Goal: Task Accomplishment & Management: Use online tool/utility

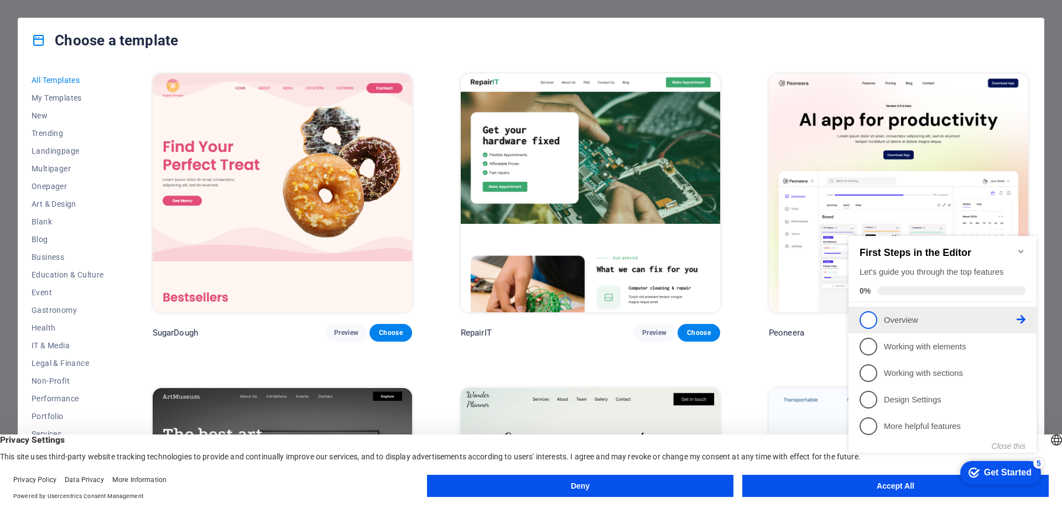
click at [866, 318] on span "1" at bounding box center [868, 320] width 18 height 18
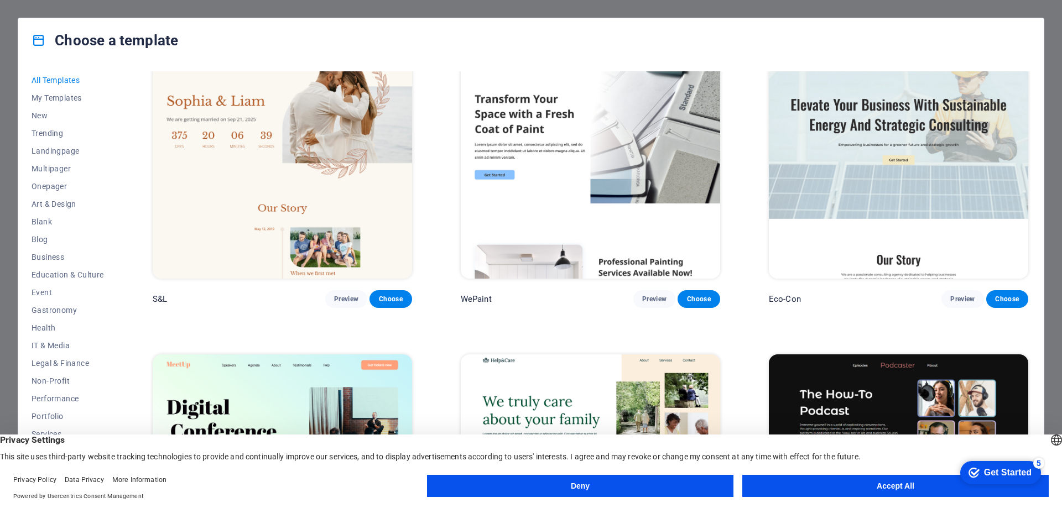
scroll to position [719, 0]
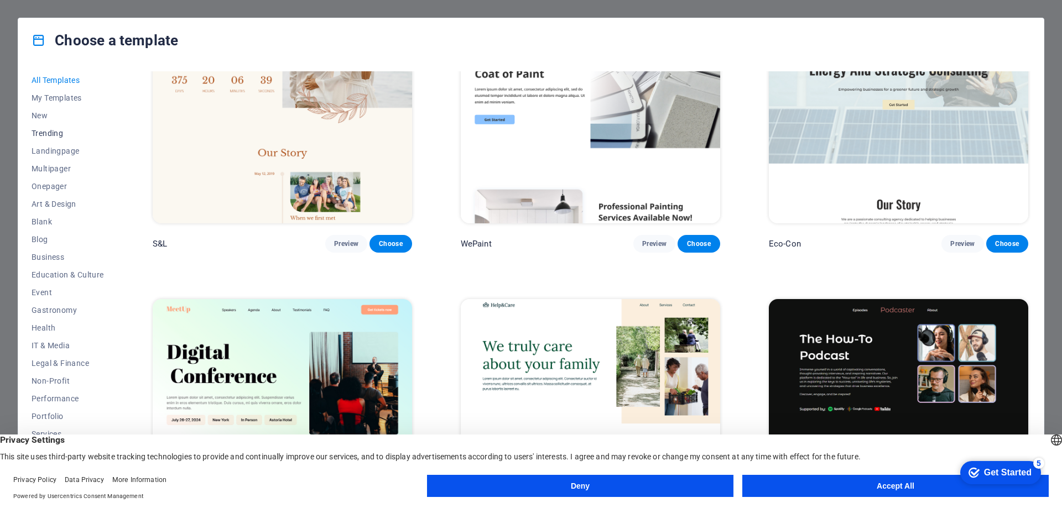
click at [53, 132] on span "Trending" at bounding box center [68, 133] width 72 height 9
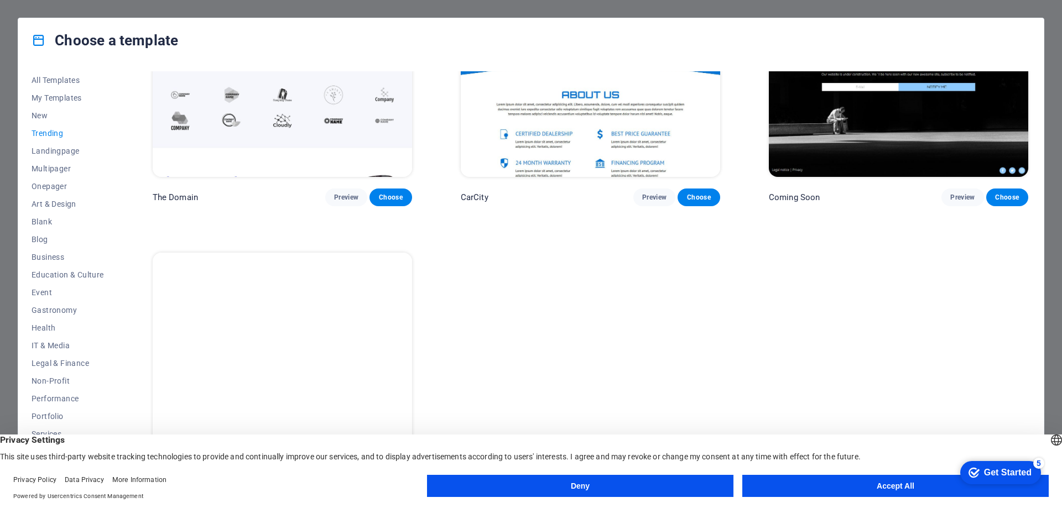
scroll to position [1401, 0]
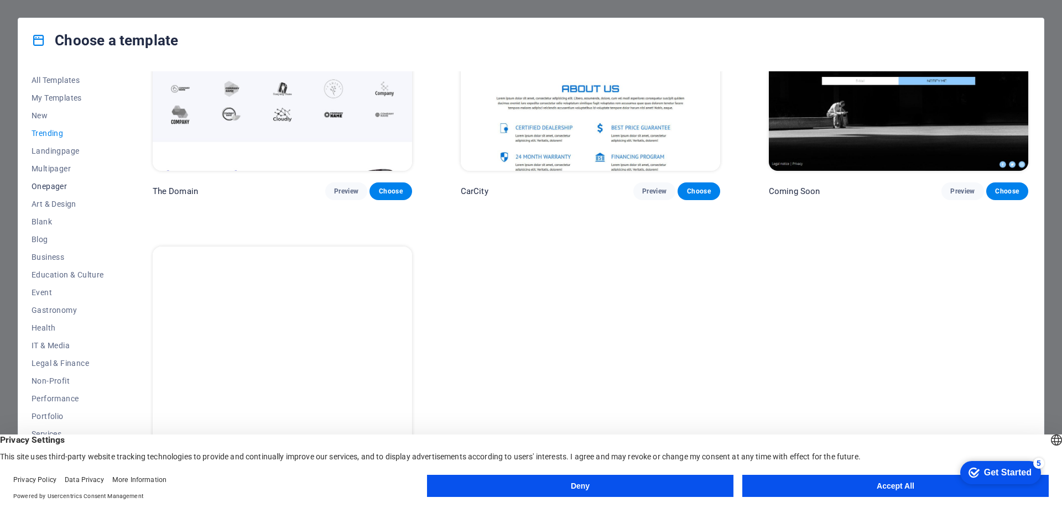
click at [63, 188] on span "Onepager" at bounding box center [68, 186] width 72 height 9
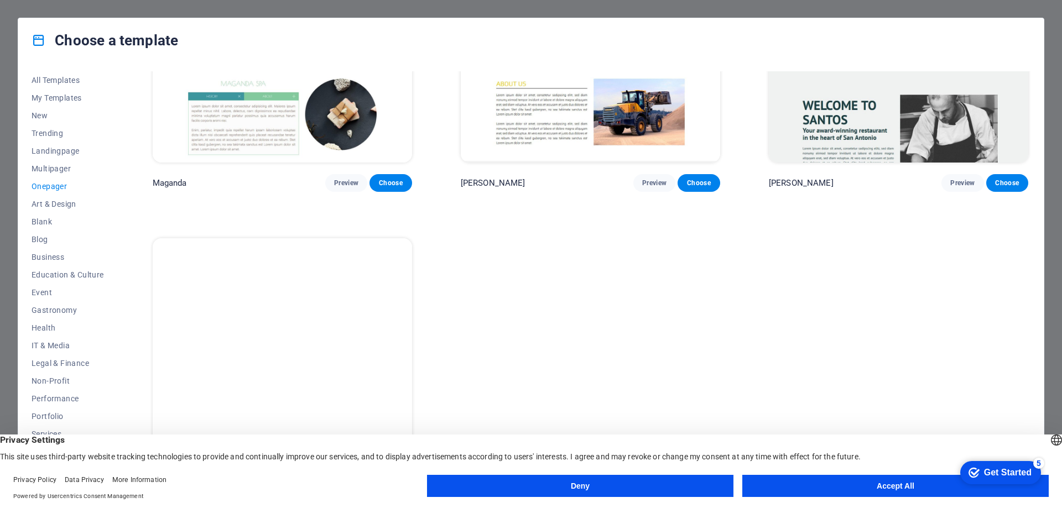
scroll to position [7075, 0]
click at [55, 221] on span "Blank" at bounding box center [68, 221] width 72 height 9
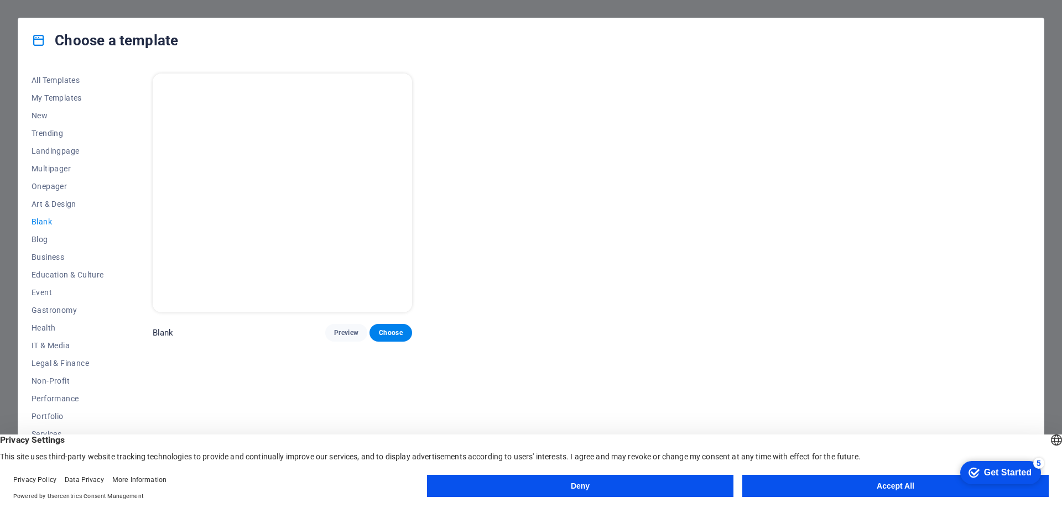
scroll to position [0, 0]
click at [47, 239] on span "Blog" at bounding box center [68, 239] width 72 height 9
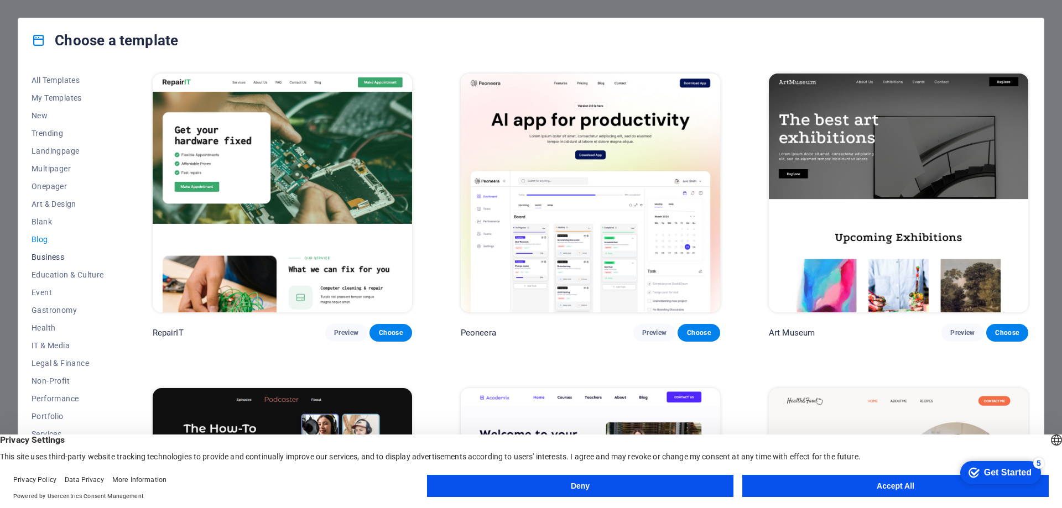
click at [38, 253] on span "Business" at bounding box center [68, 257] width 72 height 9
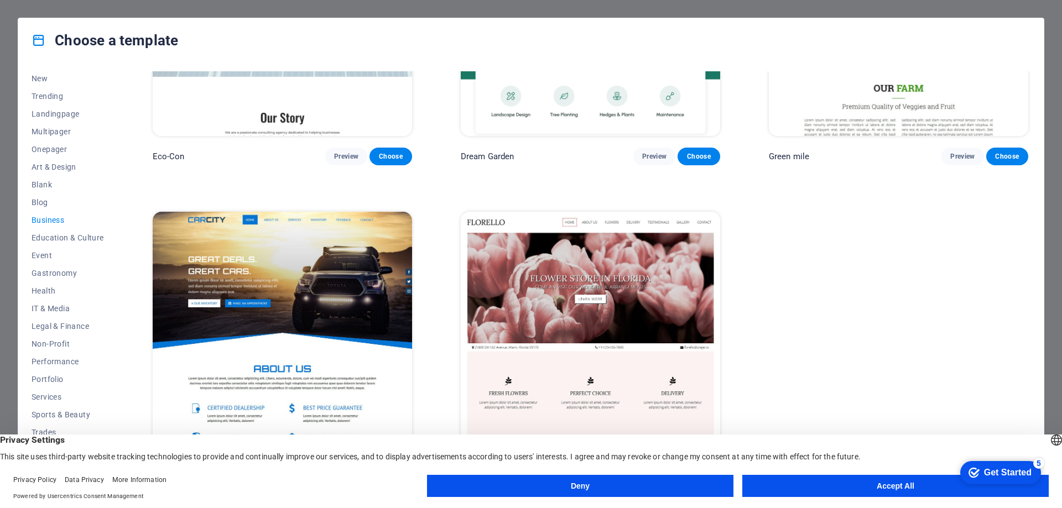
scroll to position [177, 0]
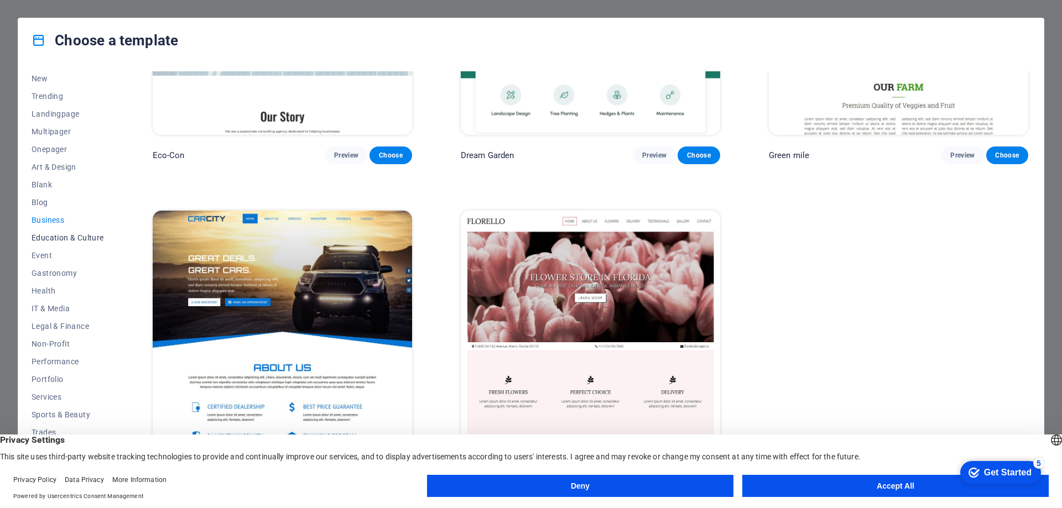
click at [53, 233] on span "Education & Culture" at bounding box center [68, 237] width 72 height 9
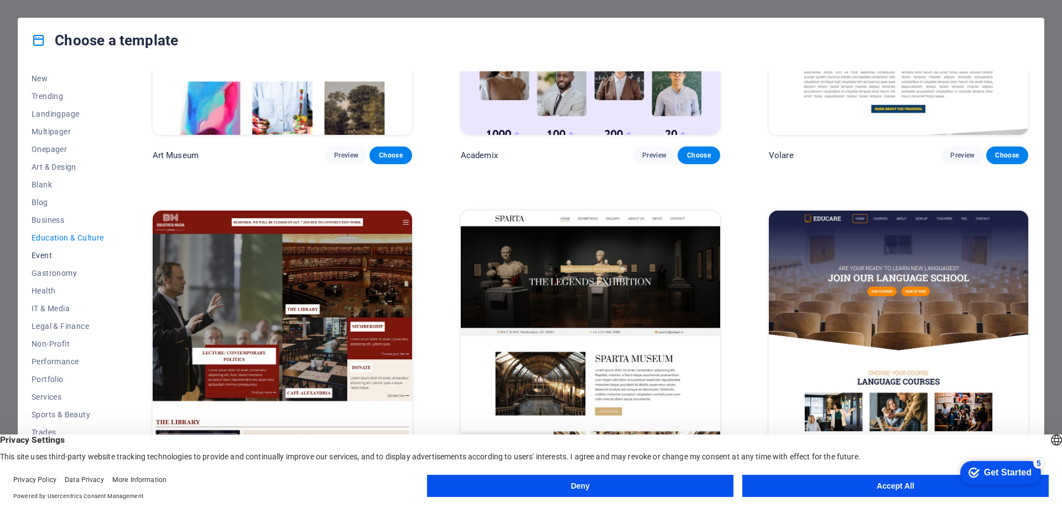
click at [53, 252] on span "Event" at bounding box center [68, 255] width 72 height 9
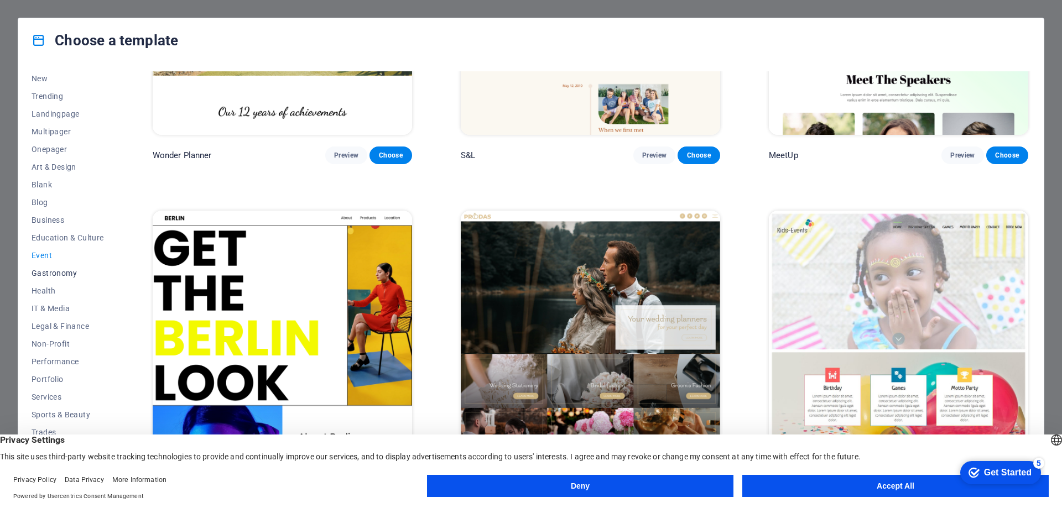
click at [51, 271] on span "Gastronomy" at bounding box center [68, 273] width 72 height 9
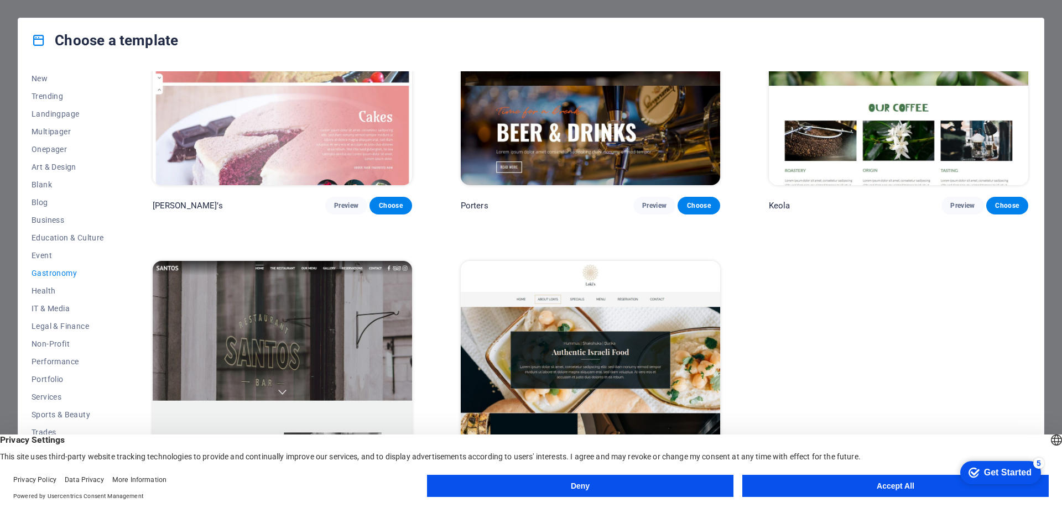
scroll to position [1394, 0]
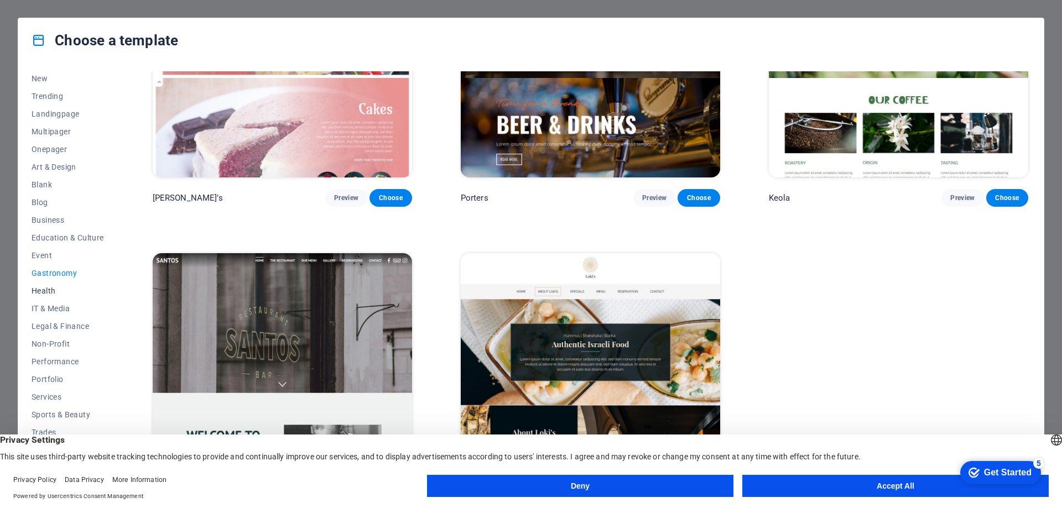
click at [50, 289] on span "Health" at bounding box center [68, 290] width 72 height 9
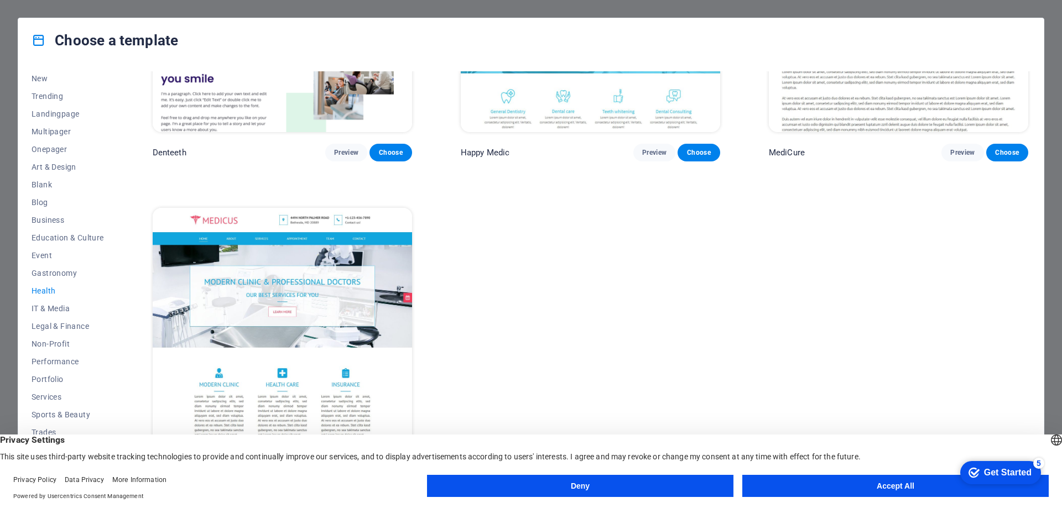
scroll to position [0, 0]
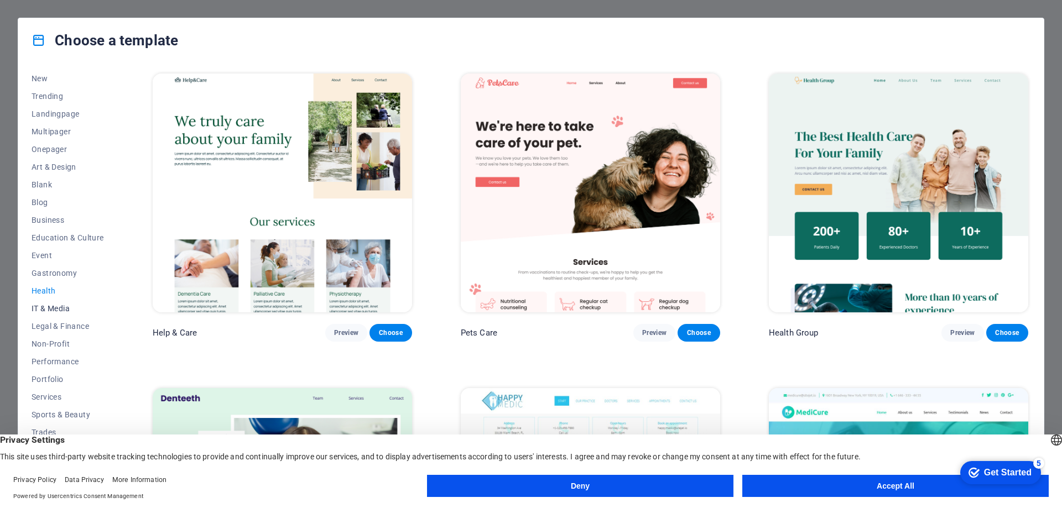
click at [51, 307] on span "IT & Media" at bounding box center [68, 308] width 72 height 9
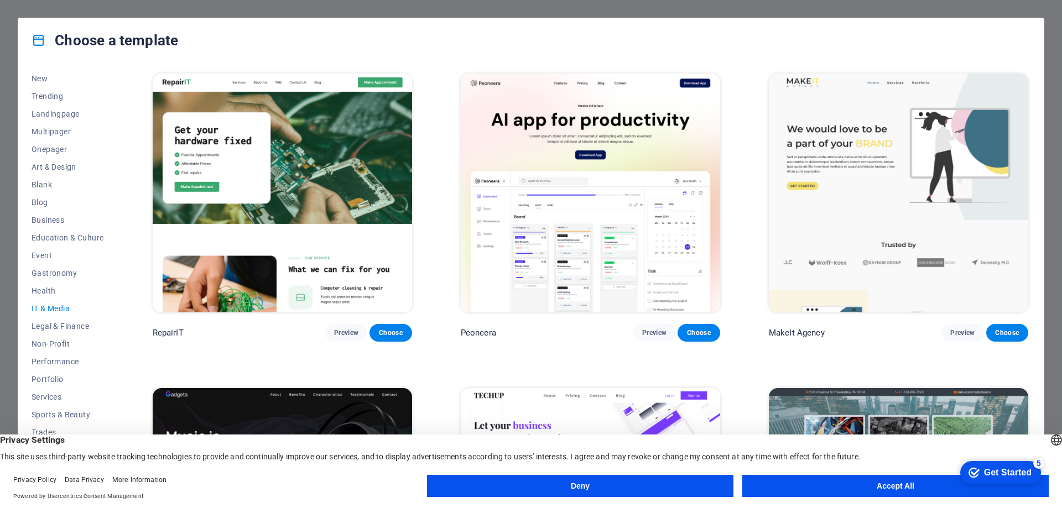
click at [861, 484] on button "Accept All" at bounding box center [895, 486] width 306 height 22
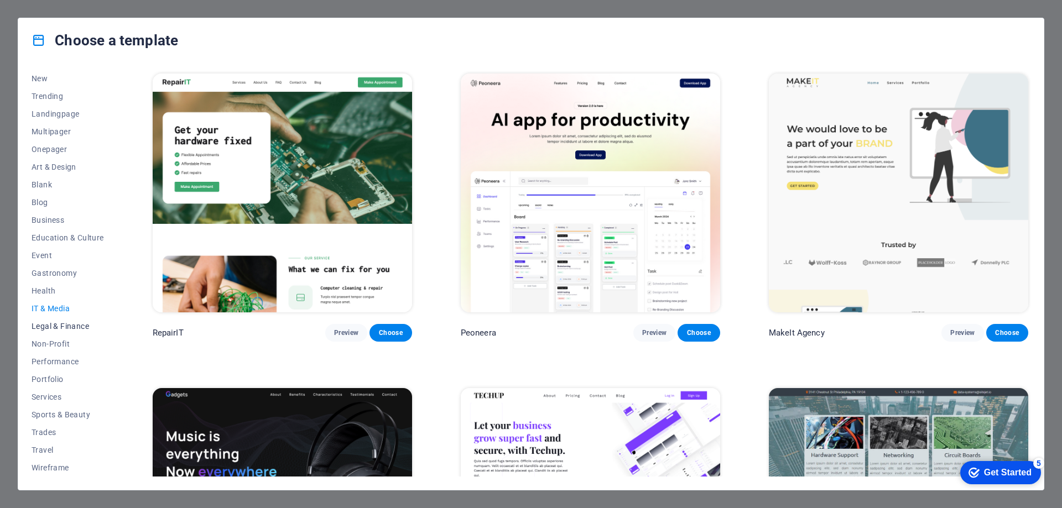
click at [70, 326] on span "Legal & Finance" at bounding box center [68, 326] width 72 height 9
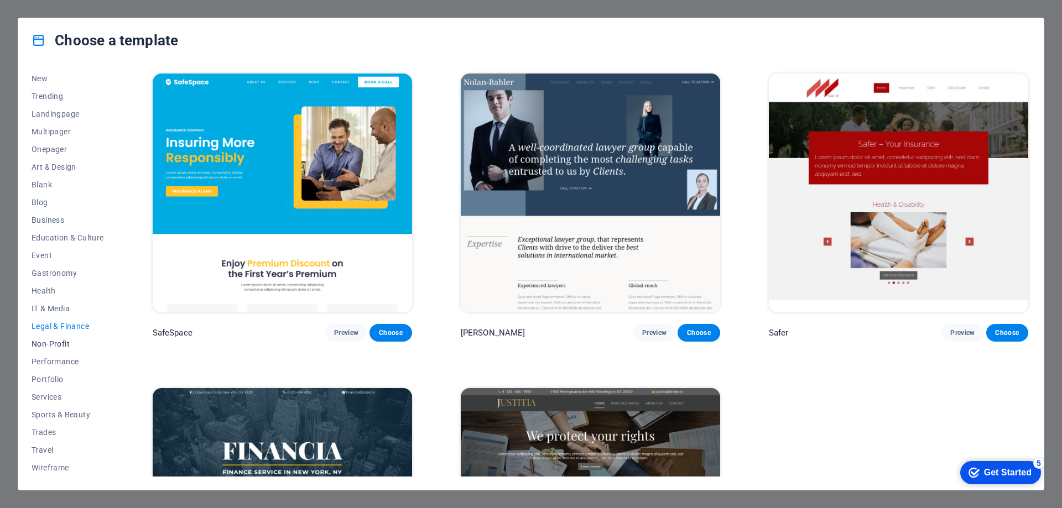
click at [59, 343] on span "Non-Profit" at bounding box center [68, 343] width 72 height 9
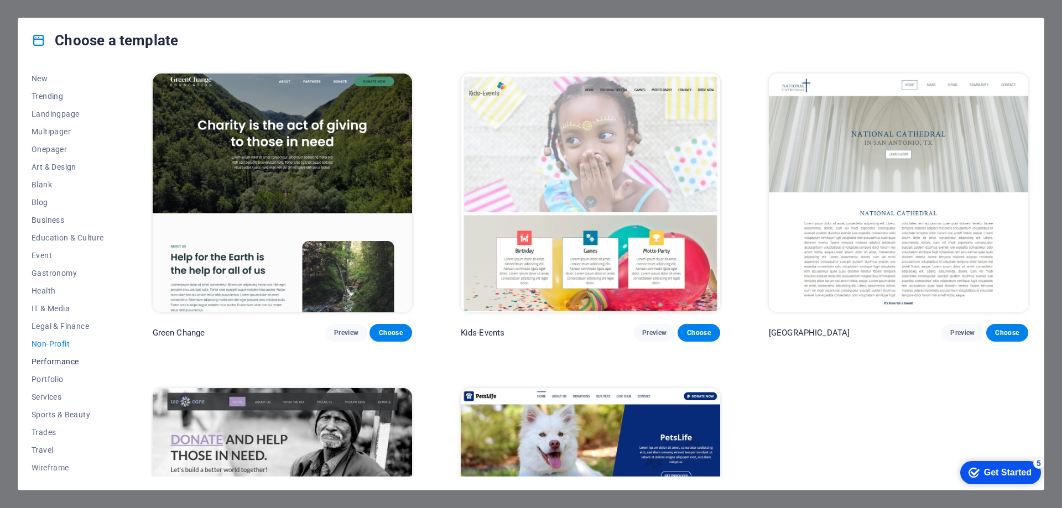
click at [63, 362] on span "Performance" at bounding box center [68, 361] width 72 height 9
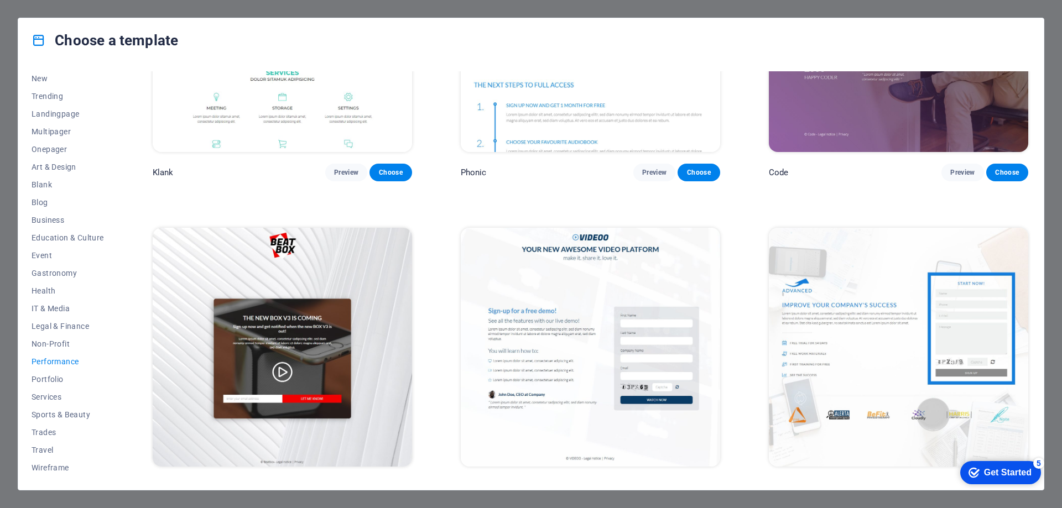
scroll to position [166, 0]
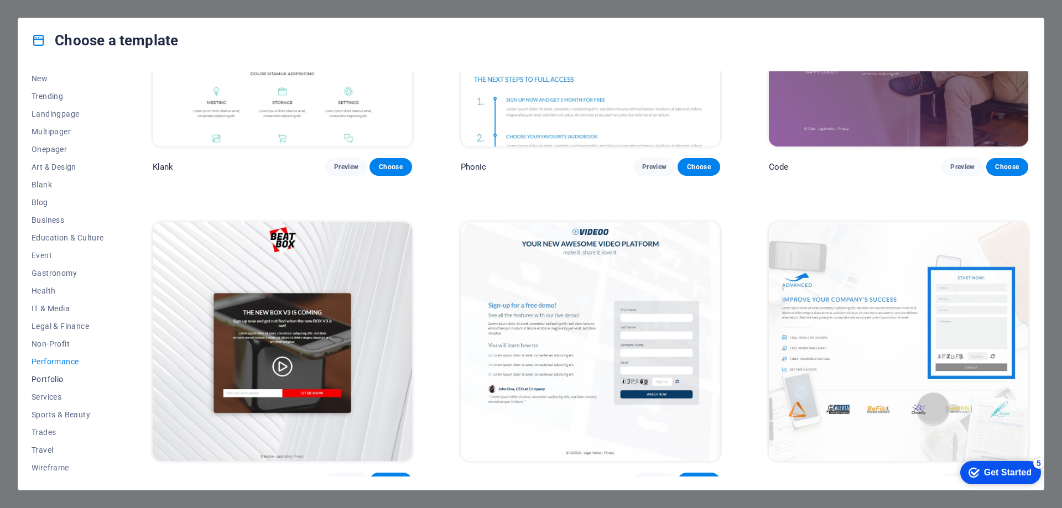
click at [58, 377] on span "Portfolio" at bounding box center [68, 379] width 72 height 9
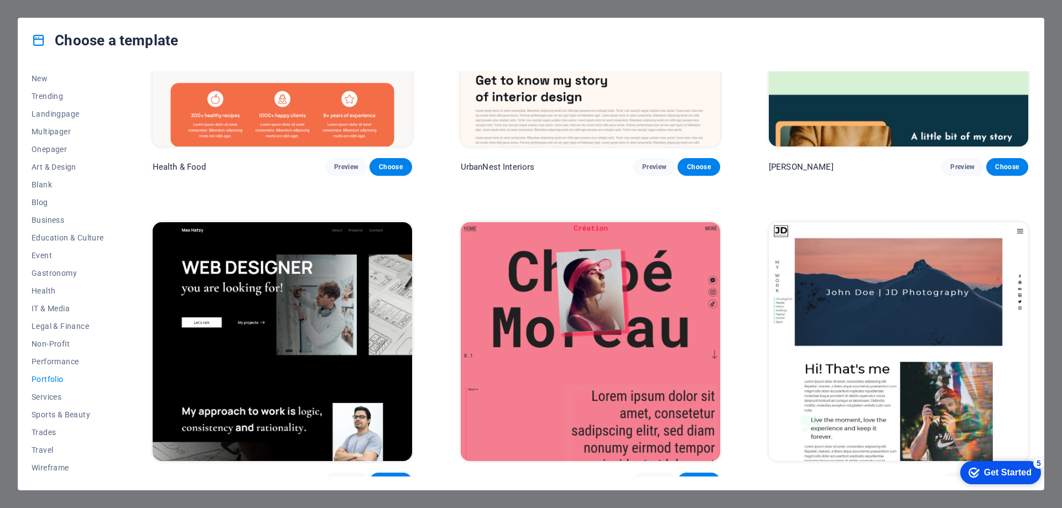
scroll to position [0, 0]
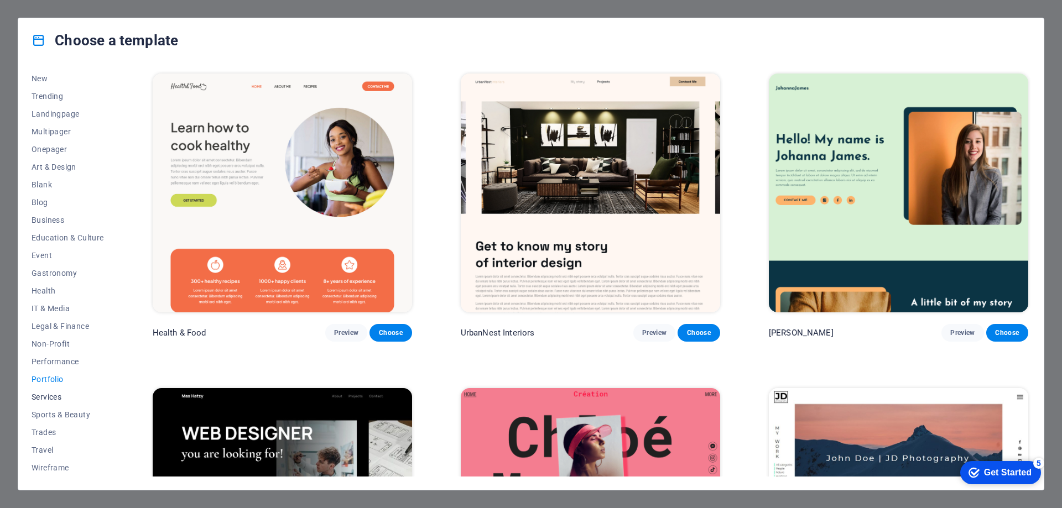
click at [54, 399] on span "Services" at bounding box center [68, 397] width 72 height 9
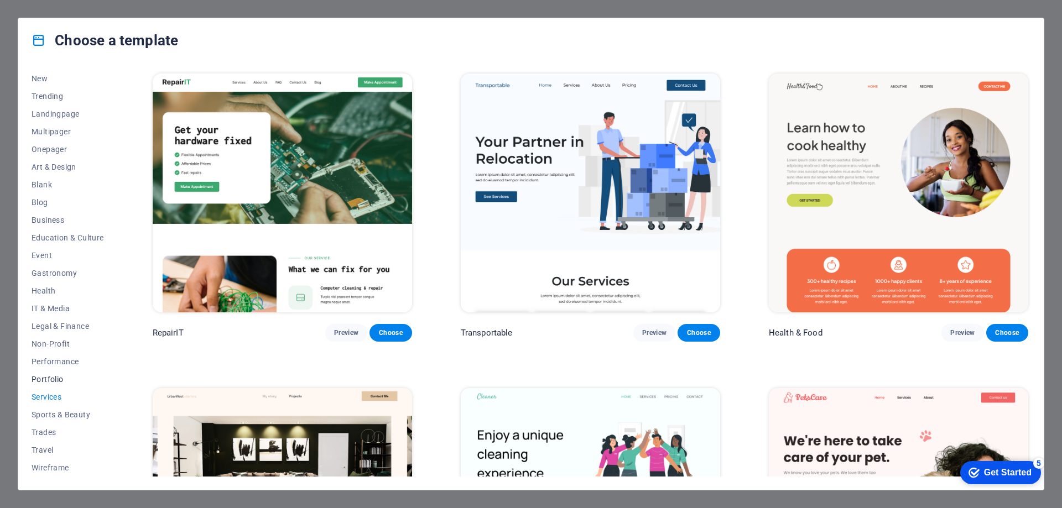
click at [55, 381] on span "Portfolio" at bounding box center [68, 379] width 72 height 9
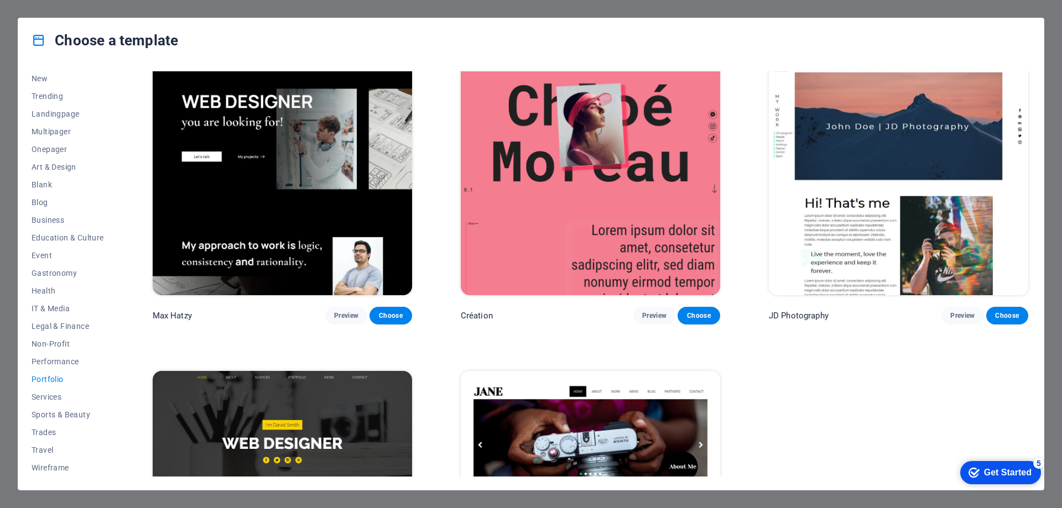
scroll to position [491, 0]
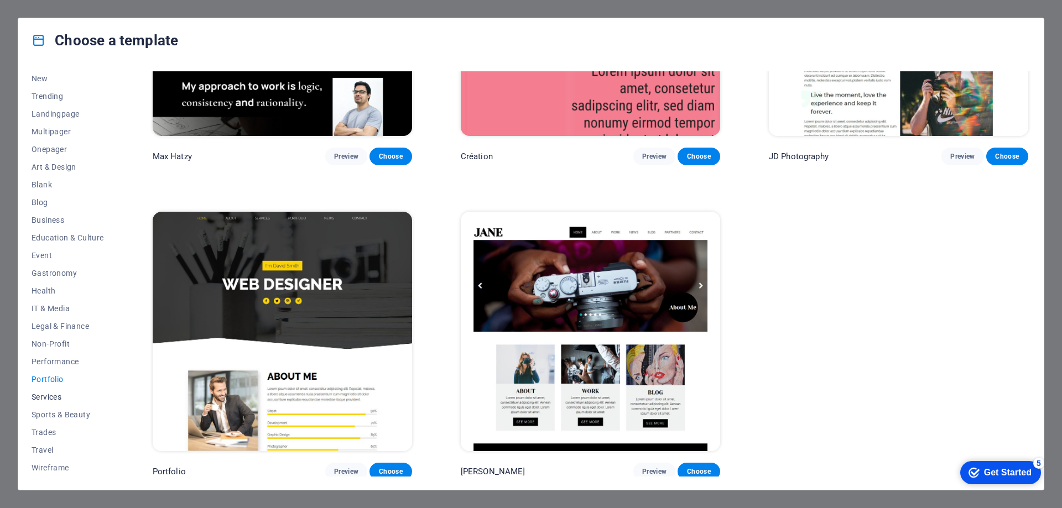
click at [55, 398] on span "Services" at bounding box center [68, 397] width 72 height 9
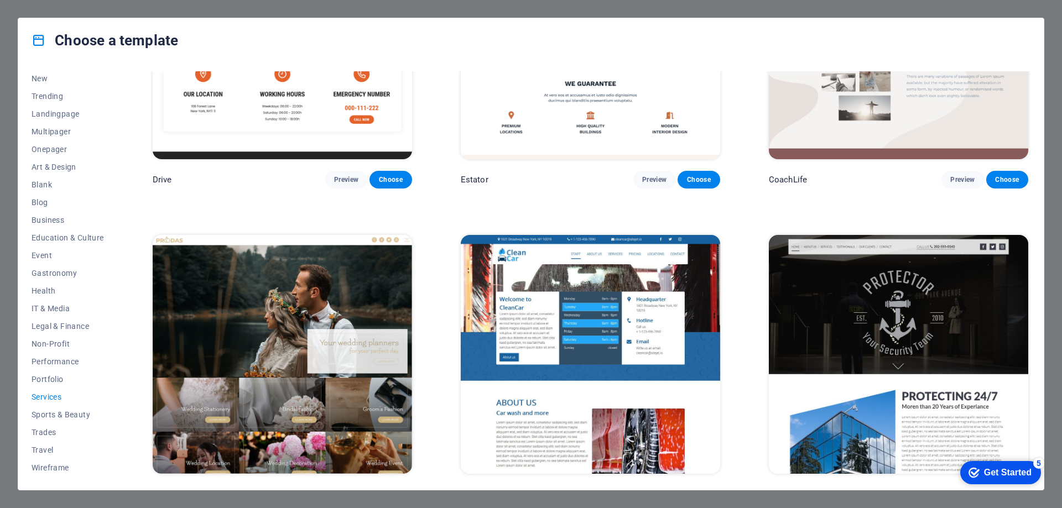
scroll to position [767, 0]
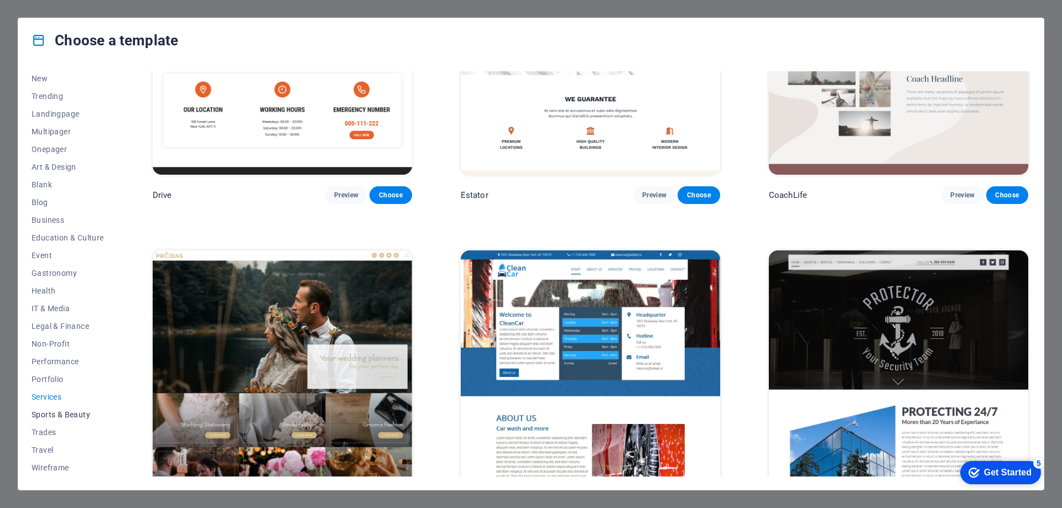
click at [46, 413] on span "Sports & Beauty" at bounding box center [68, 414] width 72 height 9
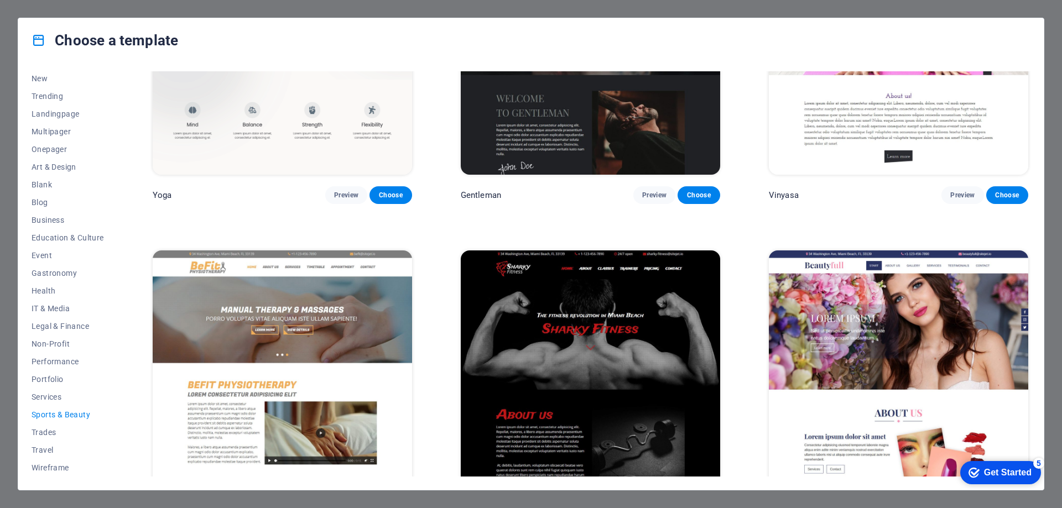
scroll to position [0, 0]
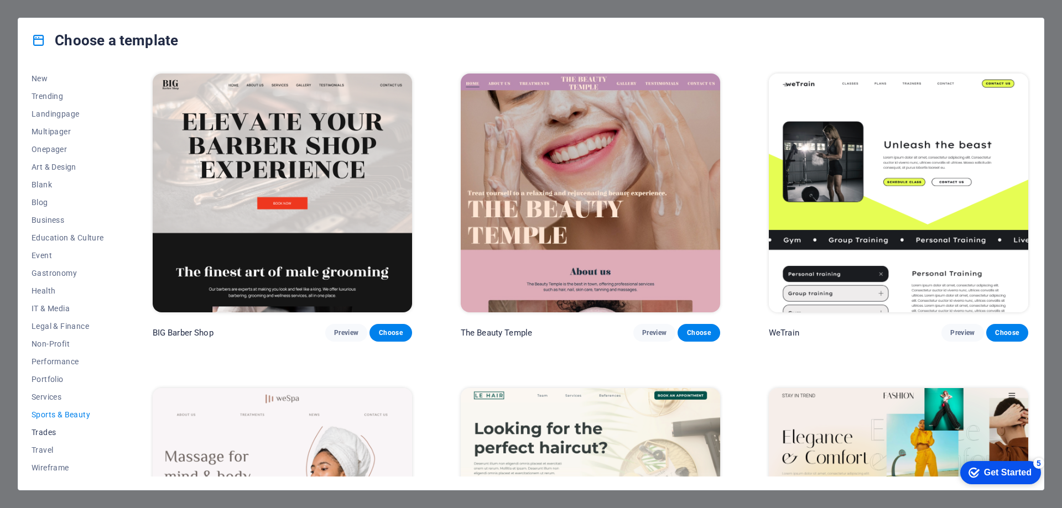
click at [49, 439] on button "Trades" at bounding box center [68, 433] width 72 height 18
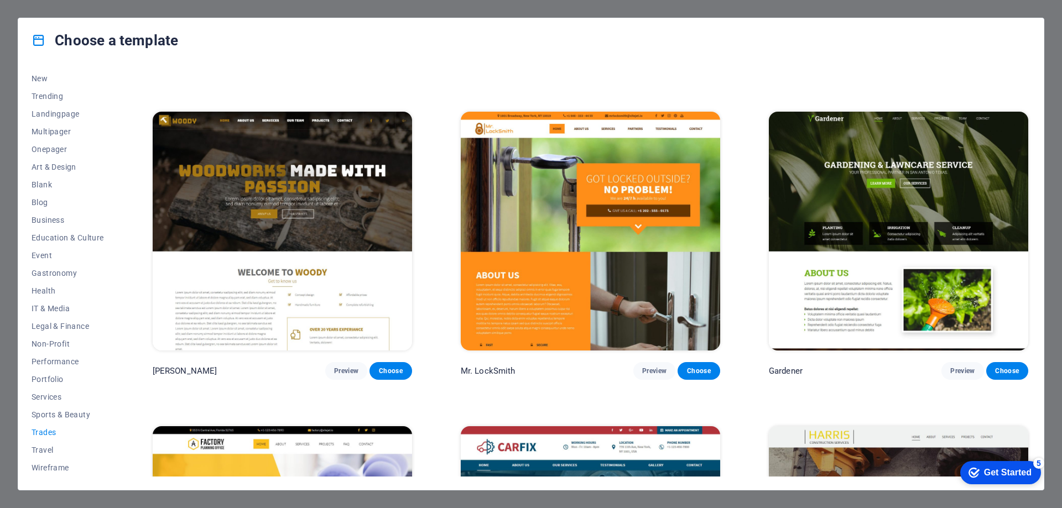
scroll to position [491, 0]
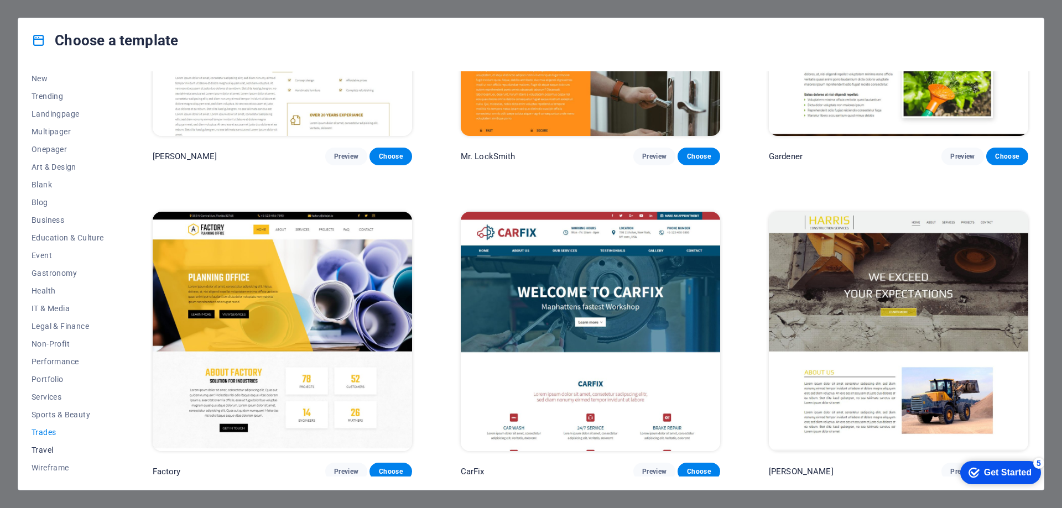
click at [43, 450] on span "Travel" at bounding box center [68, 450] width 72 height 9
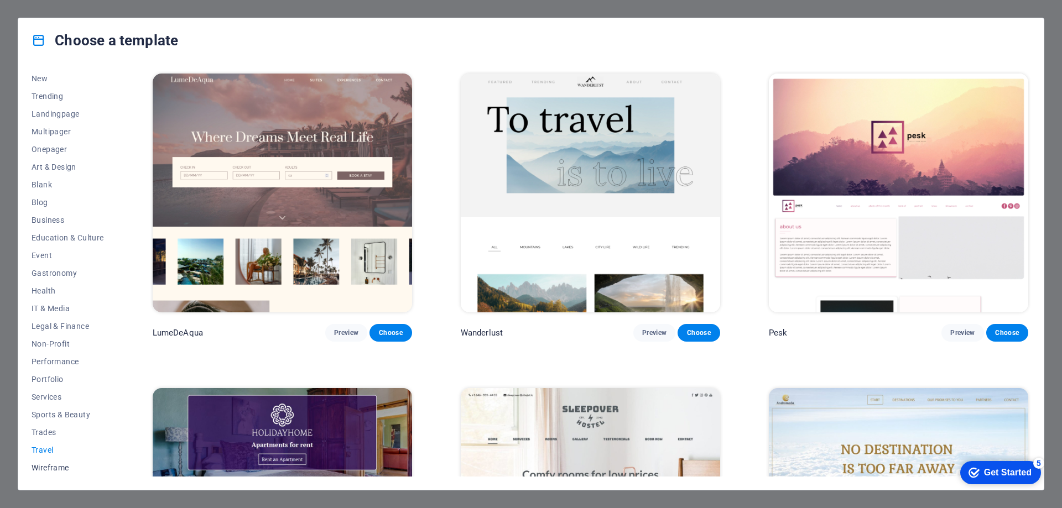
click at [45, 468] on span "Wireframe" at bounding box center [68, 467] width 72 height 9
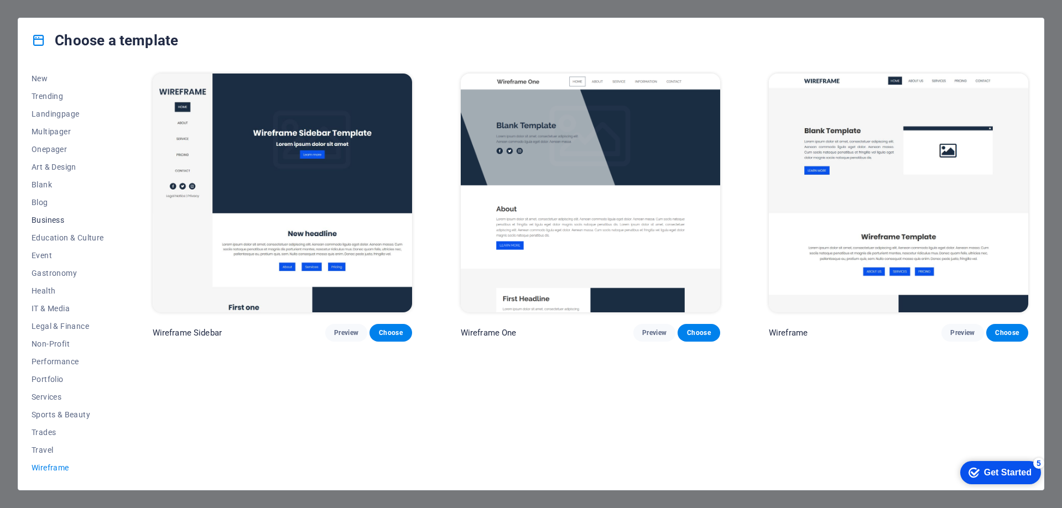
click at [51, 218] on span "Business" at bounding box center [68, 220] width 72 height 9
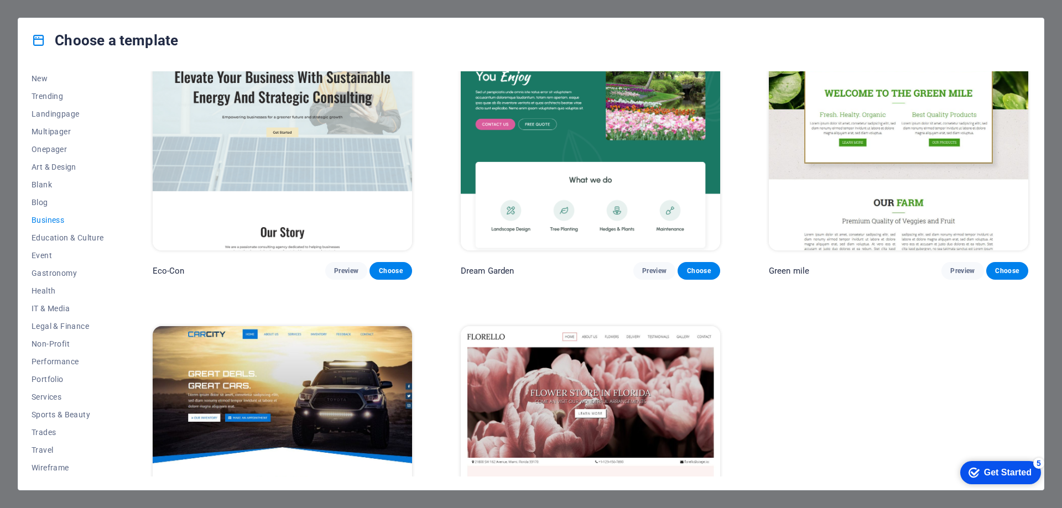
scroll to position [177, 0]
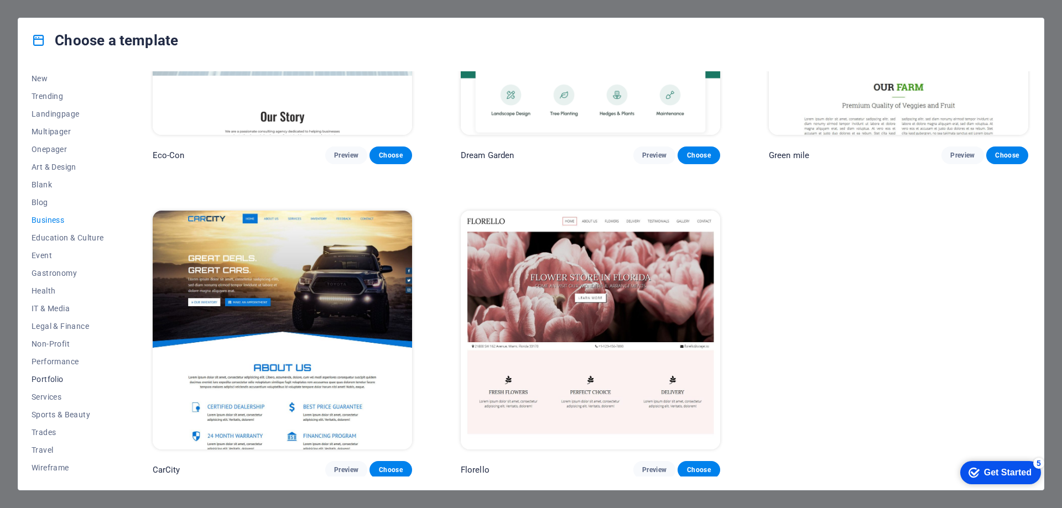
click at [54, 378] on span "Portfolio" at bounding box center [68, 379] width 72 height 9
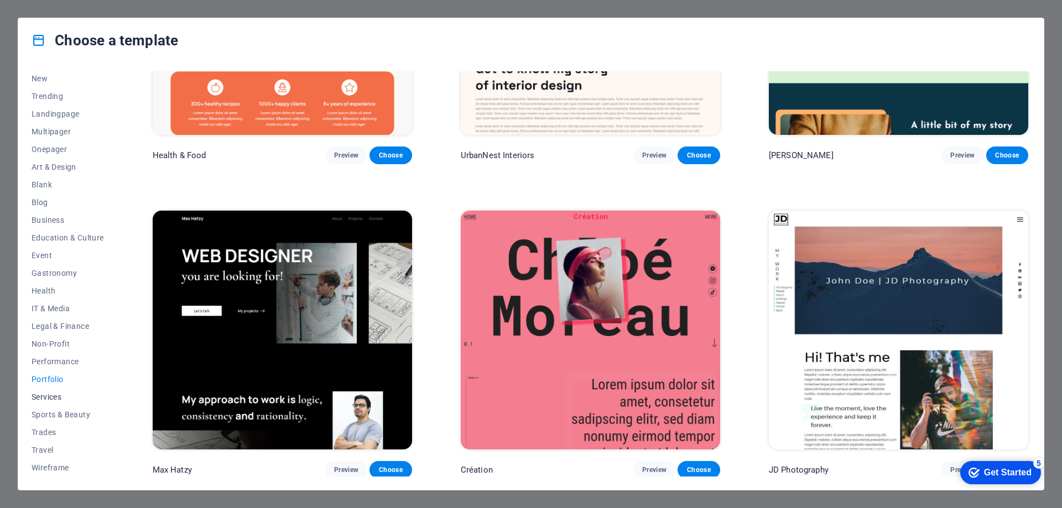
click at [55, 389] on button "Services" at bounding box center [68, 397] width 72 height 18
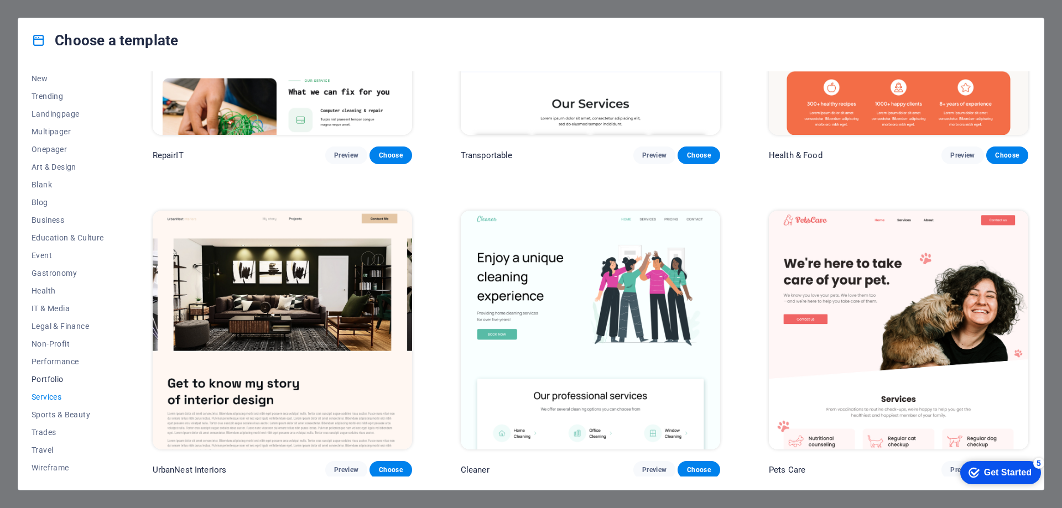
click at [61, 376] on span "Portfolio" at bounding box center [68, 379] width 72 height 9
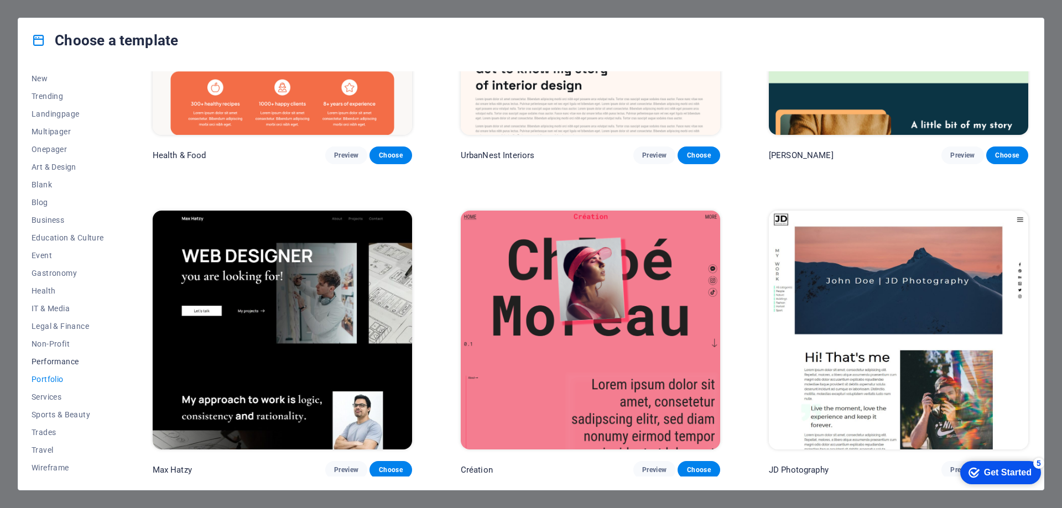
click at [61, 358] on span "Performance" at bounding box center [68, 361] width 72 height 9
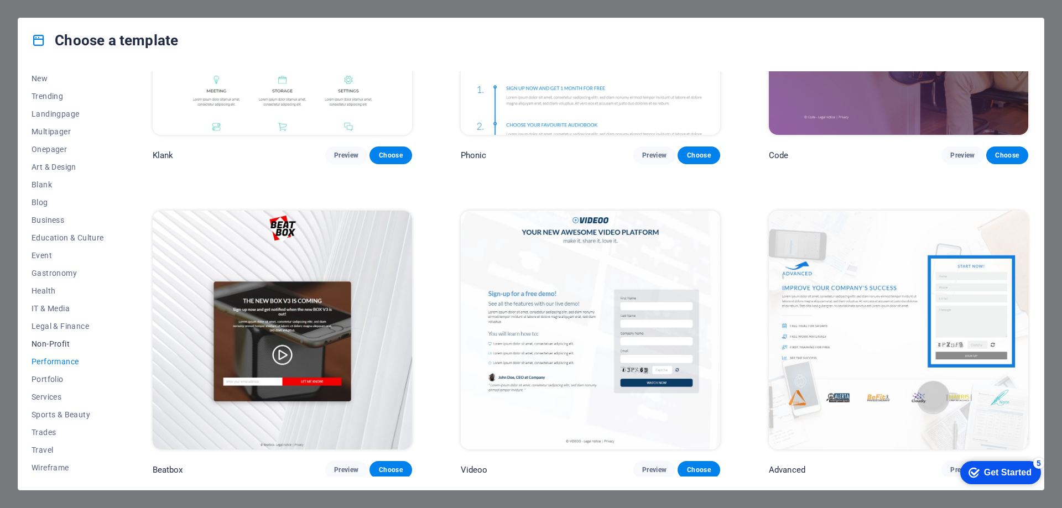
click at [61, 342] on span "Non-Profit" at bounding box center [68, 343] width 72 height 9
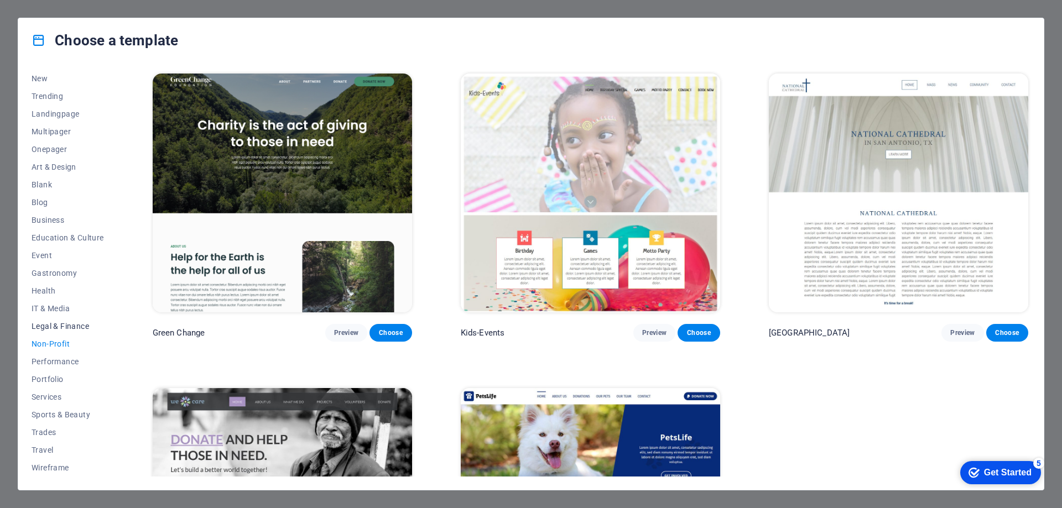
click at [62, 326] on span "Legal & Finance" at bounding box center [68, 326] width 72 height 9
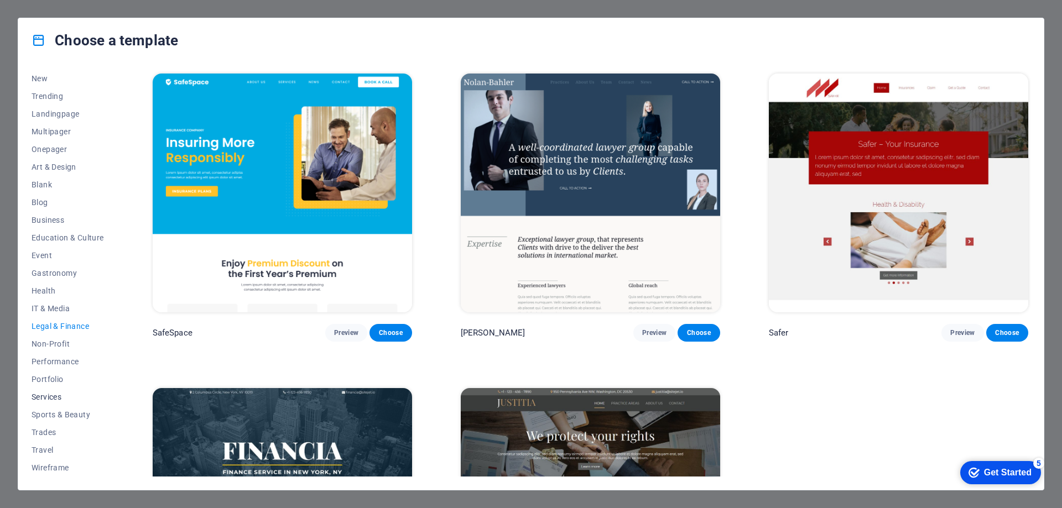
click at [55, 394] on span "Services" at bounding box center [68, 397] width 72 height 9
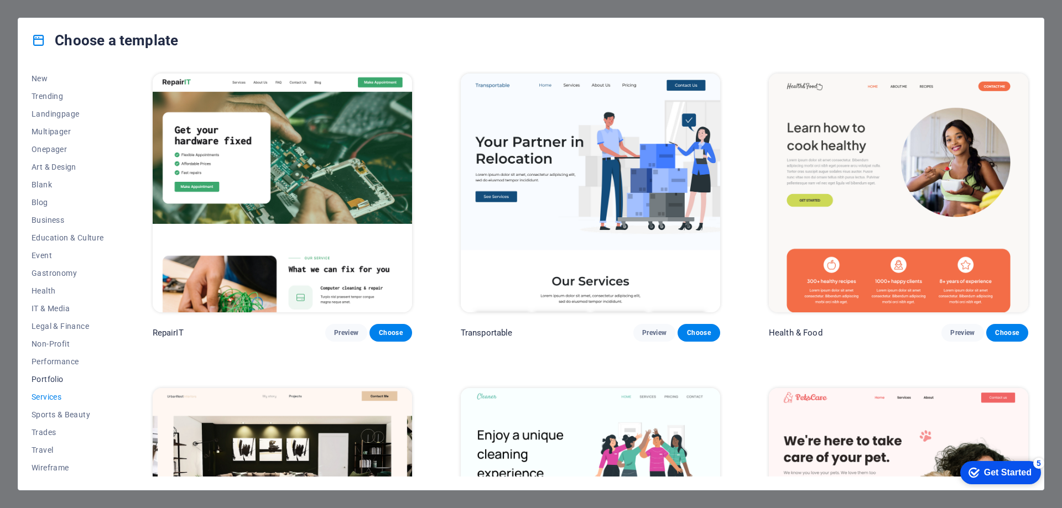
click at [54, 383] on span "Portfolio" at bounding box center [68, 379] width 72 height 9
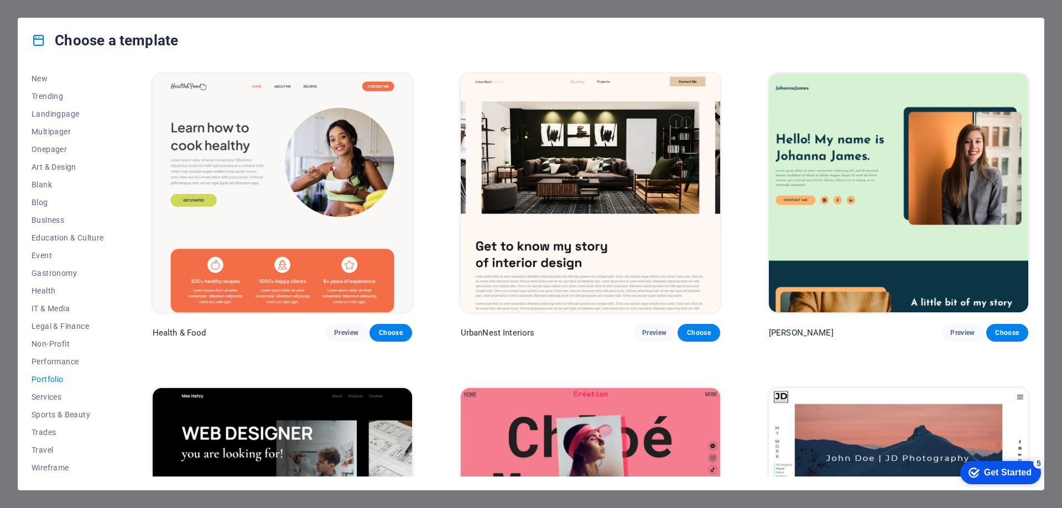
click at [54, 383] on span "Portfolio" at bounding box center [68, 379] width 72 height 9
click at [55, 411] on span "Sports & Beauty" at bounding box center [68, 414] width 72 height 9
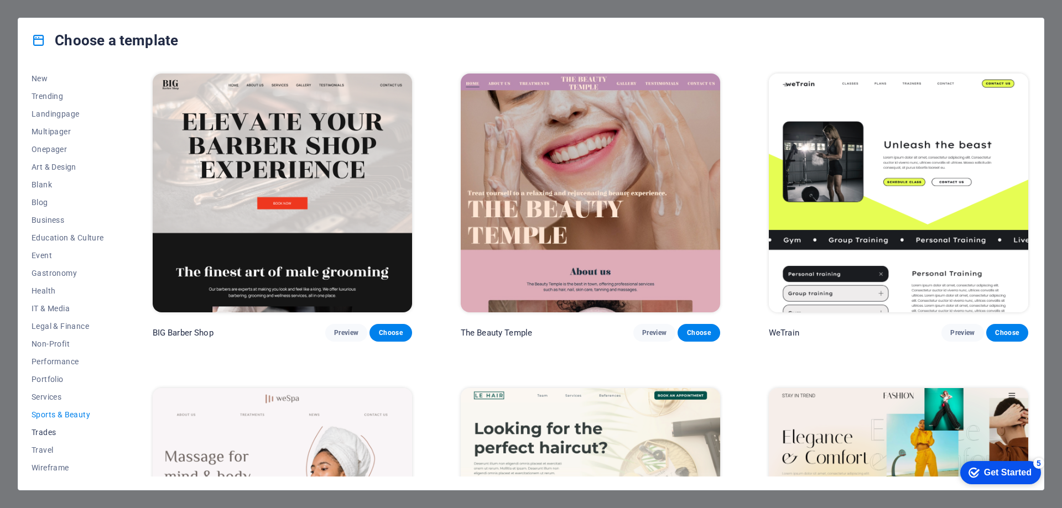
click at [51, 432] on span "Trades" at bounding box center [68, 432] width 72 height 9
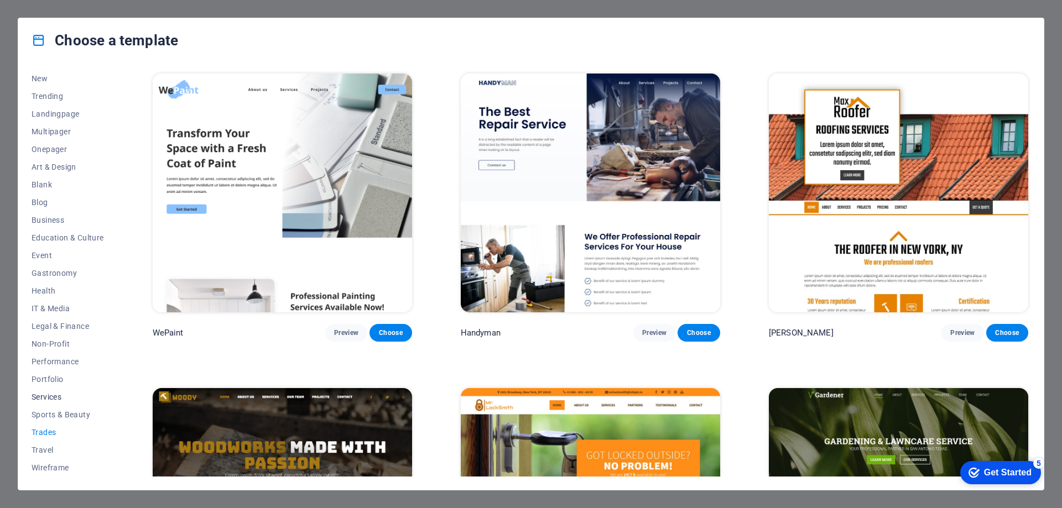
click at [49, 396] on span "Services" at bounding box center [68, 397] width 72 height 9
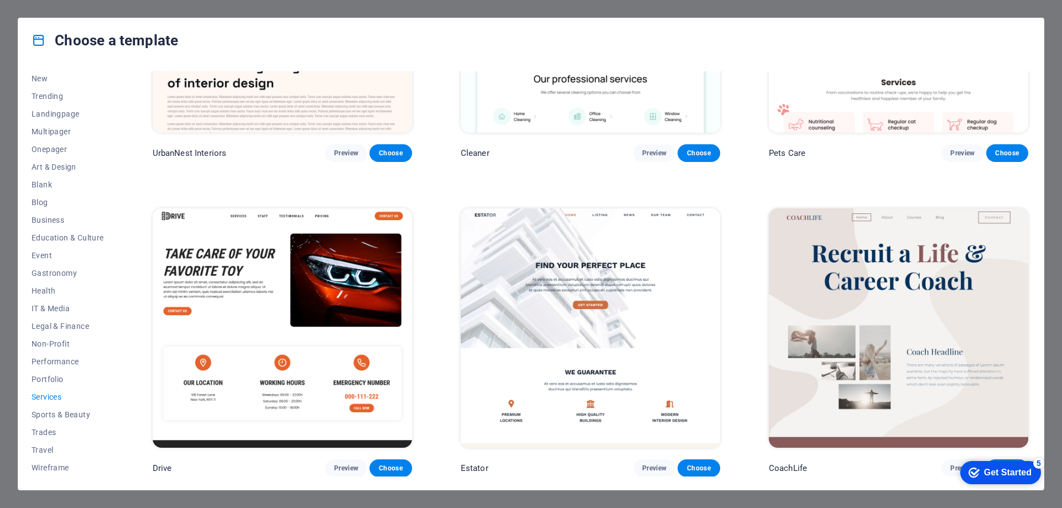
scroll to position [498, 0]
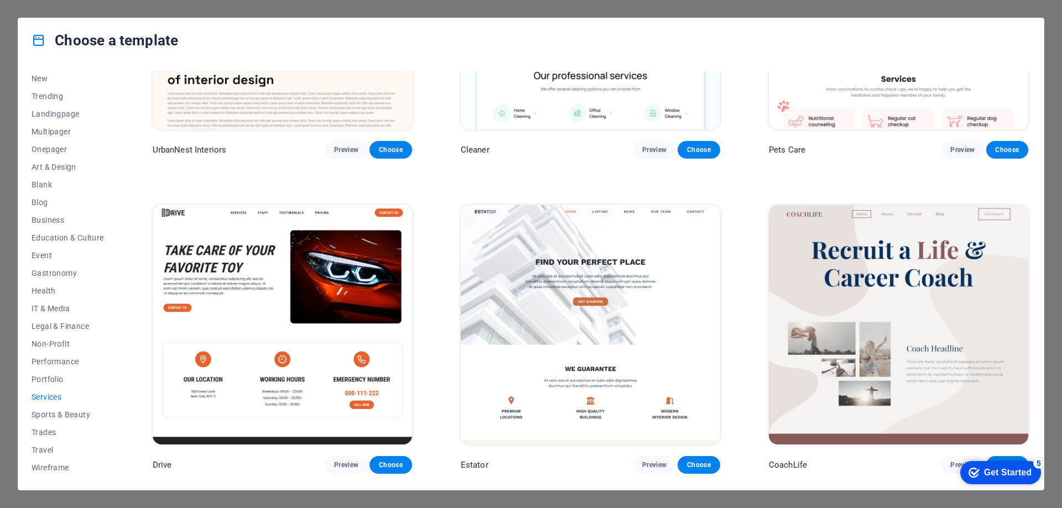
click at [300, 296] on img at bounding box center [282, 324] width 259 height 239
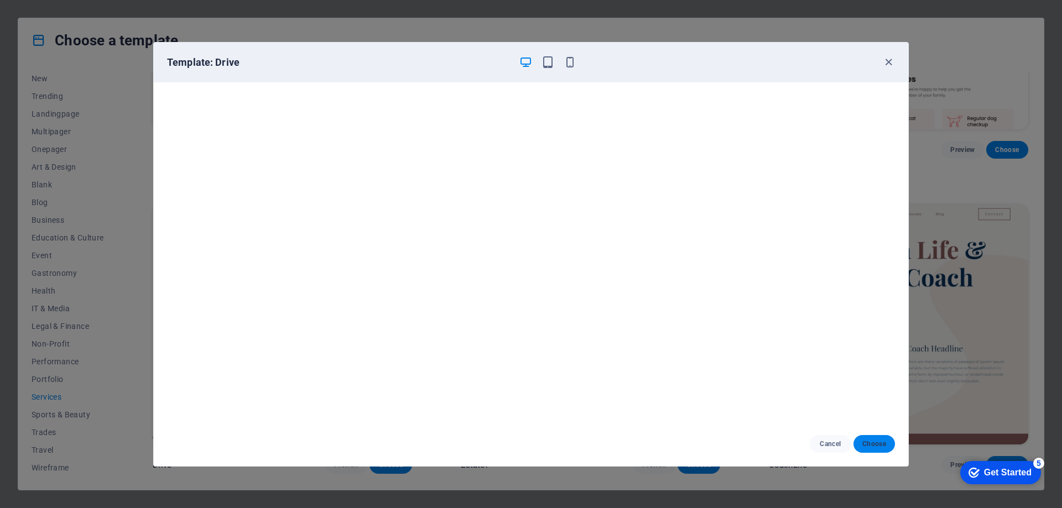
click at [871, 446] on span "Choose" at bounding box center [874, 444] width 24 height 9
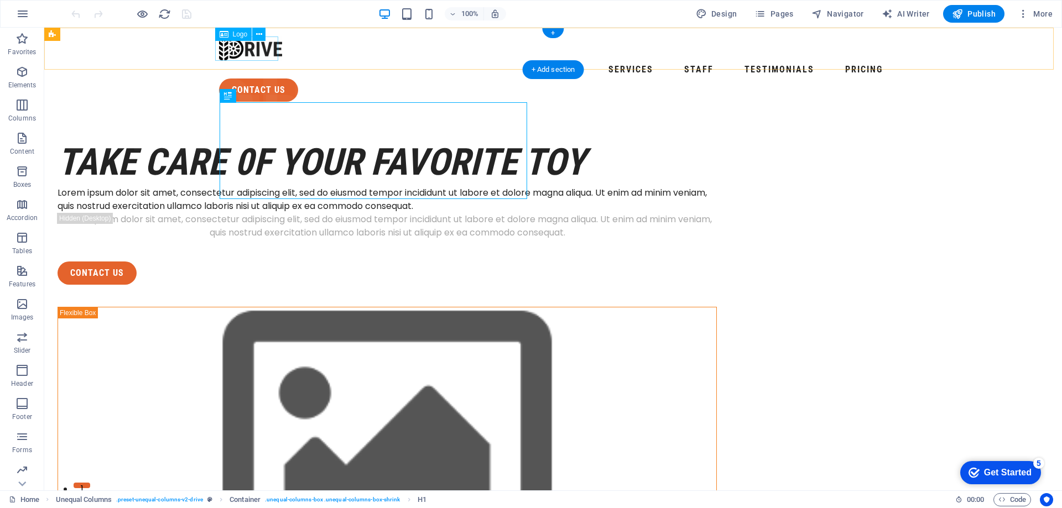
click at [273, 52] on div at bounding box center [553, 48] width 668 height 24
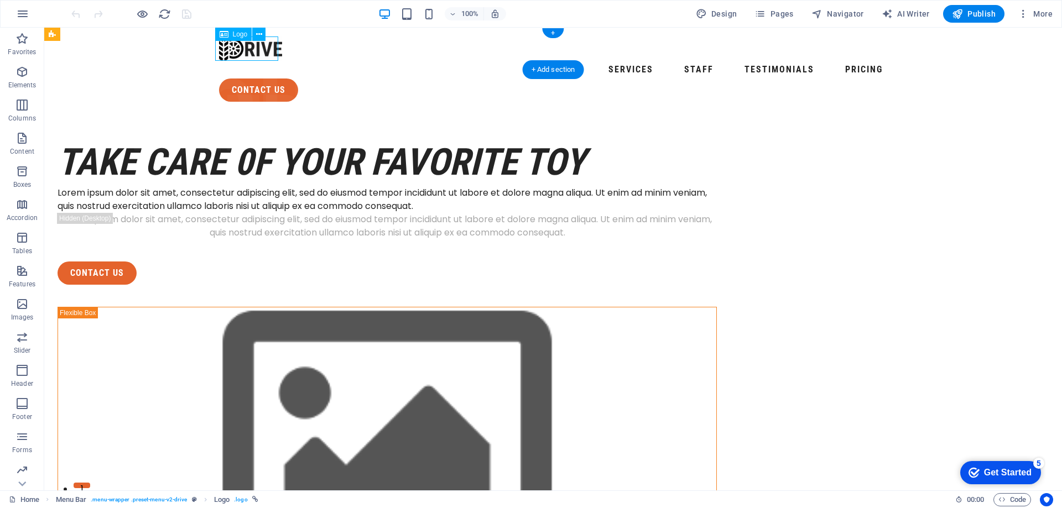
click at [273, 53] on div at bounding box center [553, 48] width 668 height 24
select select "px"
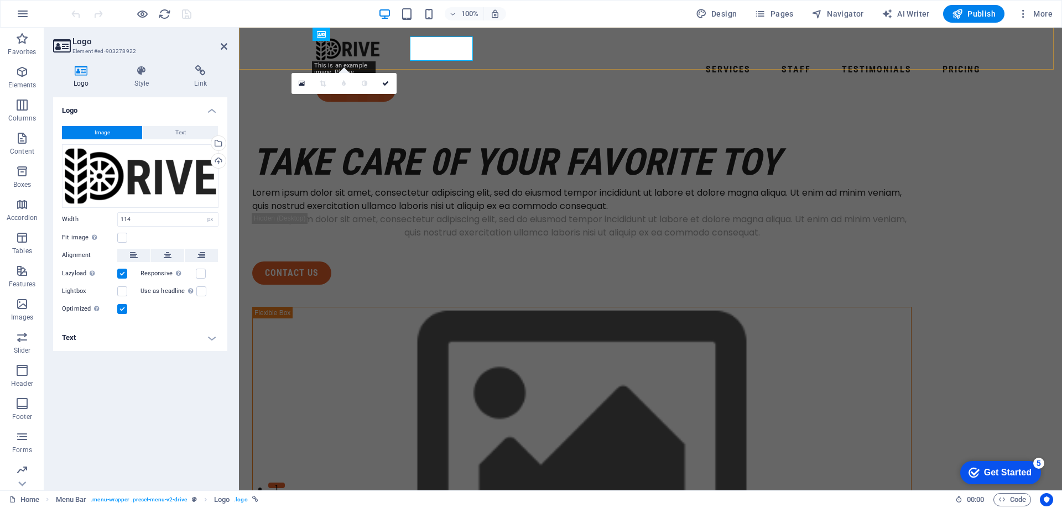
click at [273, 53] on div "Services Staff Testimonials Pricing contact us" at bounding box center [650, 69] width 823 height 83
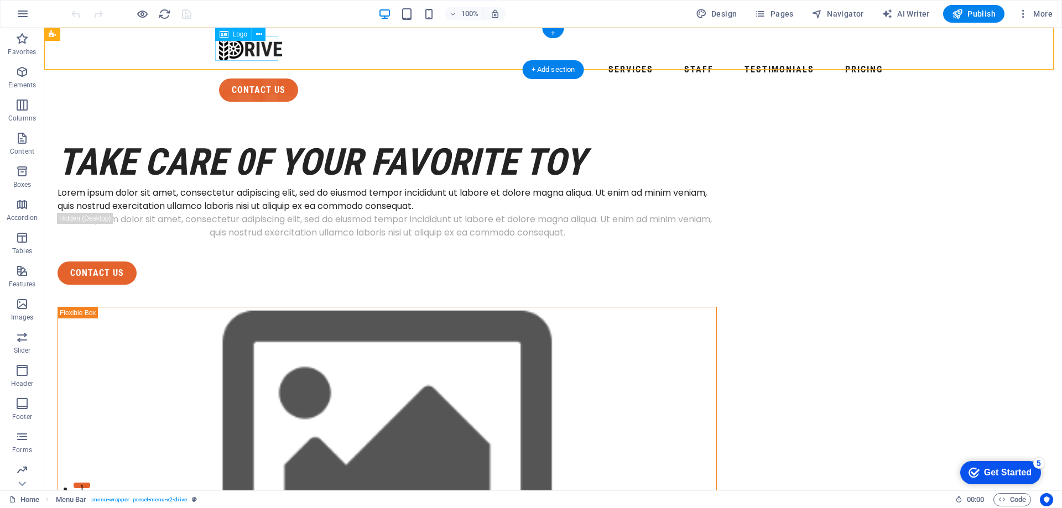
click at [263, 49] on div at bounding box center [553, 48] width 668 height 24
select select "px"
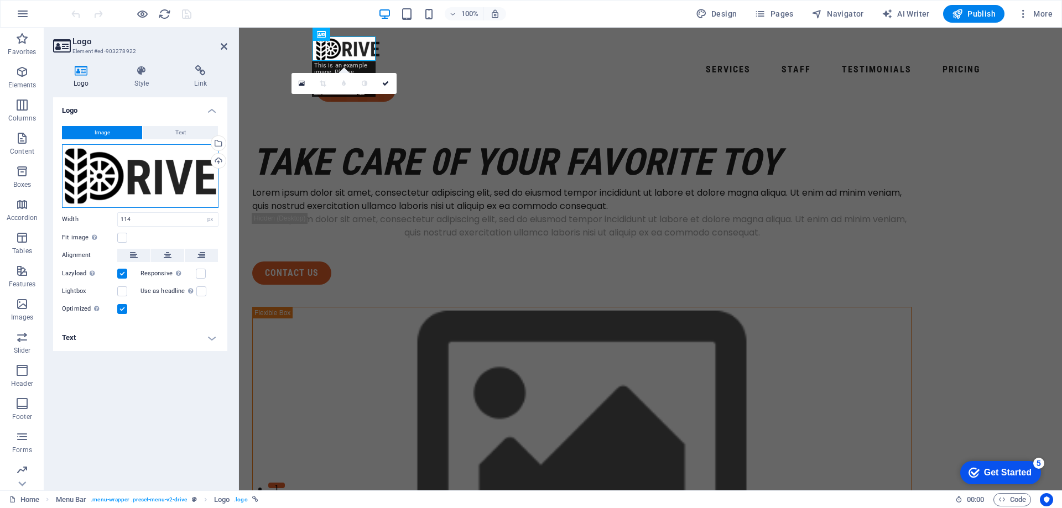
click at [167, 170] on div "Drag files here, click to choose files or select files from Files or our free s…" at bounding box center [140, 176] width 156 height 64
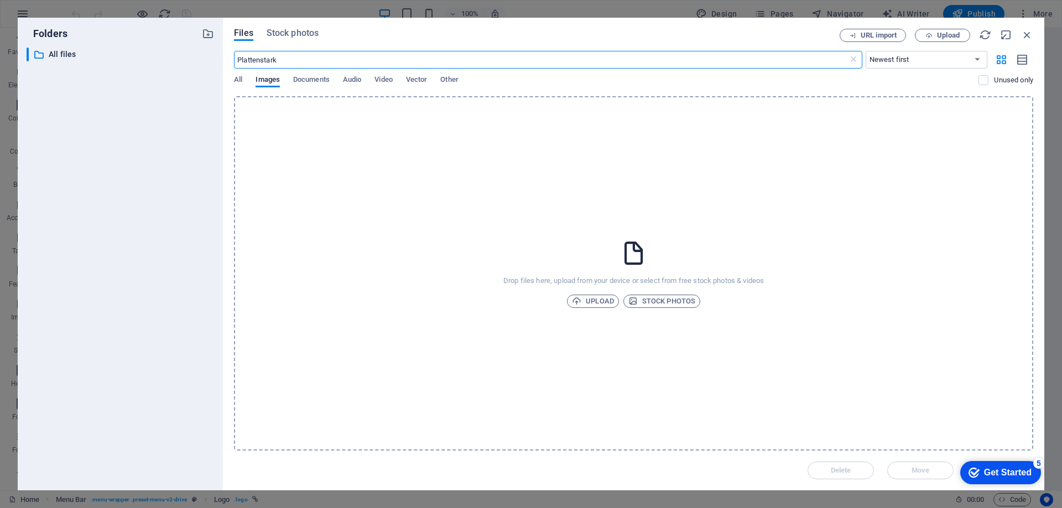
type input "Plattenstark"
drag, startPoint x: 997, startPoint y: 479, endPoint x: 991, endPoint y: 399, distance: 81.0
click html "checkmark Get Started 5 First Steps in the Editor Let's guide you through the t…"
click at [922, 233] on div "Drop files here, upload from your device or select from free stock photos & vid…" at bounding box center [633, 273] width 799 height 354
click at [1024, 34] on icon "button" at bounding box center [1027, 35] width 12 height 12
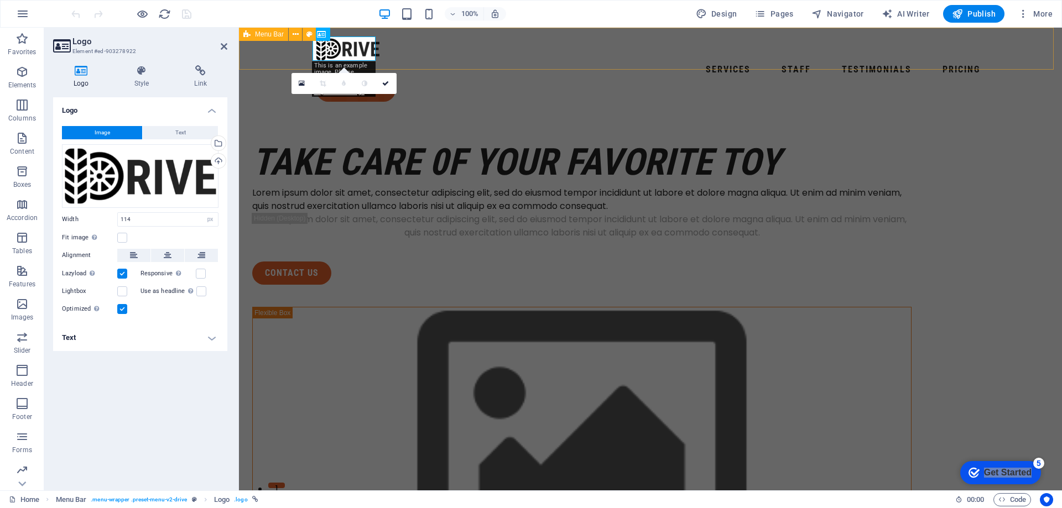
click at [426, 56] on div "Services Staff Testimonials Pricing contact us" at bounding box center [650, 69] width 823 height 83
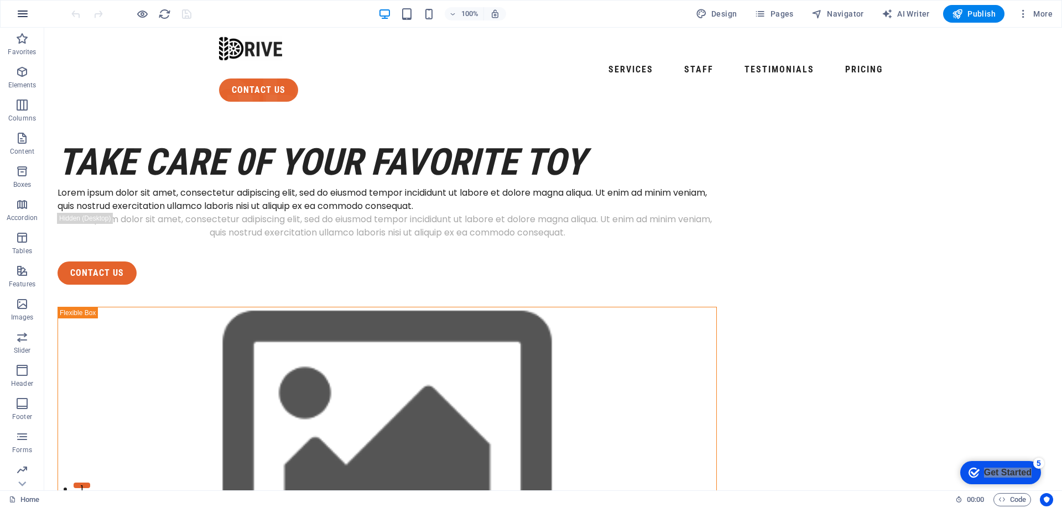
click at [21, 15] on icon "button" at bounding box center [22, 13] width 13 height 13
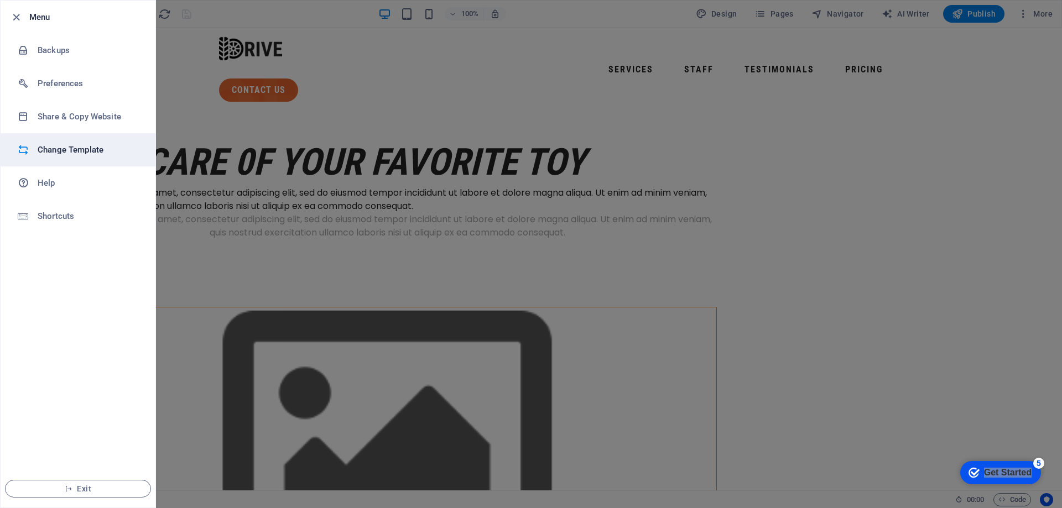
click at [86, 155] on h6 "Change Template" at bounding box center [89, 149] width 102 height 13
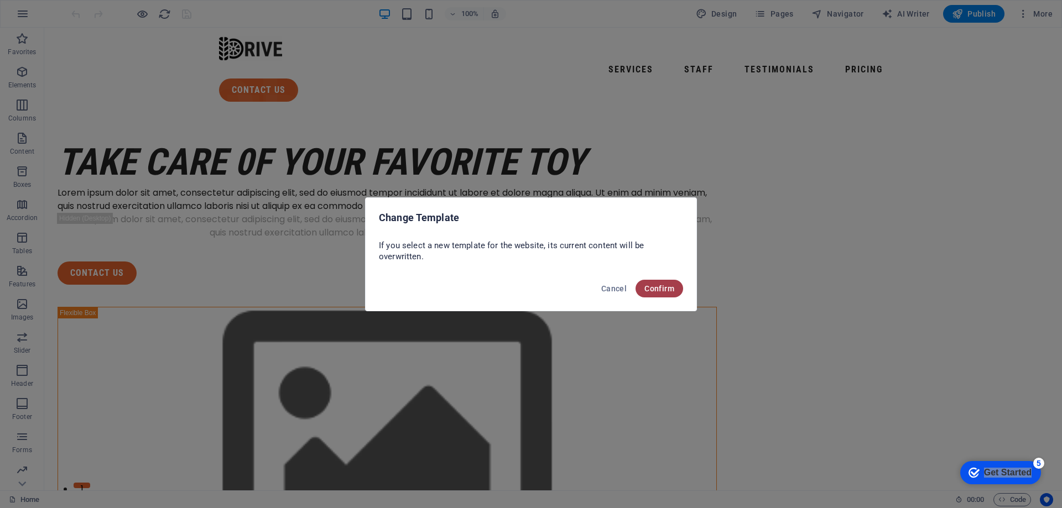
click at [662, 290] on span "Confirm" at bounding box center [659, 288] width 30 height 9
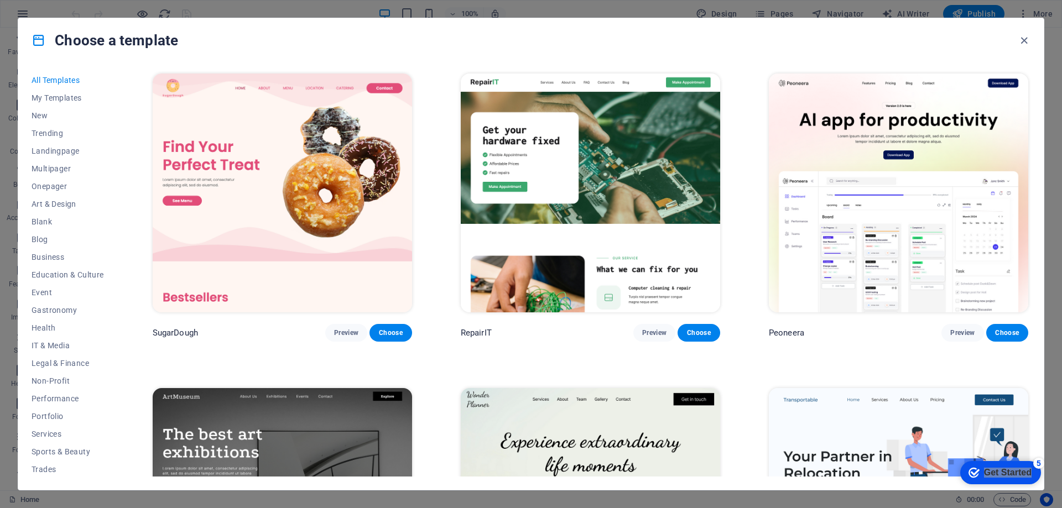
click at [644, 176] on img at bounding box center [590, 193] width 259 height 239
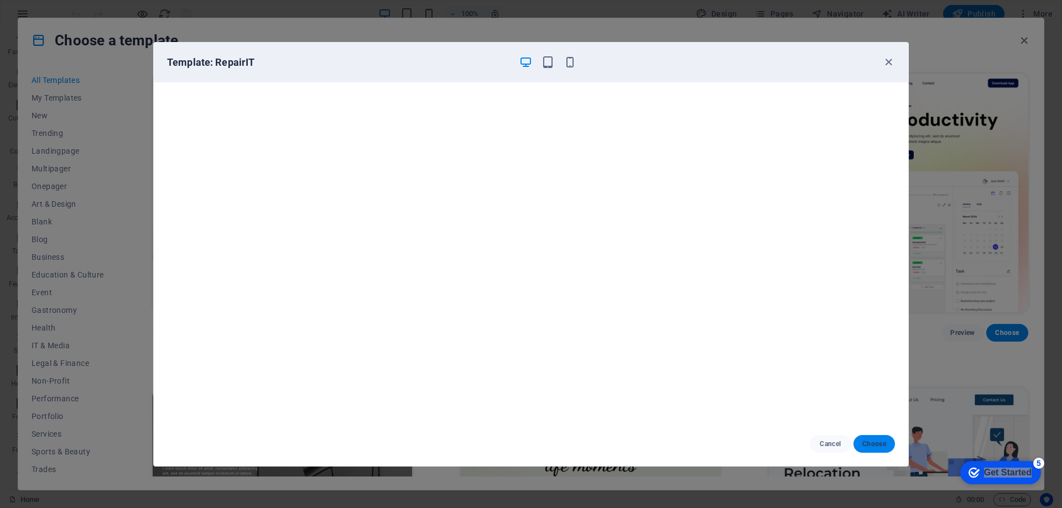
click at [874, 450] on button "Choose" at bounding box center [873, 444] width 41 height 18
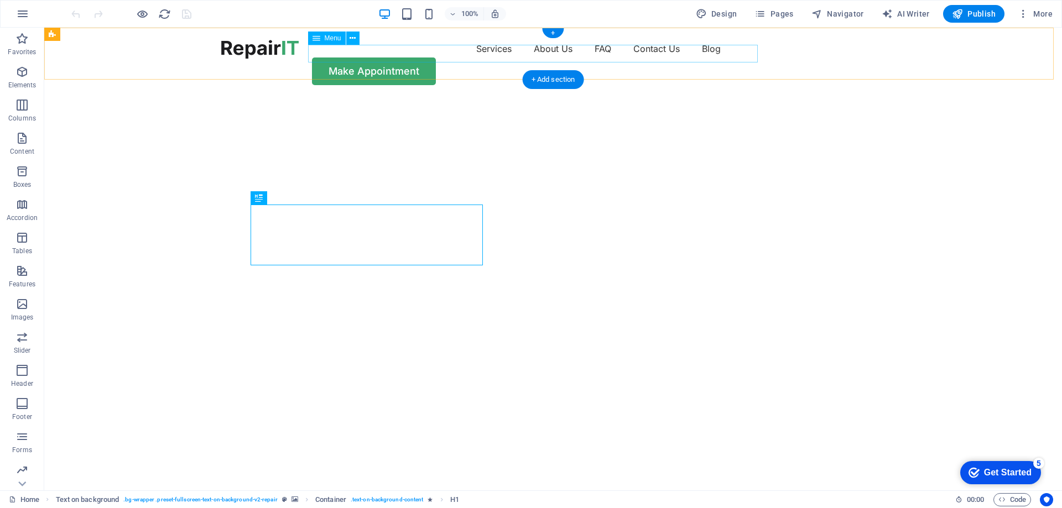
click at [489, 54] on nav "Services About Us FAQ Contact Us Blog" at bounding box center [553, 49] width 664 height 18
select select "1"
select select
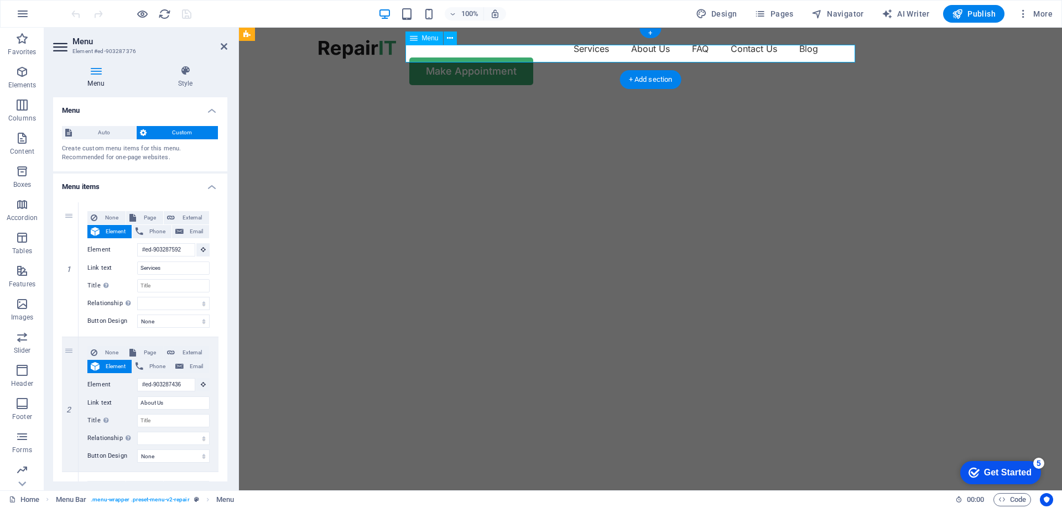
click at [545, 56] on nav "Services About Us FAQ Contact Us Blog" at bounding box center [650, 49] width 664 height 18
click at [745, 50] on nav "Services About Us FAQ Contact Us Blog" at bounding box center [650, 49] width 664 height 18
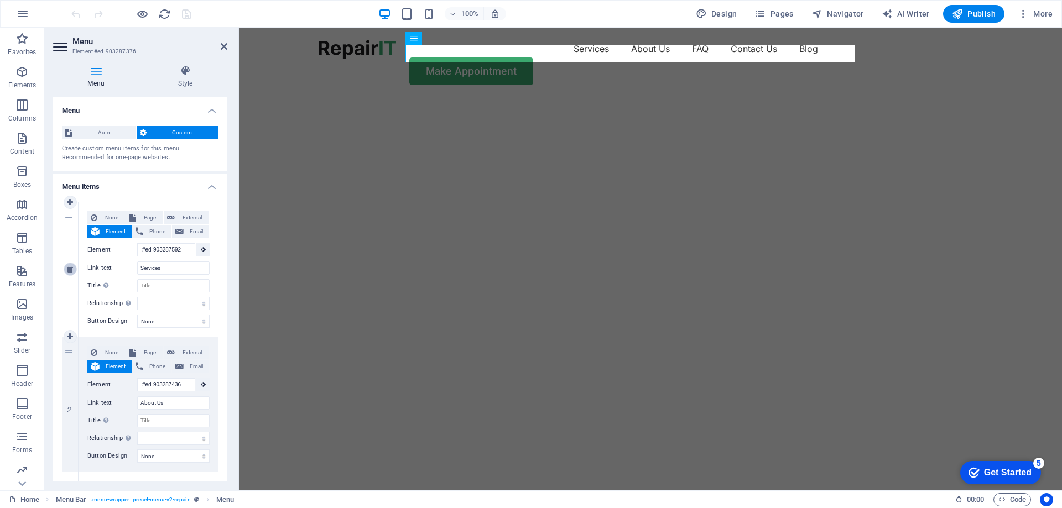
click at [71, 268] on icon at bounding box center [70, 269] width 6 height 8
type input "#ed-903287436"
type input "About Us"
select select
type input "#ed-903287769"
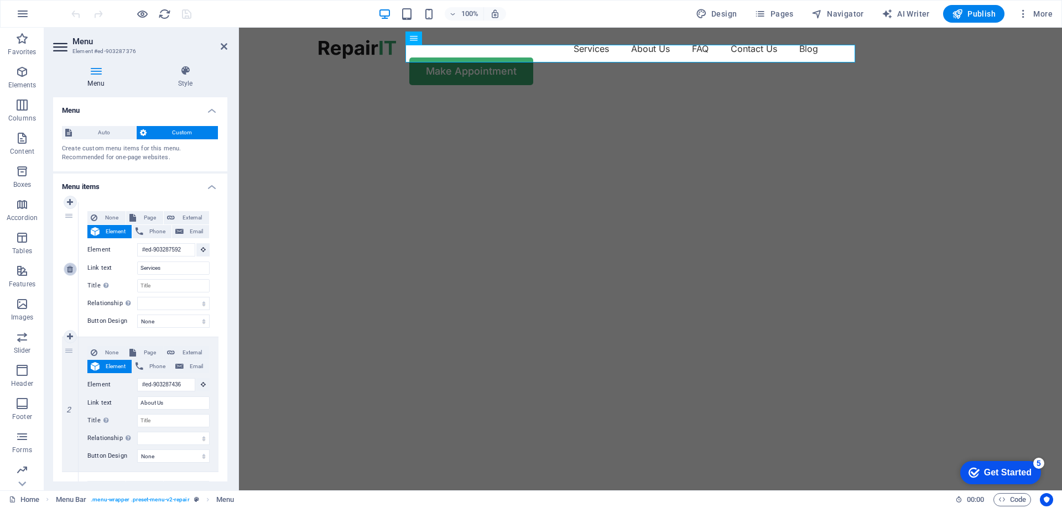
type input "FAQ"
select select
type input "#ed-903288123"
type input "Contact Us"
select select
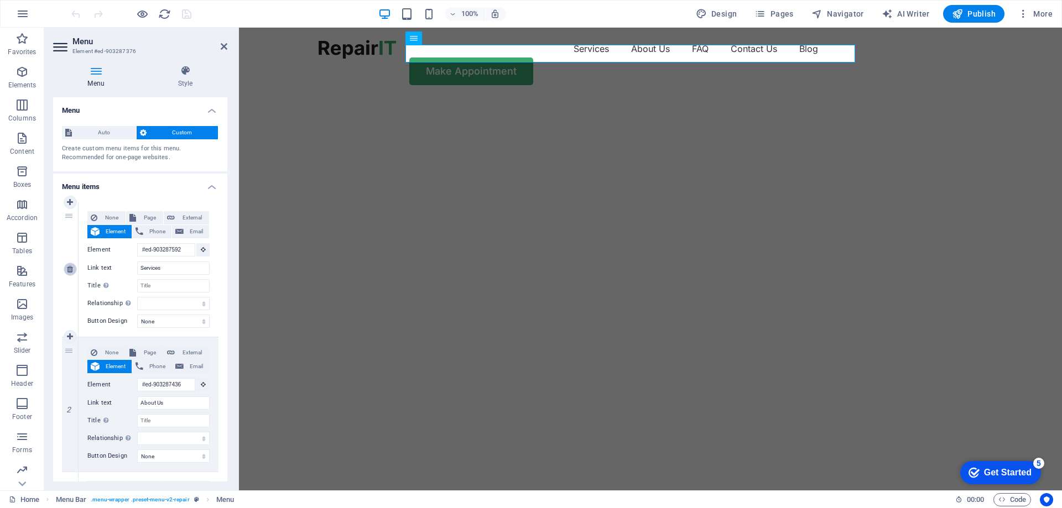
select select "1"
type input "Blog"
select select
drag, startPoint x: 179, startPoint y: 270, endPoint x: 103, endPoint y: 271, distance: 75.8
click at [103, 271] on div "Link text About Us" at bounding box center [148, 268] width 122 height 13
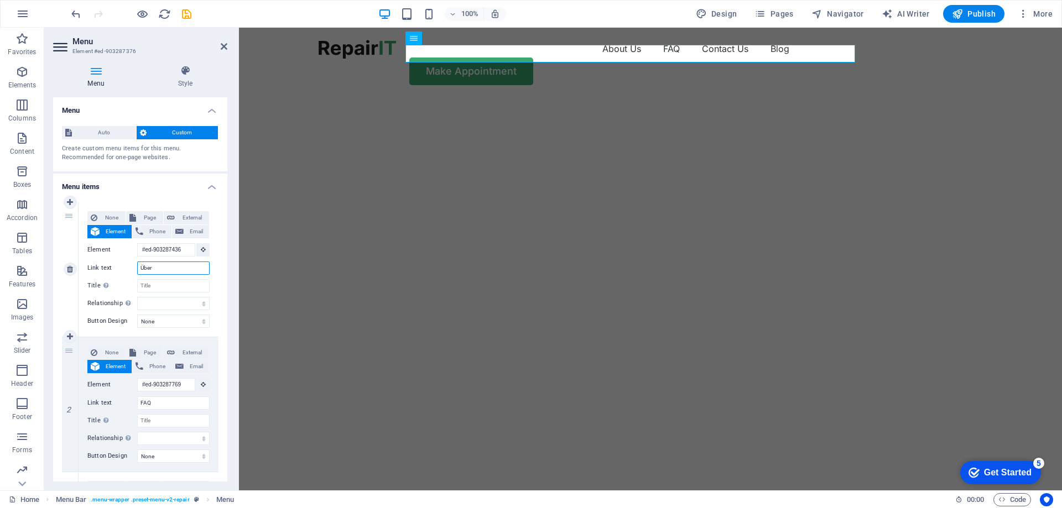
type input "Über"
select select
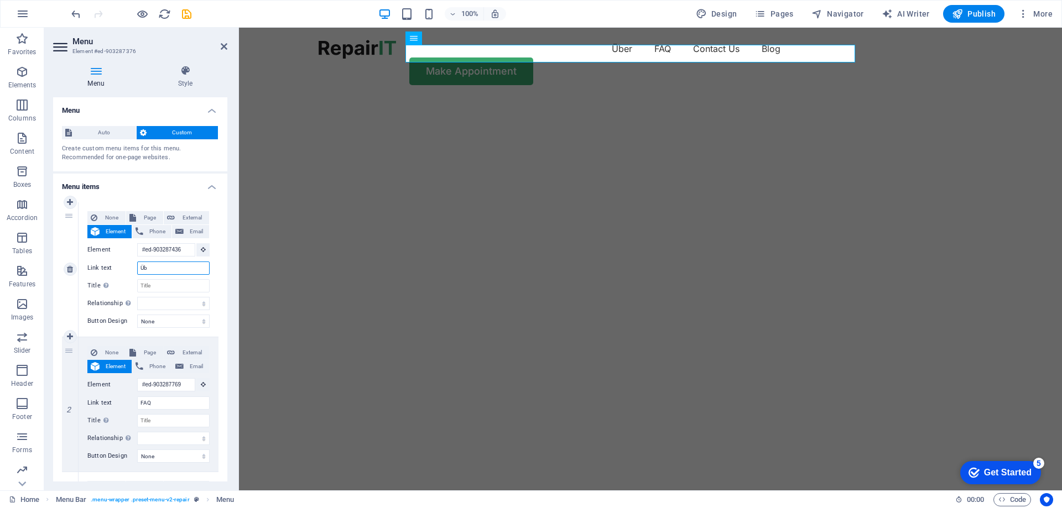
type input "Ü"
select select
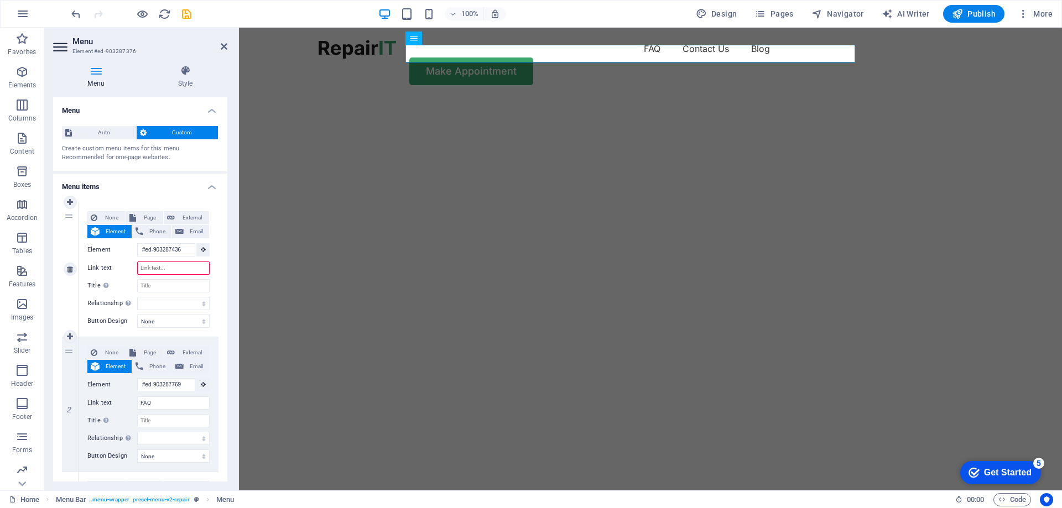
type input "A"
select select
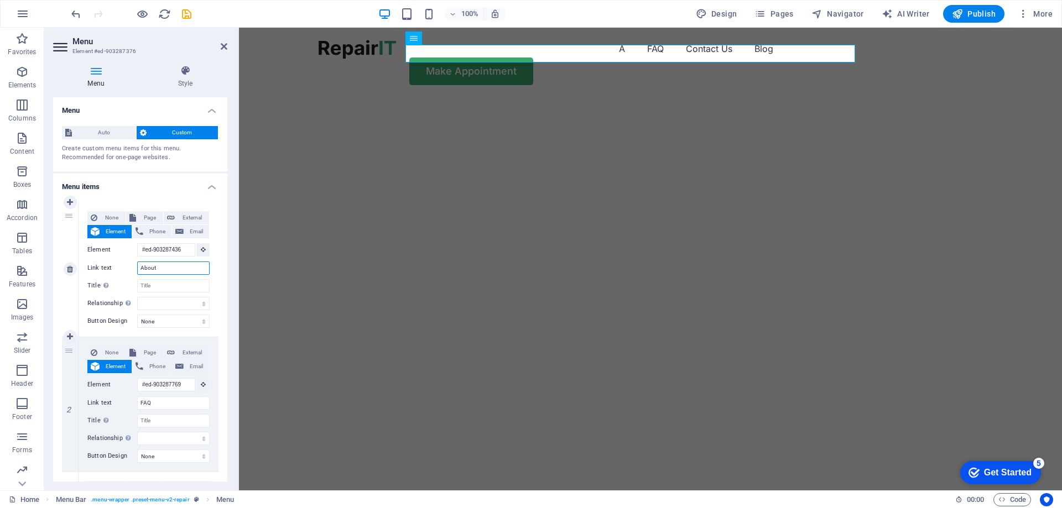
type input "About u"
select select
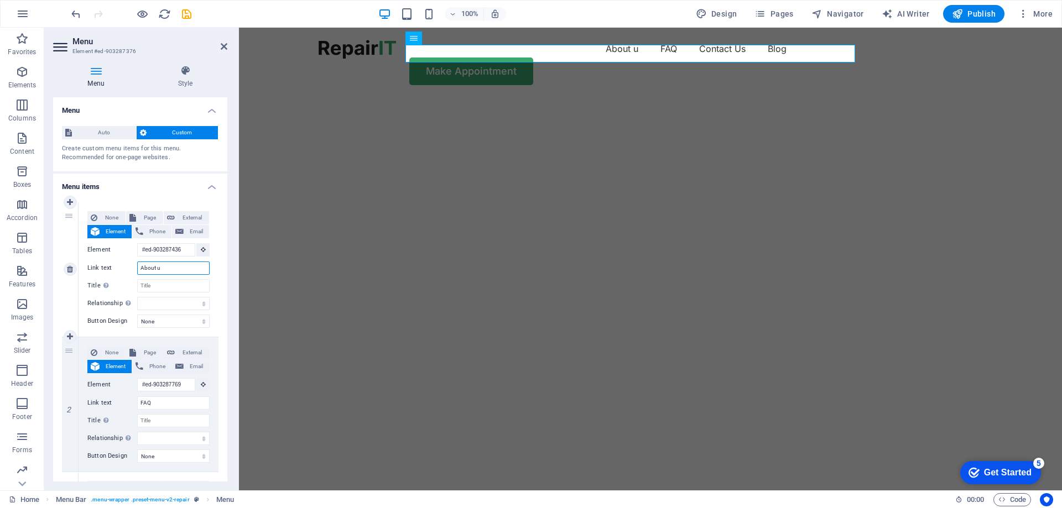
type input "About us"
select select
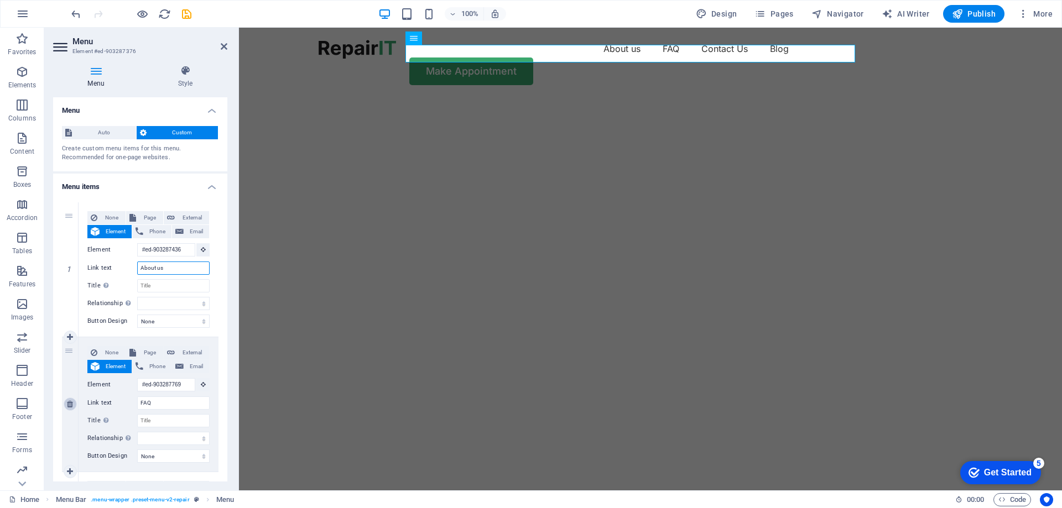
type input "About us"
click at [67, 404] on icon at bounding box center [70, 404] width 6 height 8
select select
type input "#ed-903288123"
type input "Contact Us"
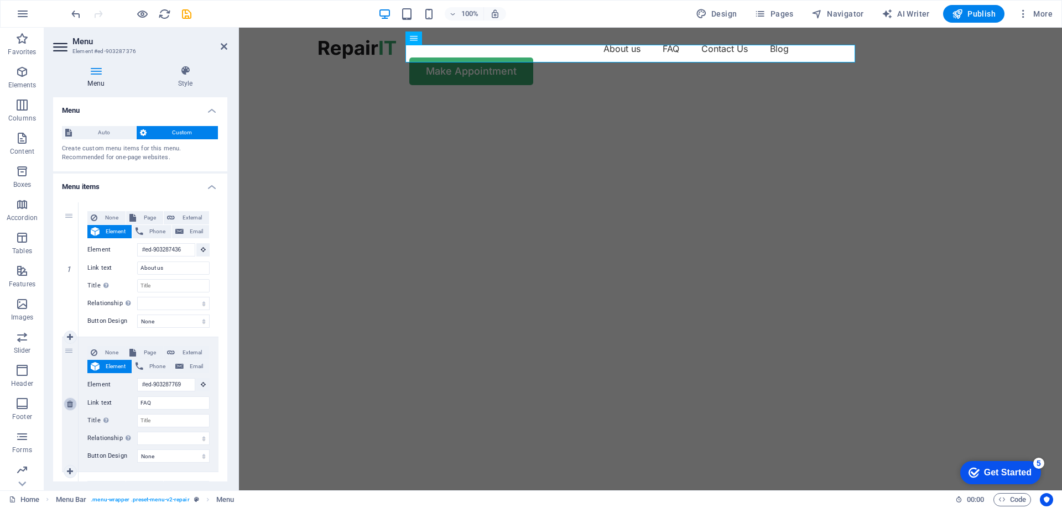
select select
select select "1"
type input "Blog"
select select
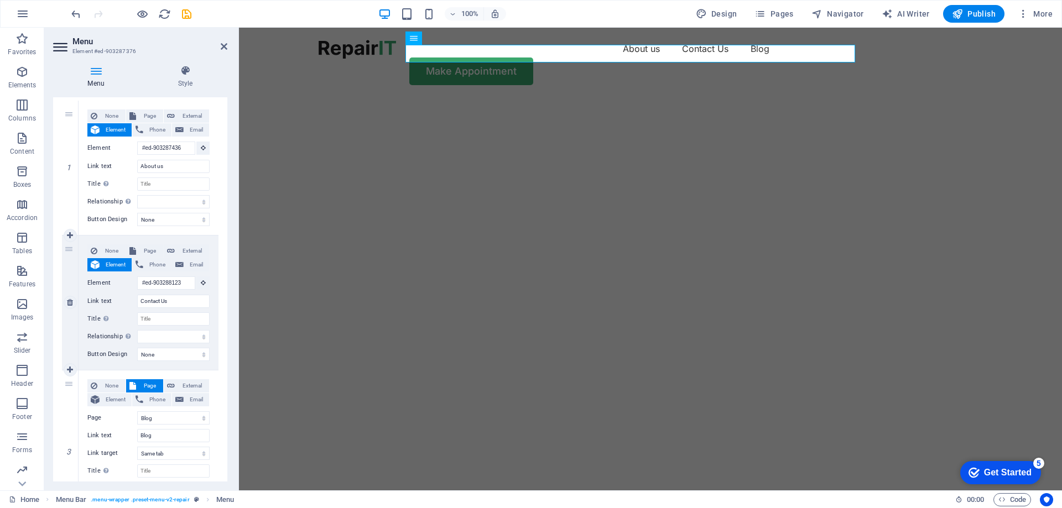
scroll to position [111, 0]
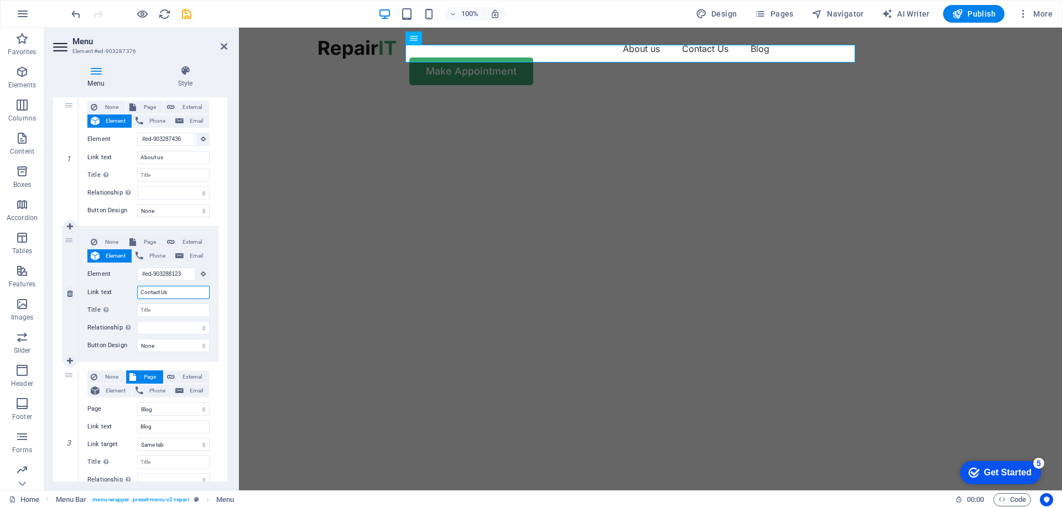
drag, startPoint x: 177, startPoint y: 293, endPoint x: 101, endPoint y: 289, distance: 75.9
click at [101, 289] on div "Link text Contact Us" at bounding box center [148, 292] width 122 height 13
type input "Kontakt"
select select
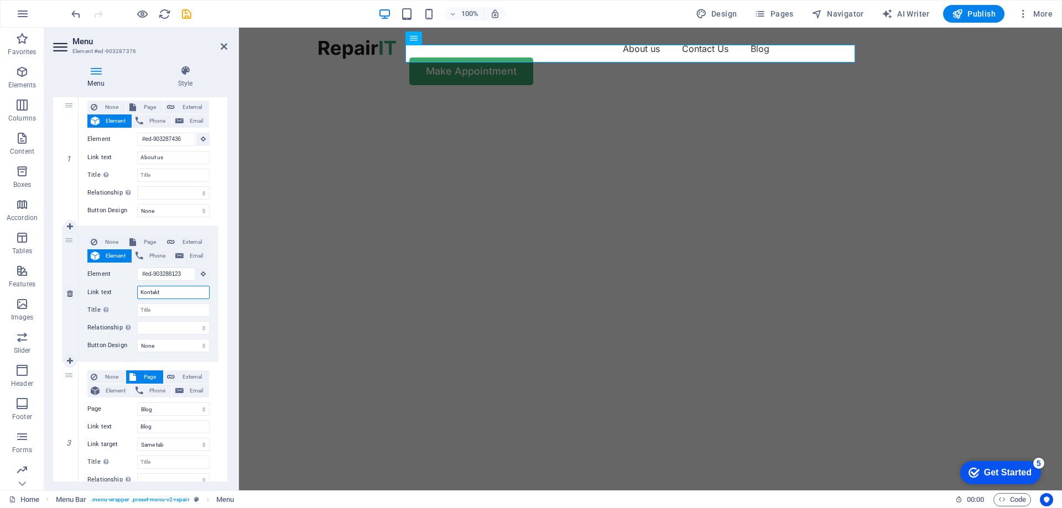
select select
type input "Kontakt"
click at [72, 437] on icon at bounding box center [70, 437] width 6 height 8
select select
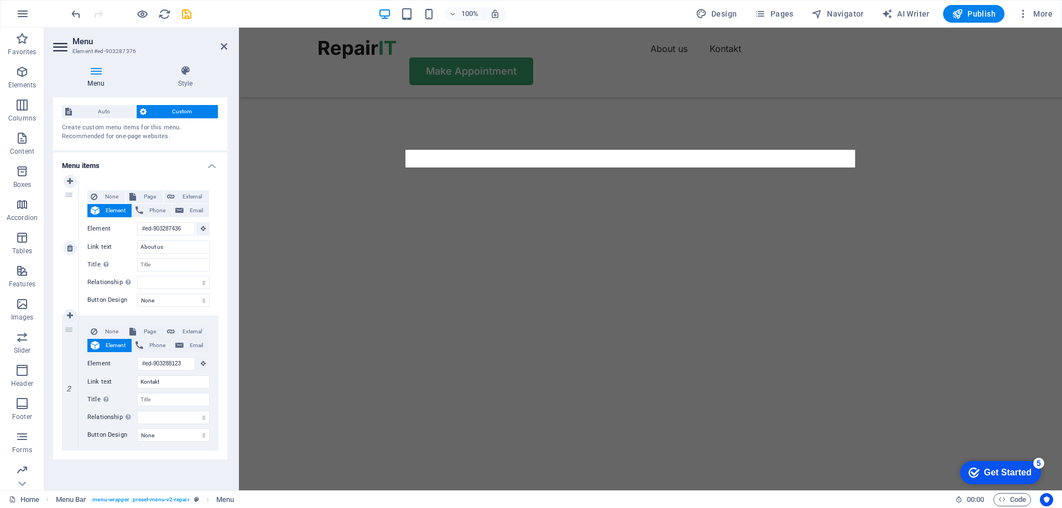
scroll to position [0, 0]
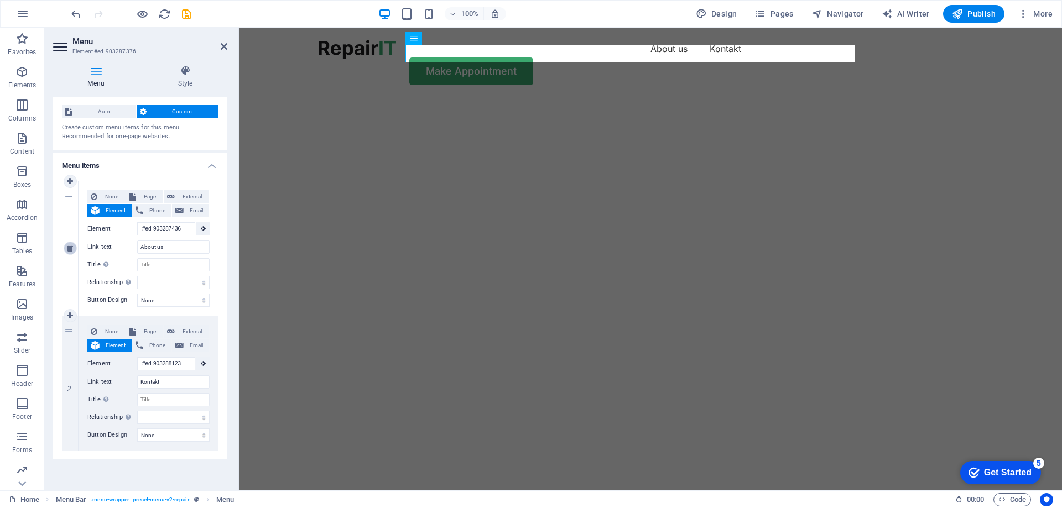
click at [71, 248] on icon at bounding box center [70, 248] width 6 height 8
type input "#ed-903288123"
type input "Kontakt"
select select
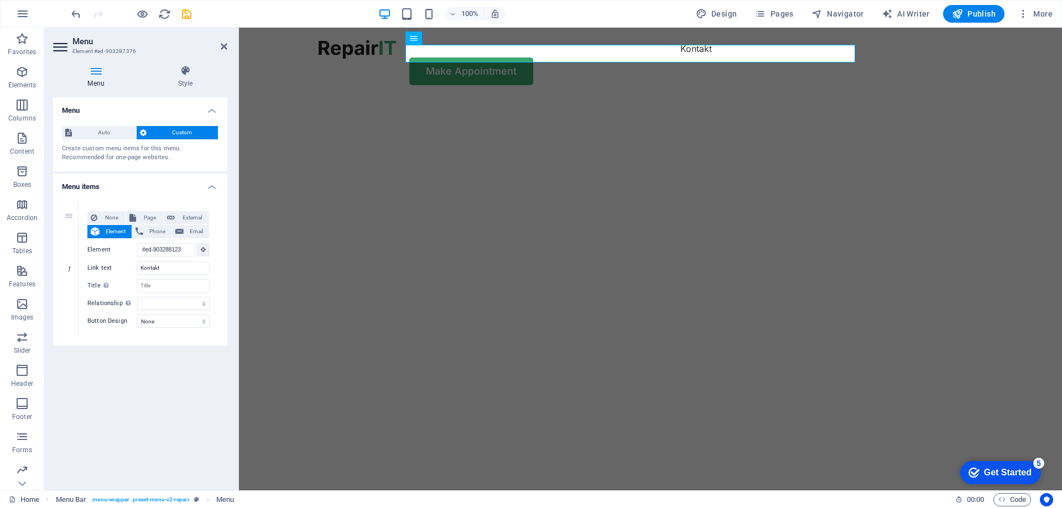
click at [181, 380] on div "Menu Auto Custom Create custom menu items for this menu. Recommended for one-pa…" at bounding box center [140, 289] width 174 height 384
drag, startPoint x: 224, startPoint y: 39, endPoint x: 222, endPoint y: 45, distance: 6.3
click at [223, 41] on h2 "Menu" at bounding box center [149, 41] width 155 height 10
click at [222, 48] on icon at bounding box center [224, 46] width 7 height 9
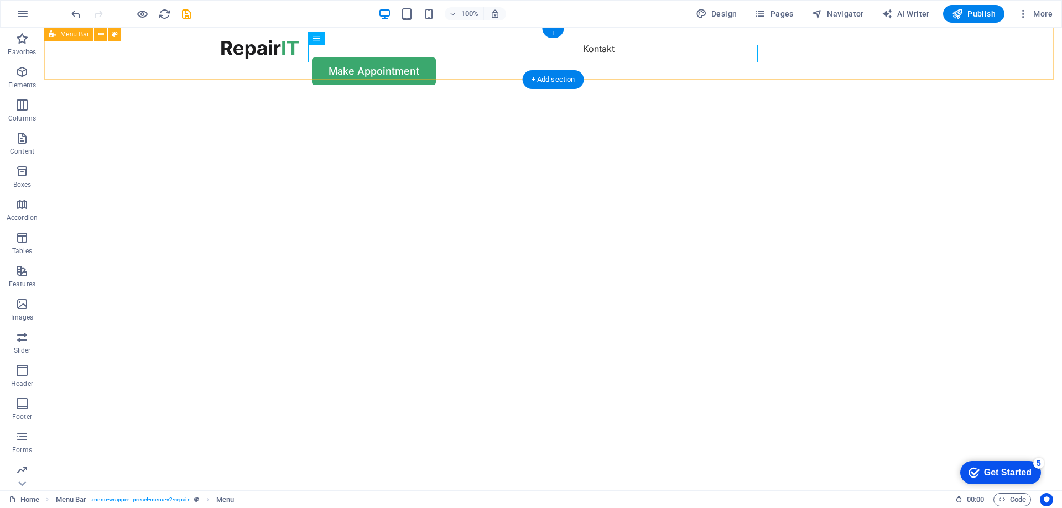
click at [443, 71] on div "Kontakt Make Appointment" at bounding box center [552, 63] width 1017 height 70
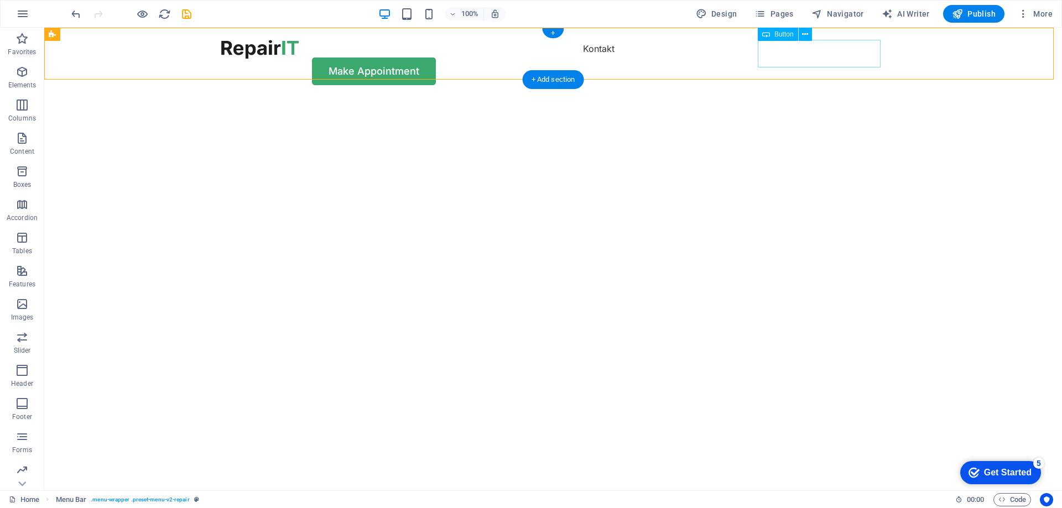
click at [822, 58] on div "Make Appointment" at bounding box center [553, 72] width 664 height 28
click at [823, 58] on div "Make Appointment" at bounding box center [553, 72] width 664 height 28
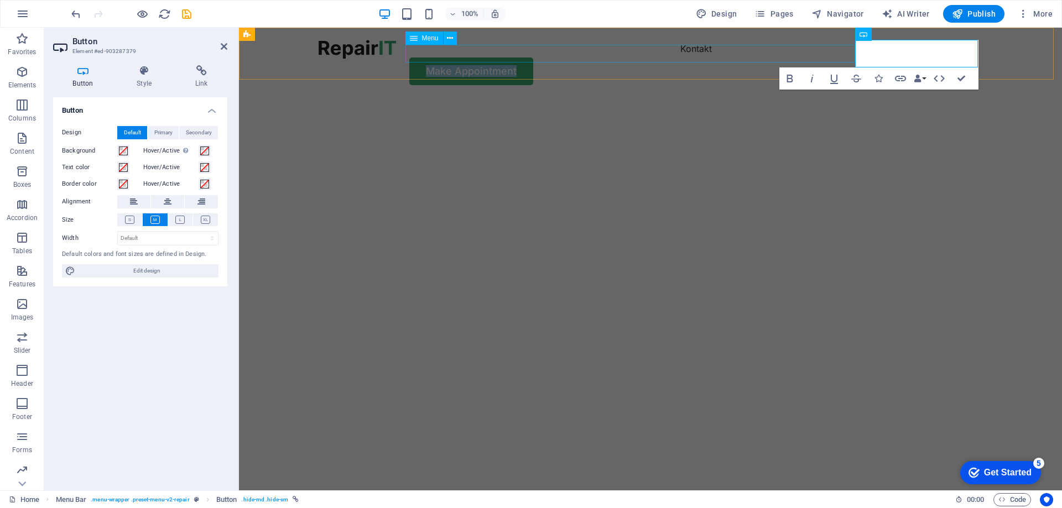
click at [666, 54] on nav "Kontakt" at bounding box center [650, 49] width 664 height 18
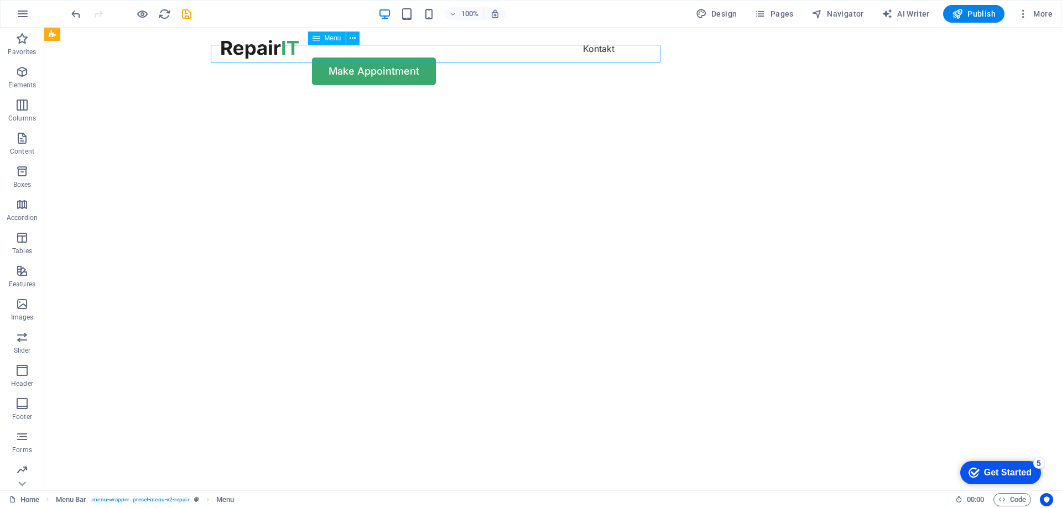
click at [647, 54] on nav "Kontakt" at bounding box center [553, 49] width 664 height 18
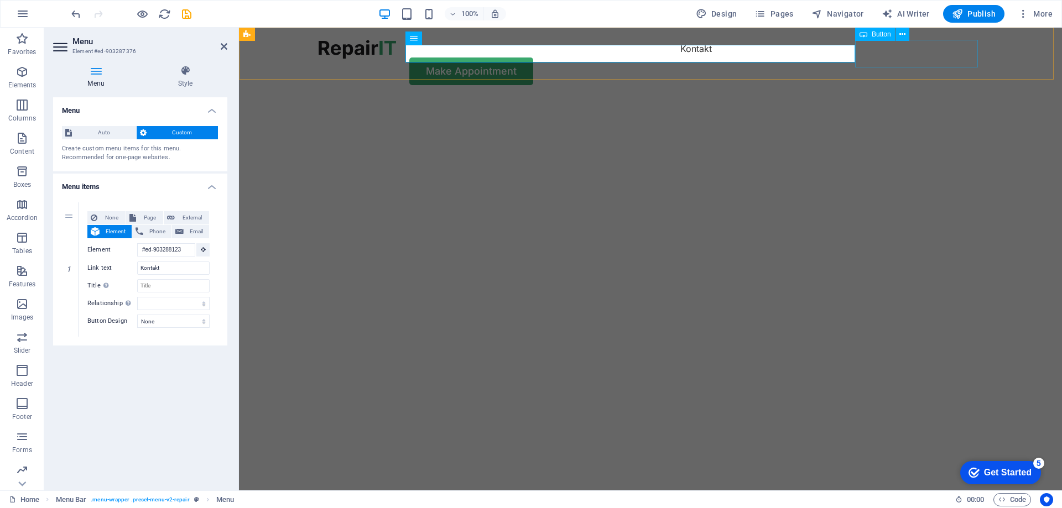
click at [908, 58] on div "Make Appointment" at bounding box center [650, 72] width 664 height 28
click at [533, 58] on link "Make Appointment" at bounding box center [471, 72] width 124 height 28
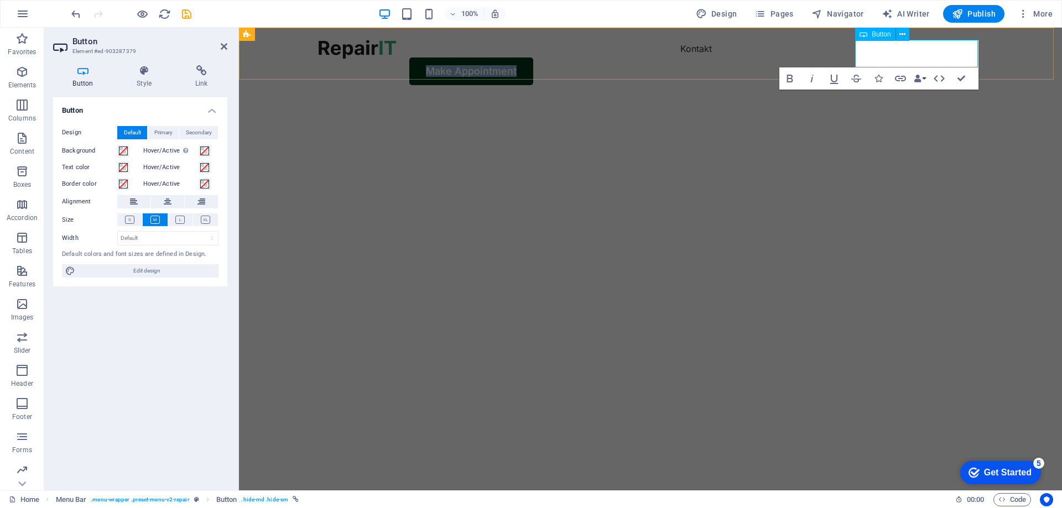
click at [533, 58] on link "Make Appointment" at bounding box center [471, 72] width 124 height 28
click at [200, 75] on icon at bounding box center [201, 70] width 52 height 11
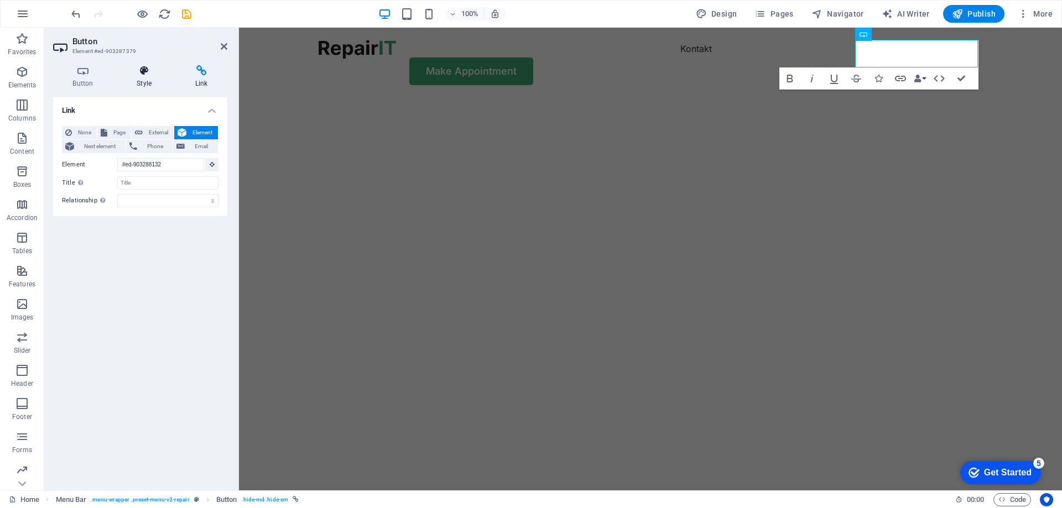
click at [150, 67] on icon at bounding box center [144, 70] width 54 height 11
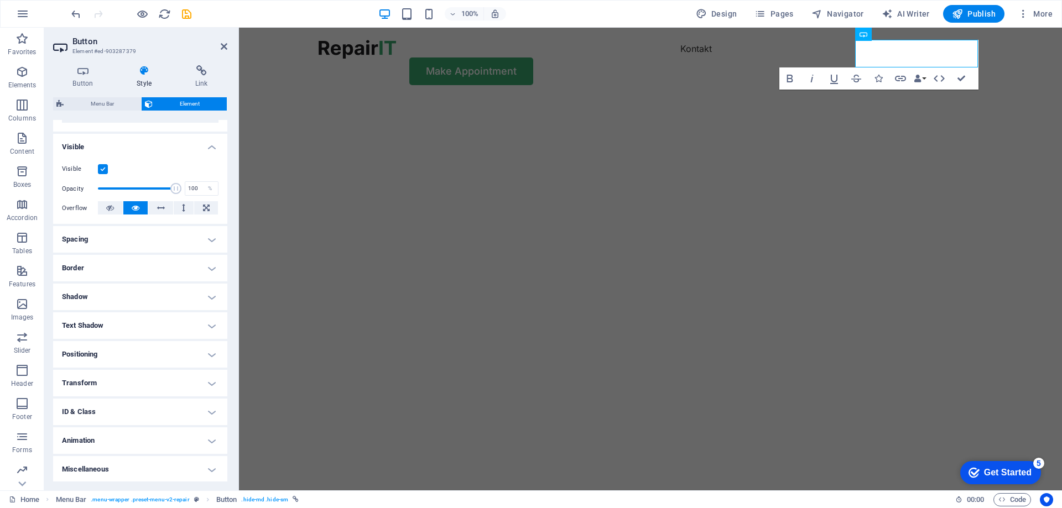
scroll to position [106, 0]
click at [134, 238] on h4 "Spacing" at bounding box center [140, 238] width 174 height 27
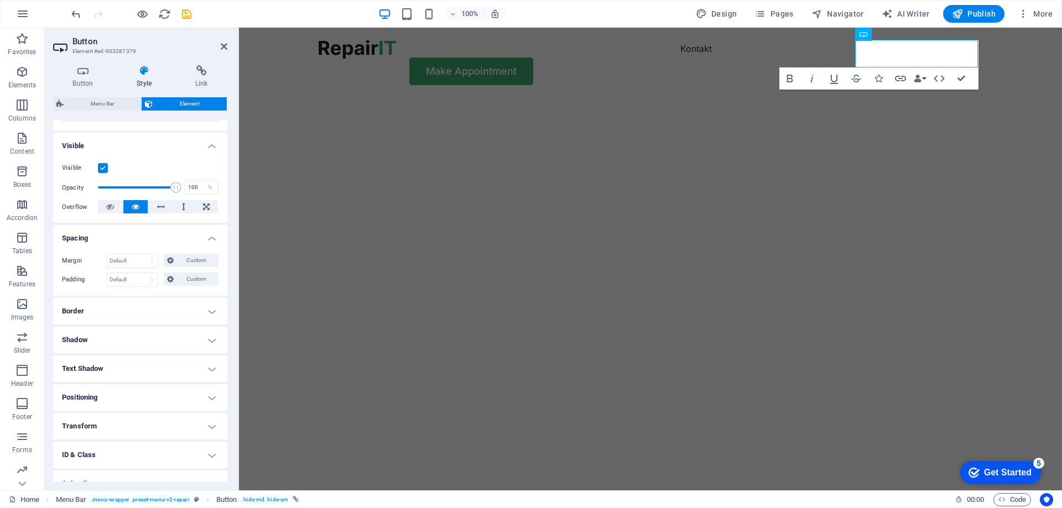
click at [134, 238] on h4 "Spacing" at bounding box center [140, 235] width 174 height 20
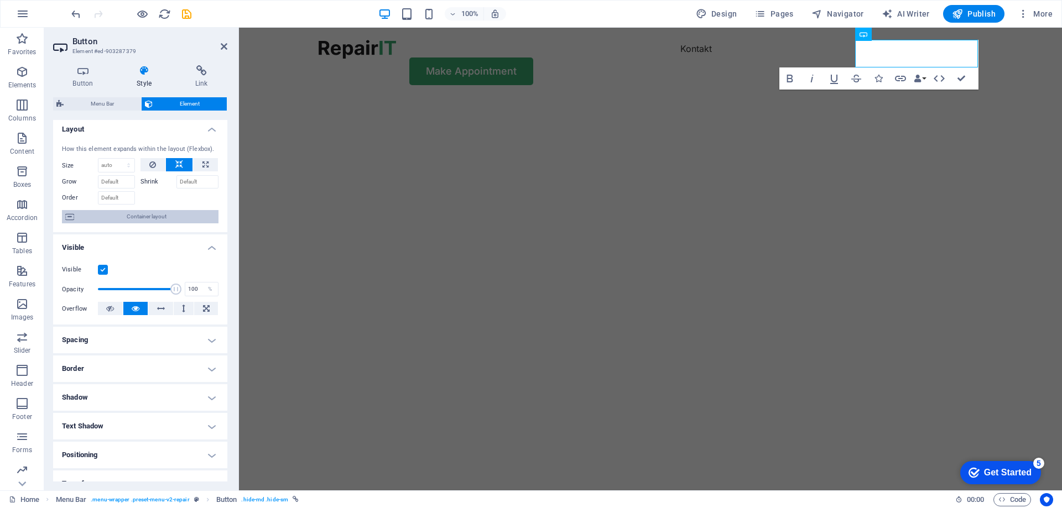
scroll to position [0, 0]
click at [77, 79] on h4 "Button" at bounding box center [85, 76] width 64 height 23
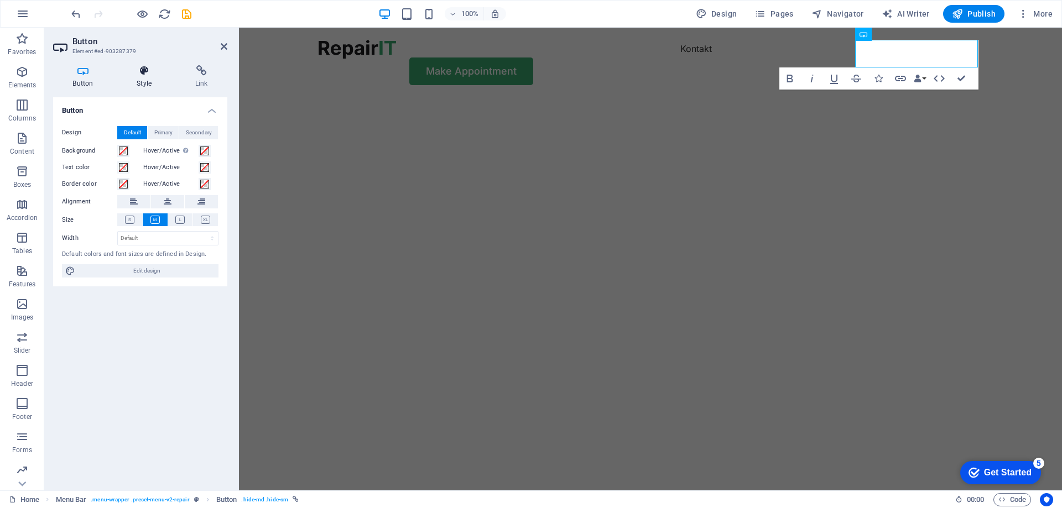
click at [136, 77] on h4 "Style" at bounding box center [146, 76] width 59 height 23
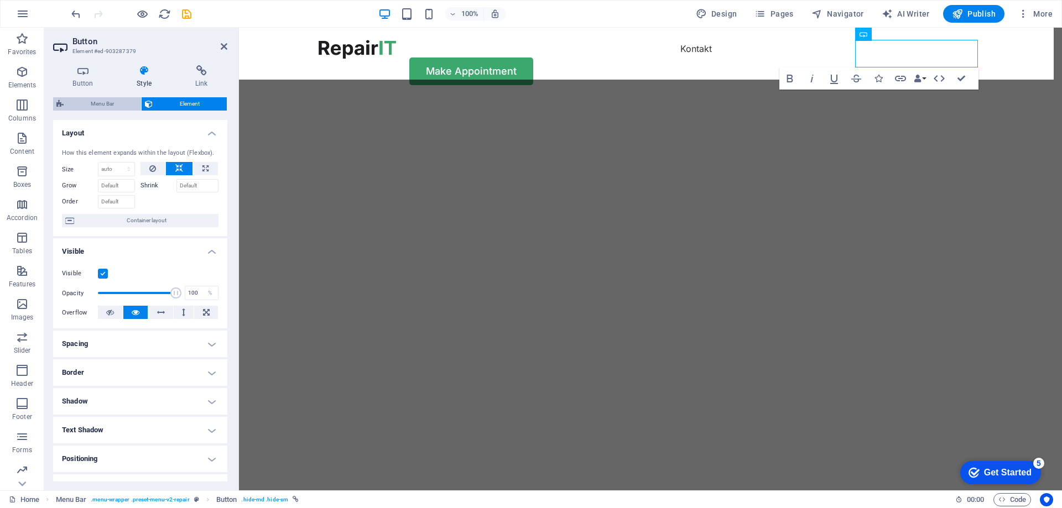
click at [97, 103] on span "Menu Bar" at bounding box center [102, 103] width 71 height 13
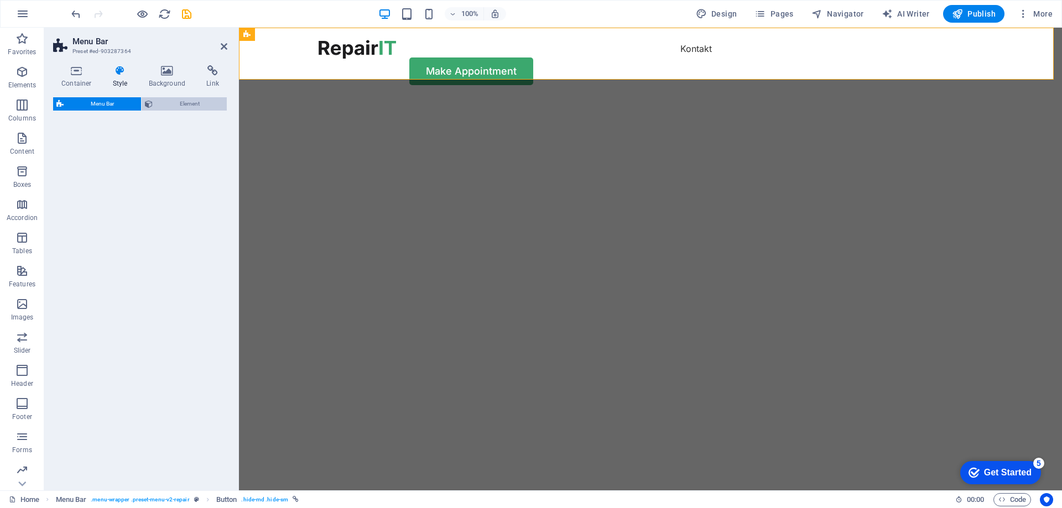
select select "rem"
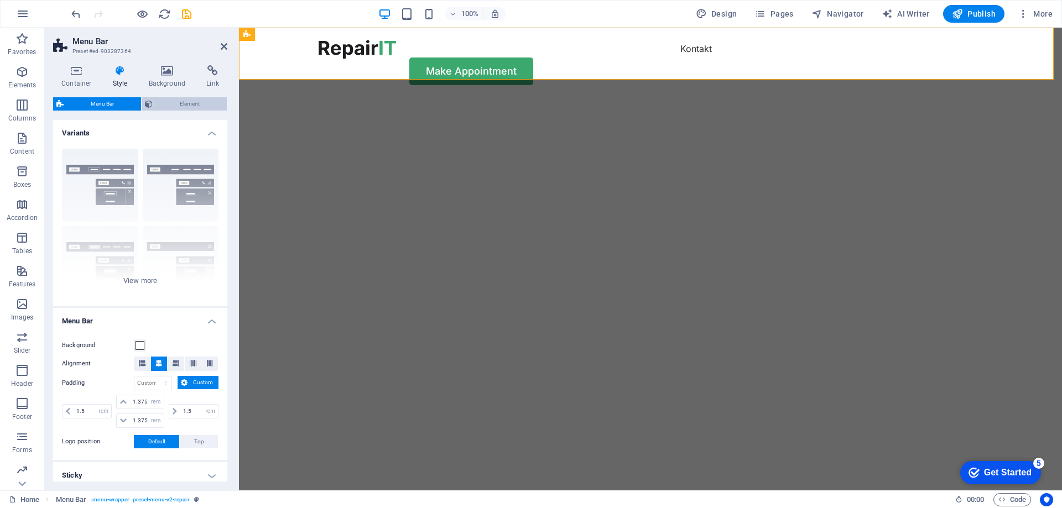
click at [166, 98] on span "Element" at bounding box center [189, 103] width 67 height 13
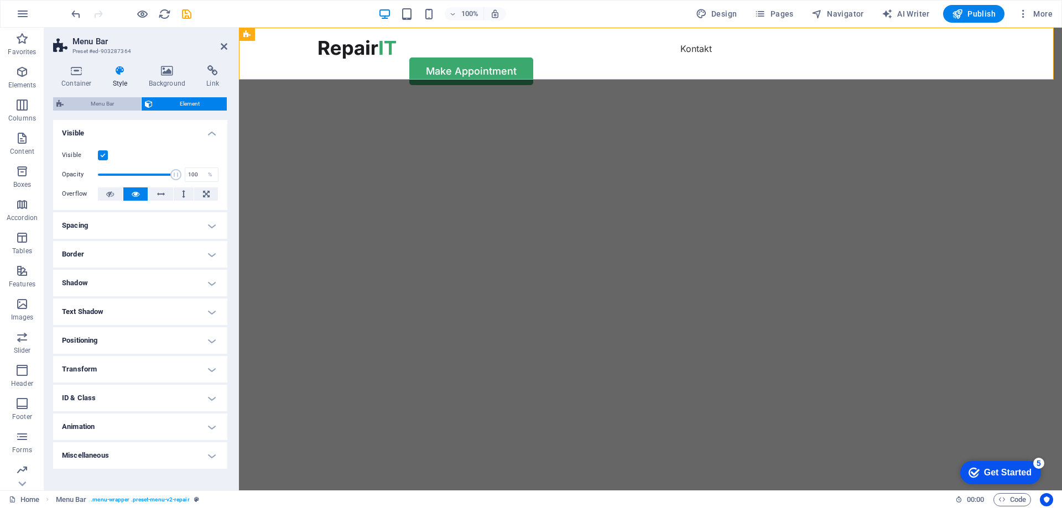
click at [114, 105] on span "Menu Bar" at bounding box center [102, 103] width 71 height 13
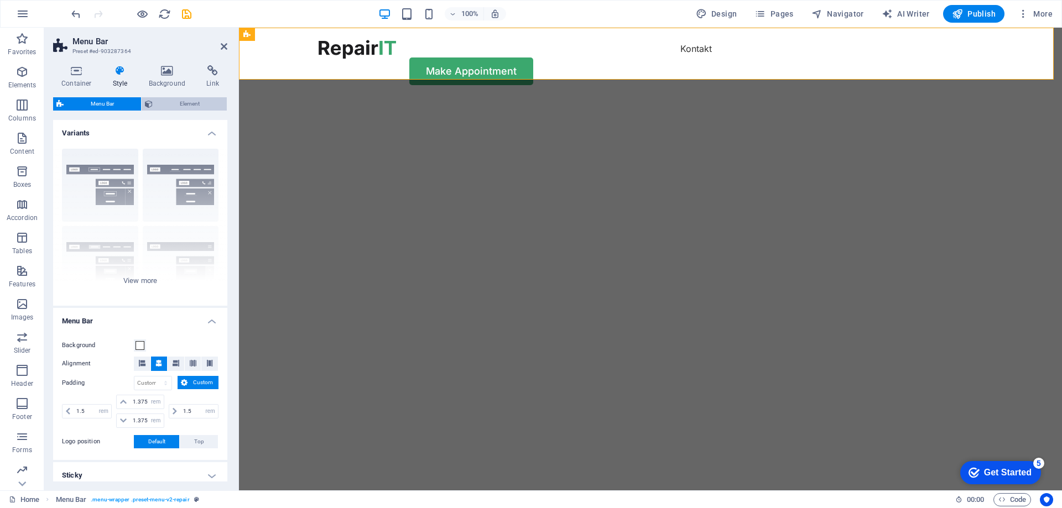
click at [170, 103] on span "Element" at bounding box center [189, 103] width 67 height 13
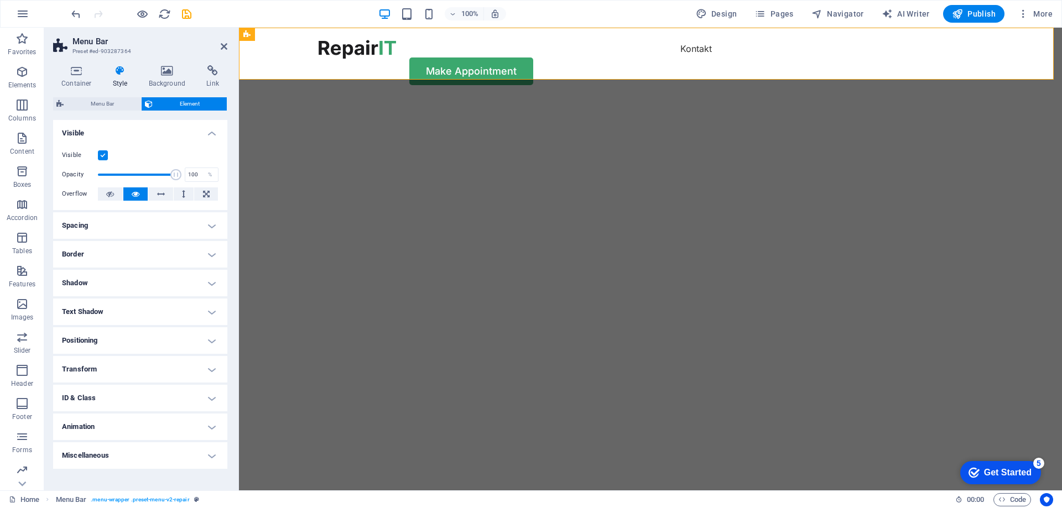
click at [101, 260] on h4 "Border" at bounding box center [140, 254] width 174 height 27
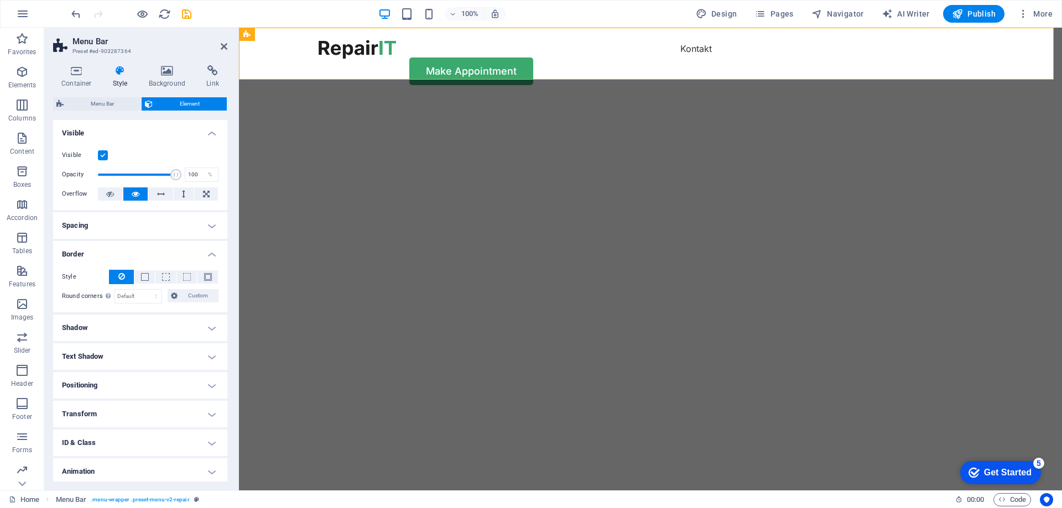
click at [102, 257] on h4 "Border" at bounding box center [140, 251] width 174 height 20
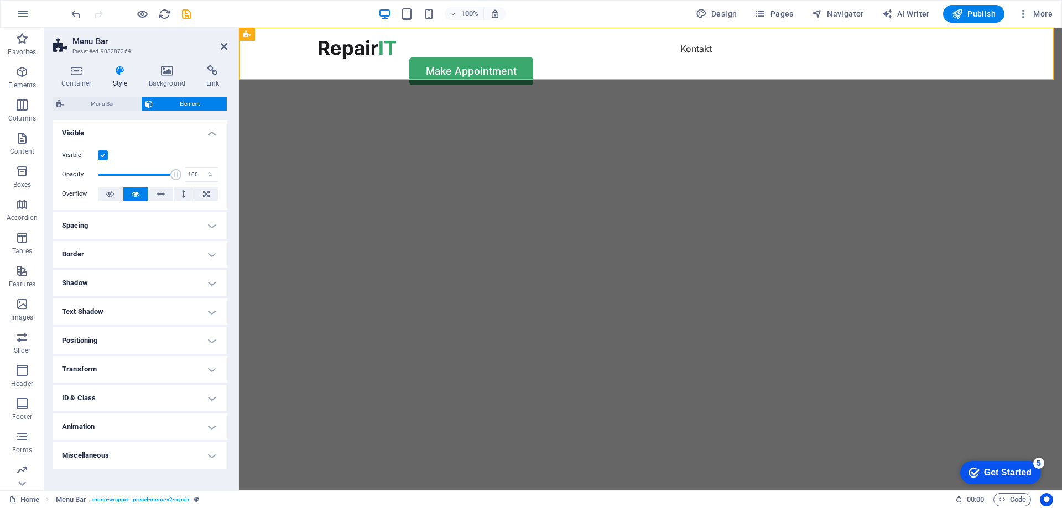
click at [121, 226] on h4 "Spacing" at bounding box center [140, 225] width 174 height 27
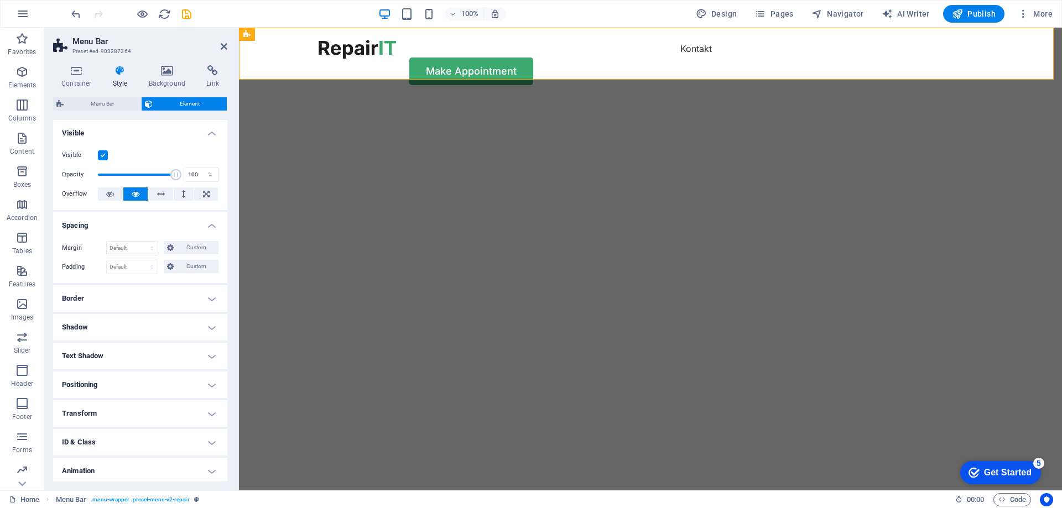
click at [121, 226] on h4 "Spacing" at bounding box center [140, 222] width 174 height 20
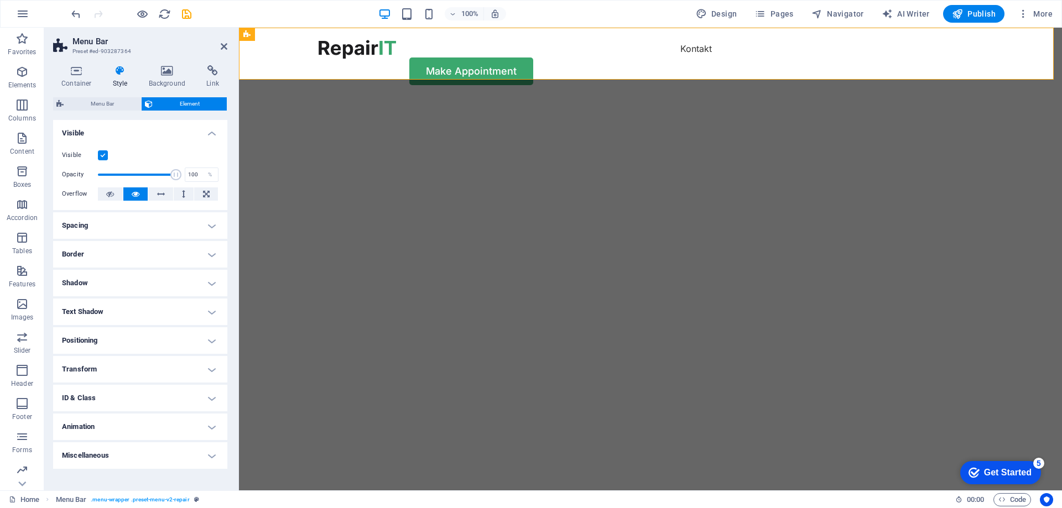
click at [107, 311] on h4 "Text Shadow" at bounding box center [140, 312] width 174 height 27
click at [107, 311] on h4 "Text Shadow" at bounding box center [140, 309] width 174 height 20
click at [114, 283] on h4 "Shadow" at bounding box center [140, 283] width 174 height 27
click at [114, 283] on h4 "Shadow" at bounding box center [140, 280] width 174 height 20
click at [85, 70] on icon at bounding box center [76, 70] width 47 height 11
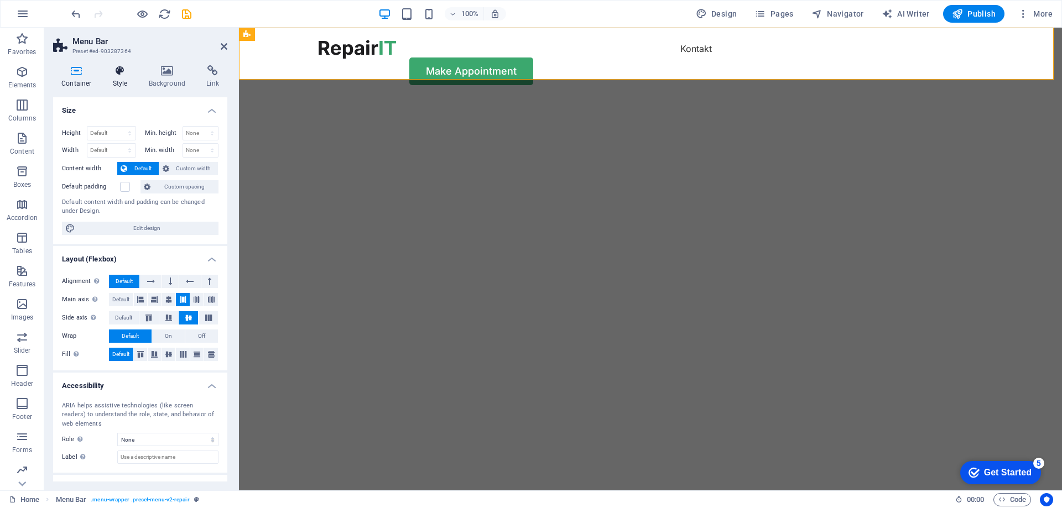
click at [120, 71] on icon at bounding box center [121, 70] width 32 height 11
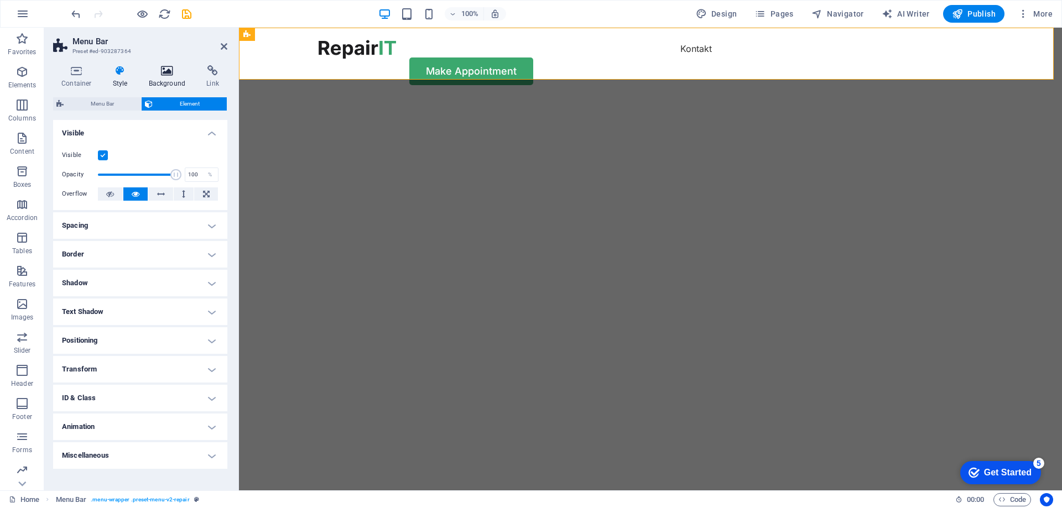
click at [170, 73] on icon at bounding box center [167, 70] width 54 height 11
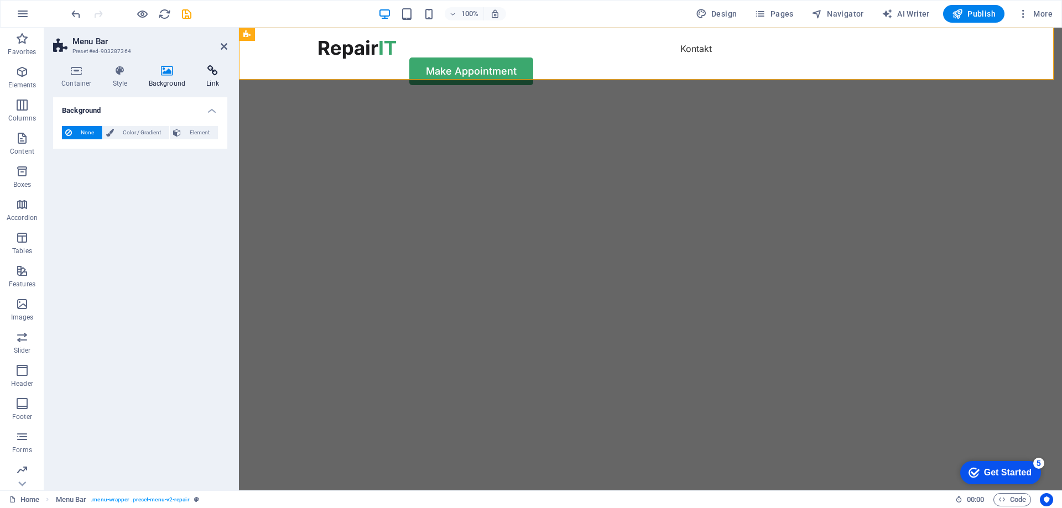
click at [207, 73] on icon at bounding box center [212, 70] width 29 height 11
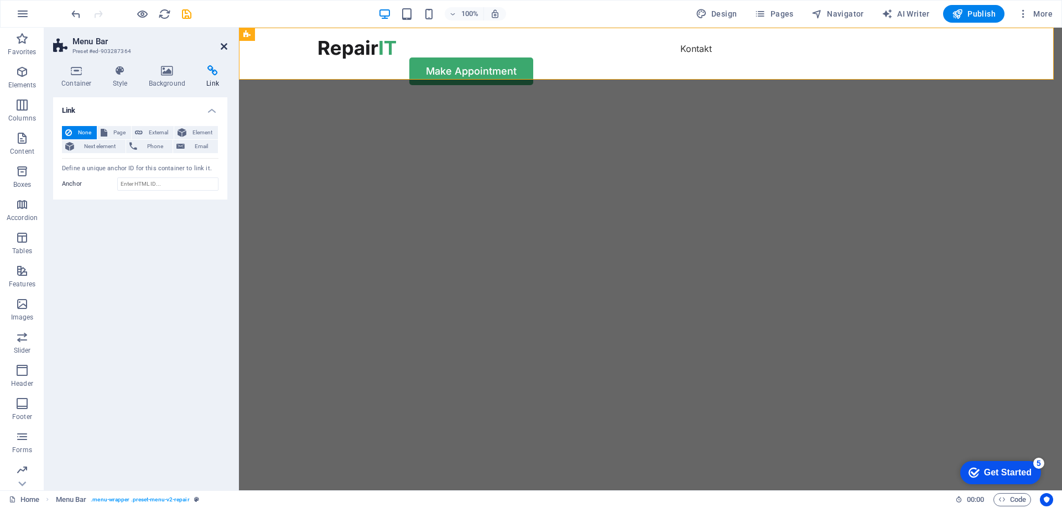
click at [224, 46] on icon at bounding box center [224, 46] width 7 height 9
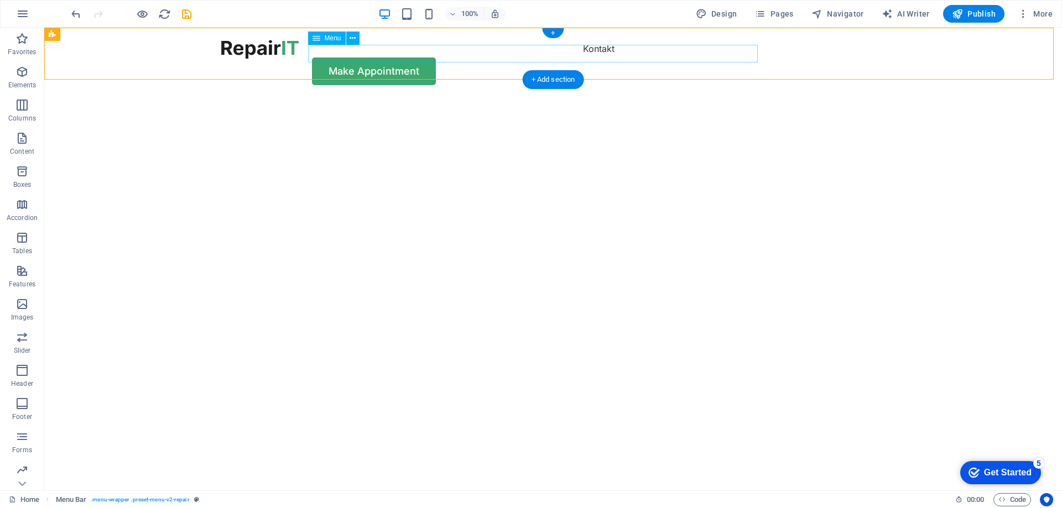
click at [547, 53] on nav "Kontakt" at bounding box center [553, 49] width 664 height 18
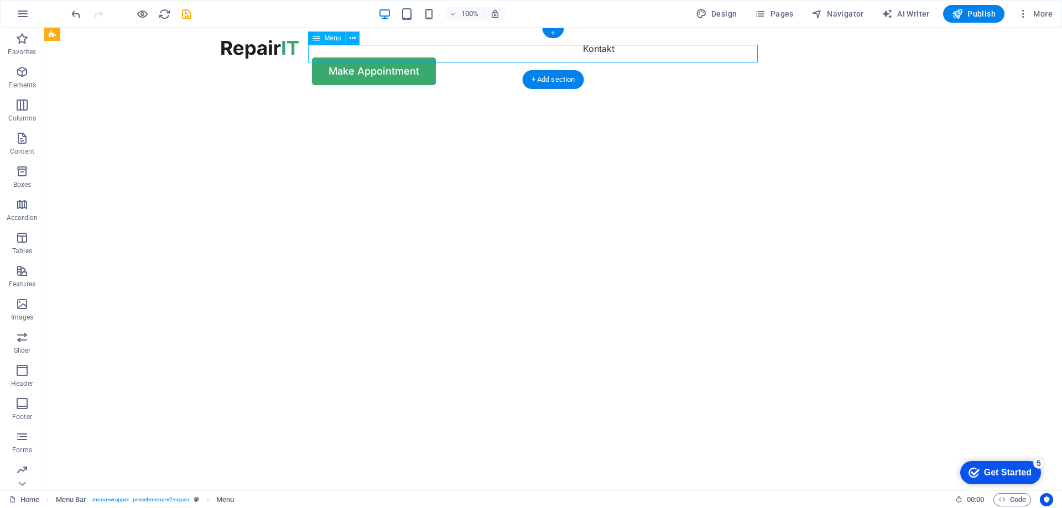
click at [550, 53] on nav "Kontakt" at bounding box center [553, 49] width 664 height 18
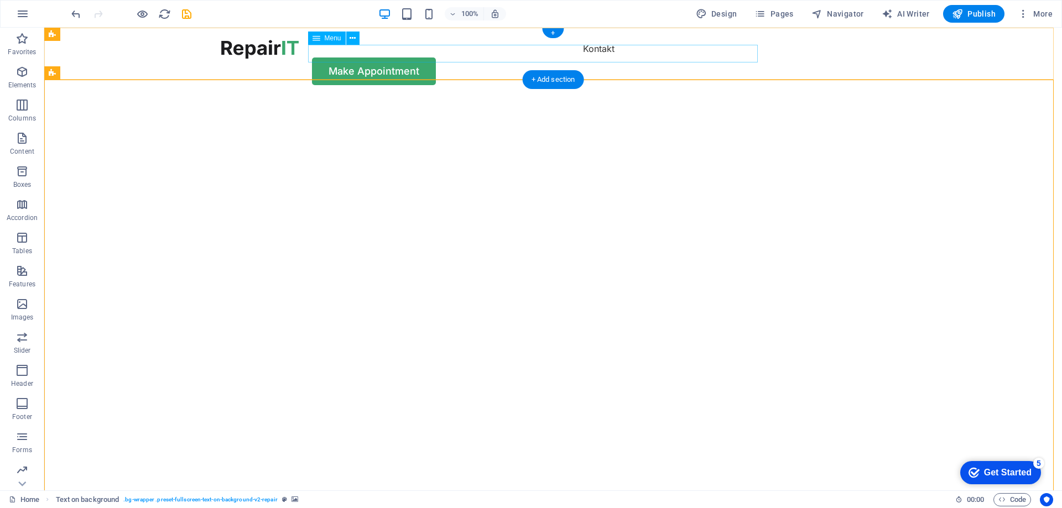
click at [545, 50] on nav "Kontakt" at bounding box center [553, 49] width 664 height 18
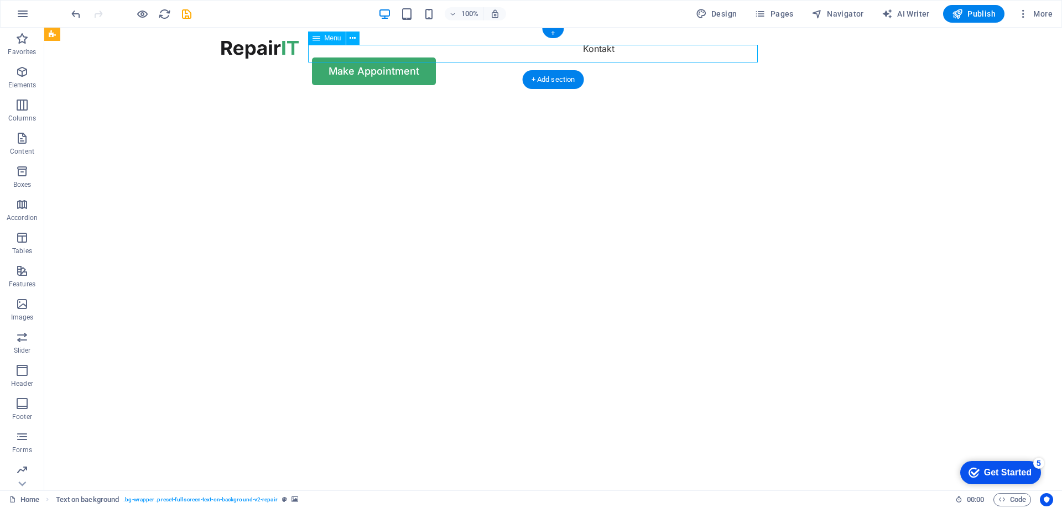
click at [545, 50] on nav "Kontakt" at bounding box center [553, 49] width 664 height 18
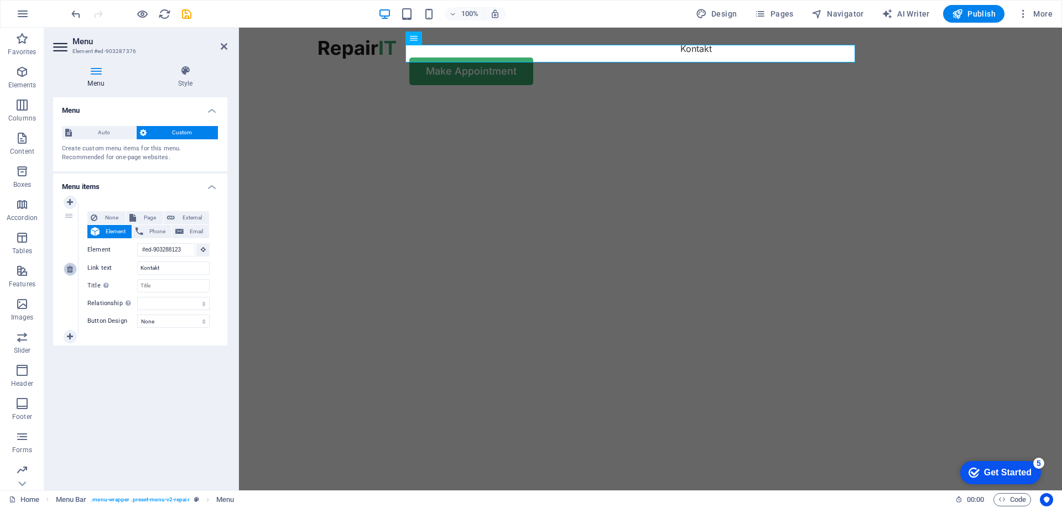
click at [74, 270] on link at bounding box center [70, 269] width 13 height 13
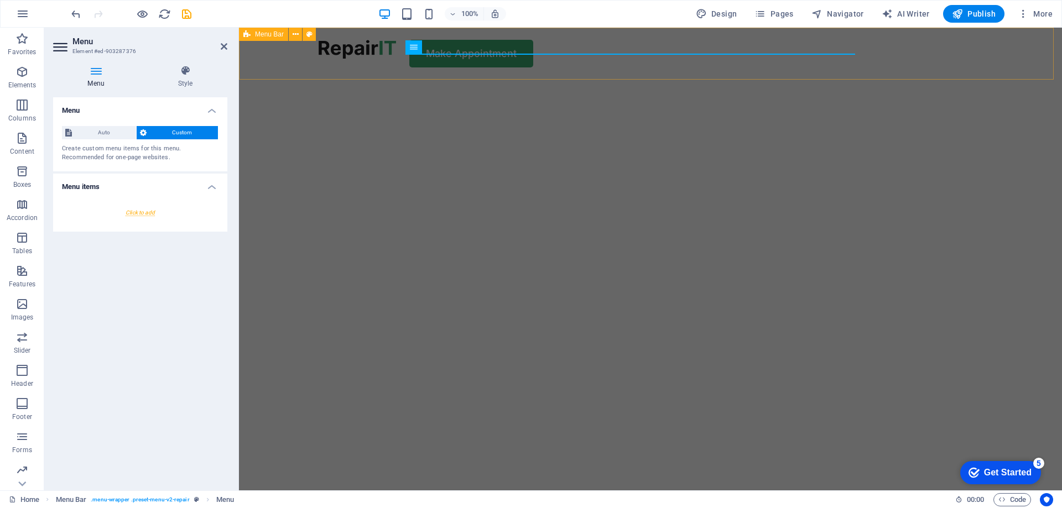
click at [529, 44] on div "Make Appointment" at bounding box center [650, 54] width 823 height 52
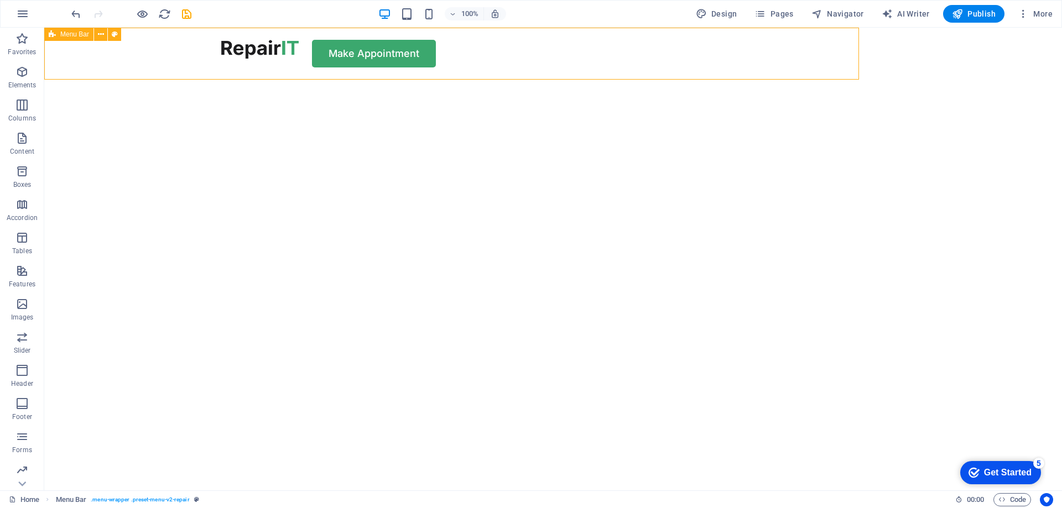
click at [519, 55] on div "Make Appointment" at bounding box center [552, 54] width 1017 height 52
click at [506, 53] on div "Make Appointment" at bounding box center [552, 54] width 1017 height 52
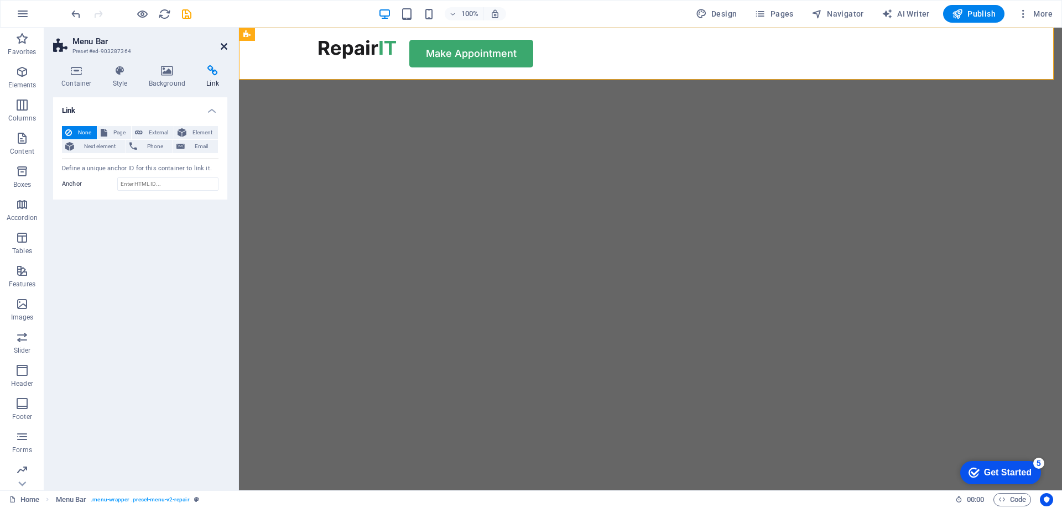
click at [221, 50] on icon at bounding box center [224, 46] width 7 height 9
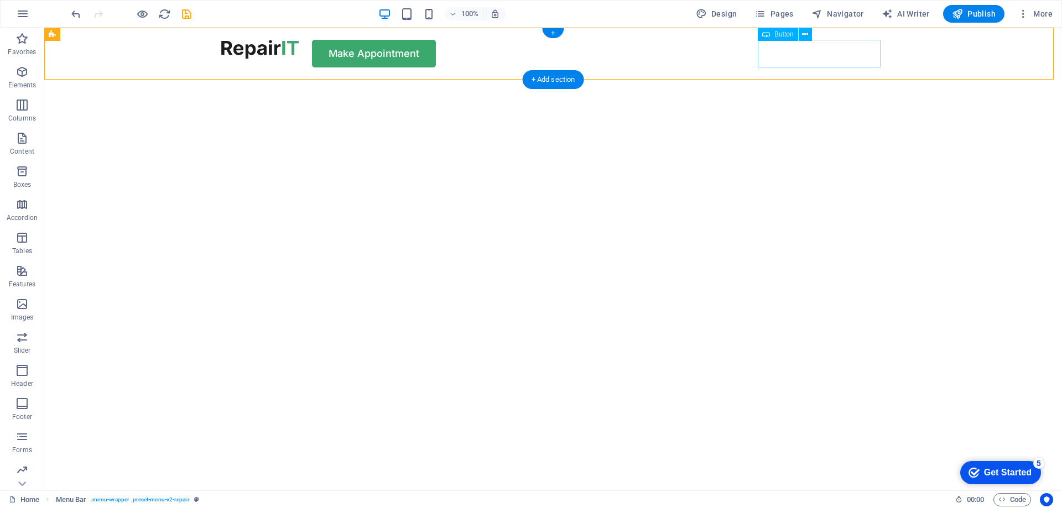
click at [827, 53] on div "Make Appointment" at bounding box center [553, 54] width 664 height 28
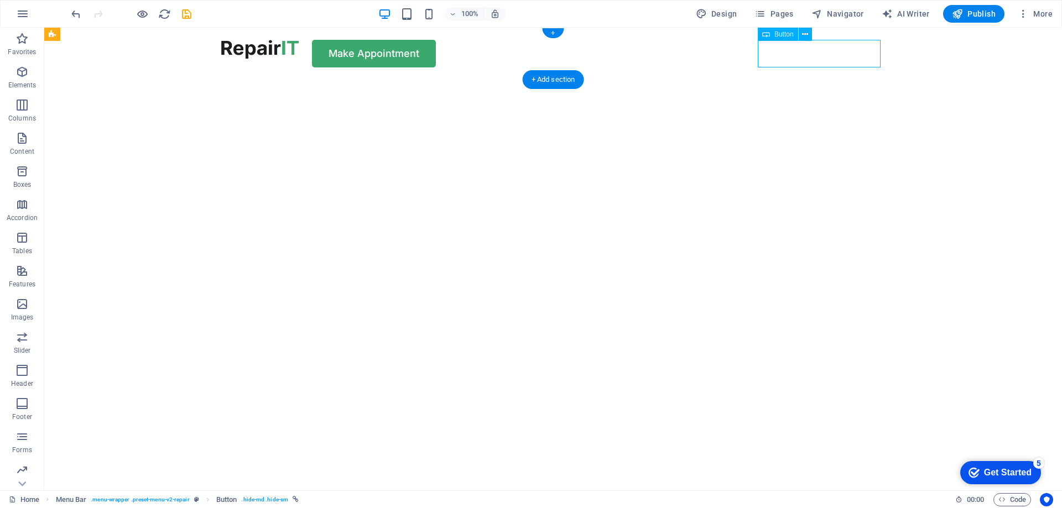
click at [827, 53] on div "Make Appointment" at bounding box center [553, 54] width 664 height 28
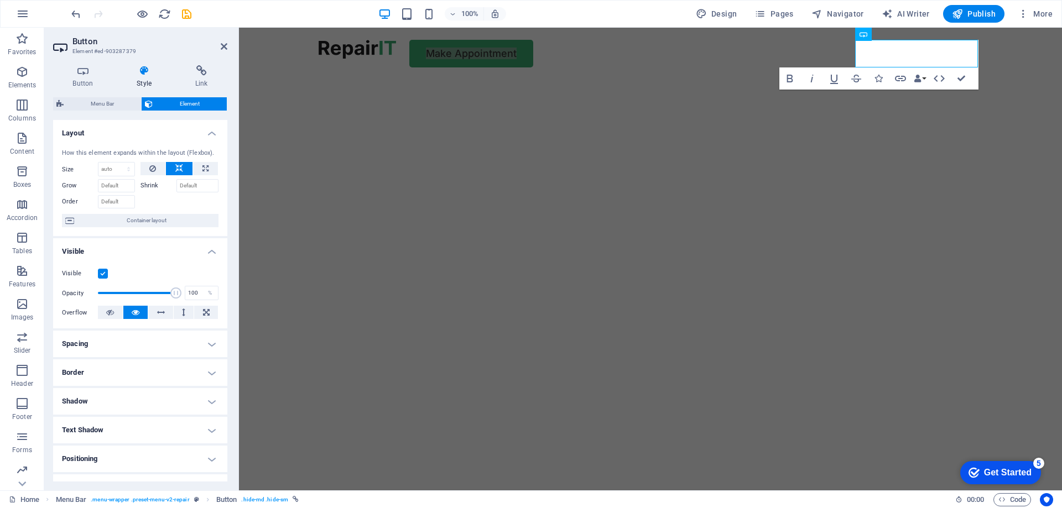
click at [97, 271] on label "Visible" at bounding box center [80, 273] width 36 height 13
click at [0, 0] on input "Visible" at bounding box center [0, 0] width 0 height 0
click at [509, 80] on img "1/2" at bounding box center [646, 80] width 814 height 0
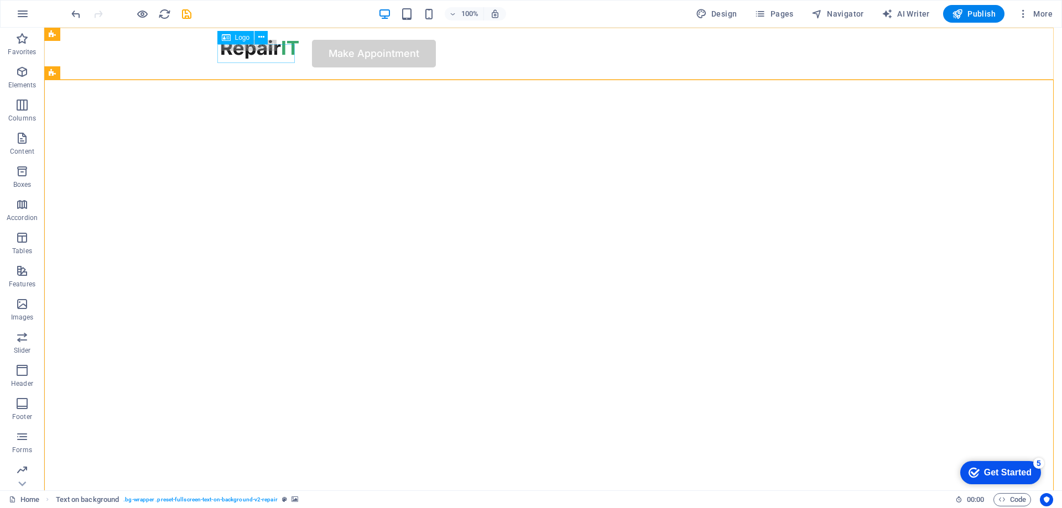
click at [230, 39] on icon at bounding box center [226, 37] width 9 height 13
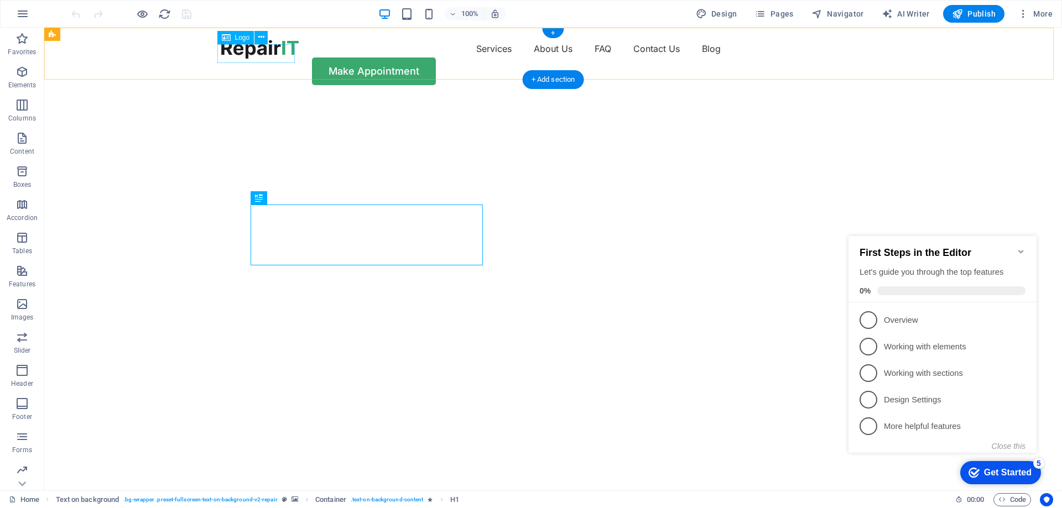
click at [280, 59] on div at bounding box center [259, 49] width 77 height 19
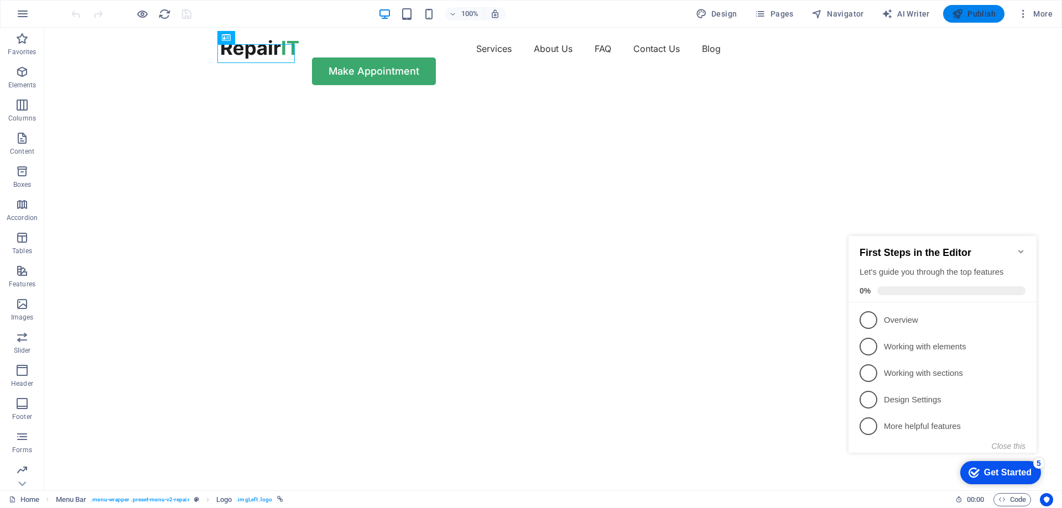
click at [961, 13] on icon "button" at bounding box center [957, 13] width 11 height 11
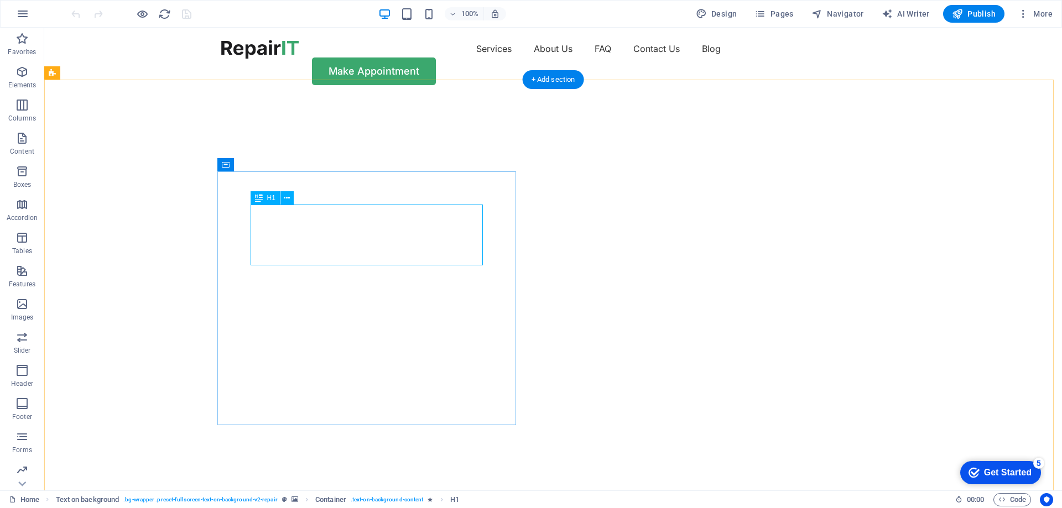
click at [259, 56] on div at bounding box center [259, 49] width 77 height 19
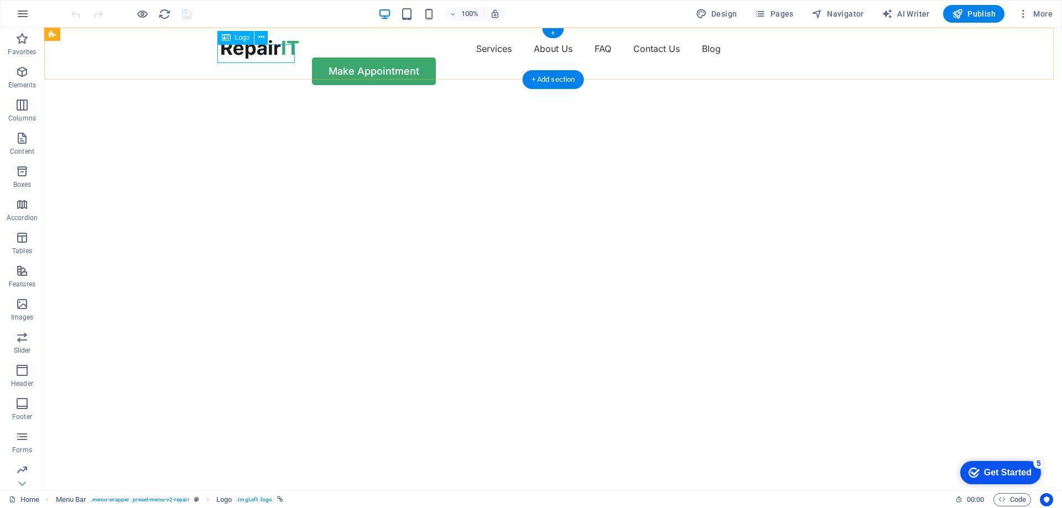
click at [253, 54] on div at bounding box center [259, 49] width 77 height 19
select select "px"
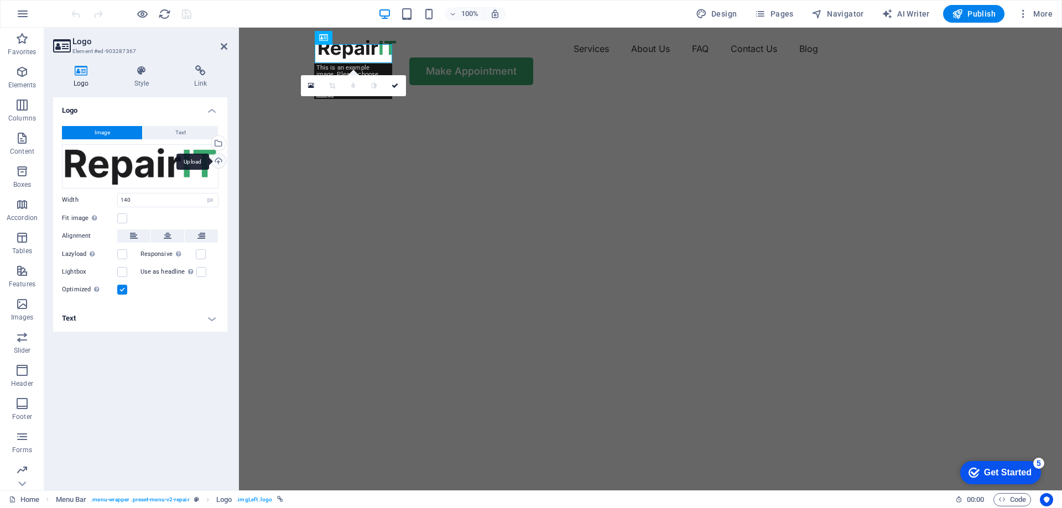
click at [218, 163] on div "Upload" at bounding box center [217, 162] width 17 height 17
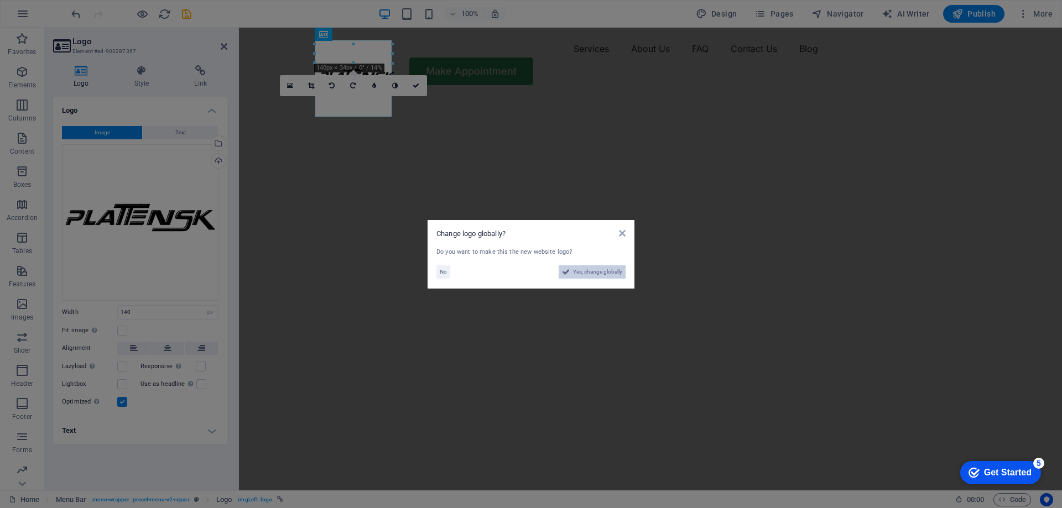
click at [589, 273] on span "Yes, change globally" at bounding box center [597, 271] width 49 height 13
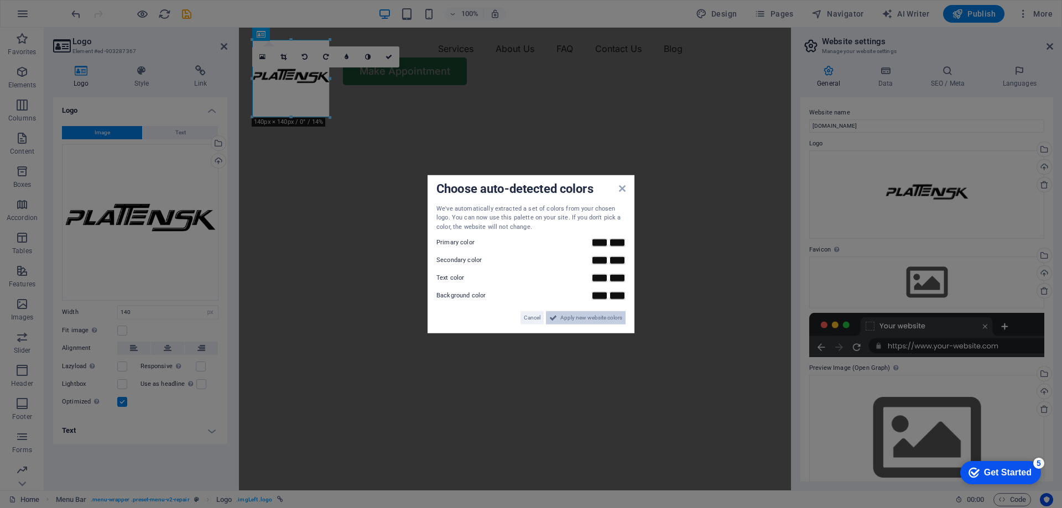
click at [582, 322] on span "Apply new website colors" at bounding box center [591, 317] width 62 height 13
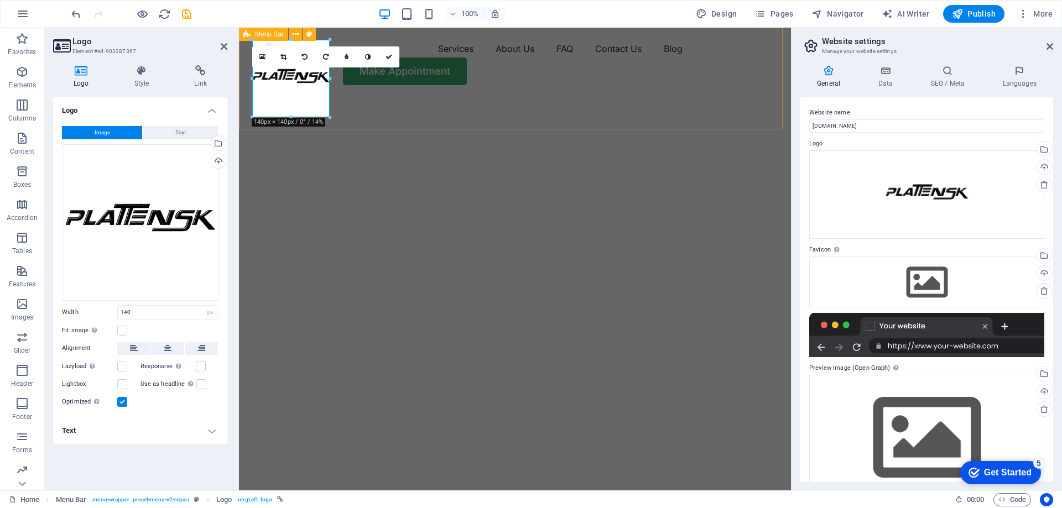
click at [359, 97] on div "Services About Us FAQ Contact Us Blog Make Appointment" at bounding box center [515, 63] width 552 height 70
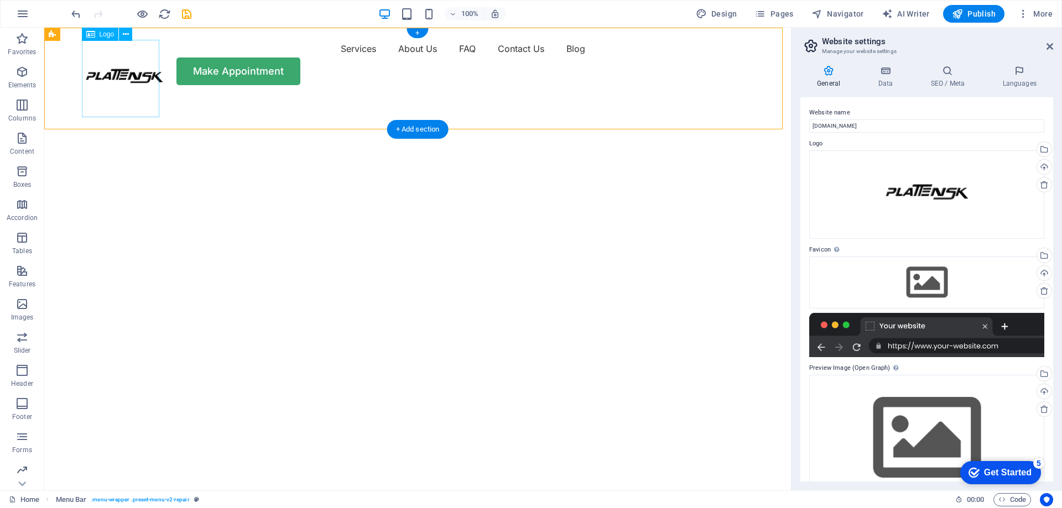
click at [134, 77] on div at bounding box center [124, 78] width 77 height 77
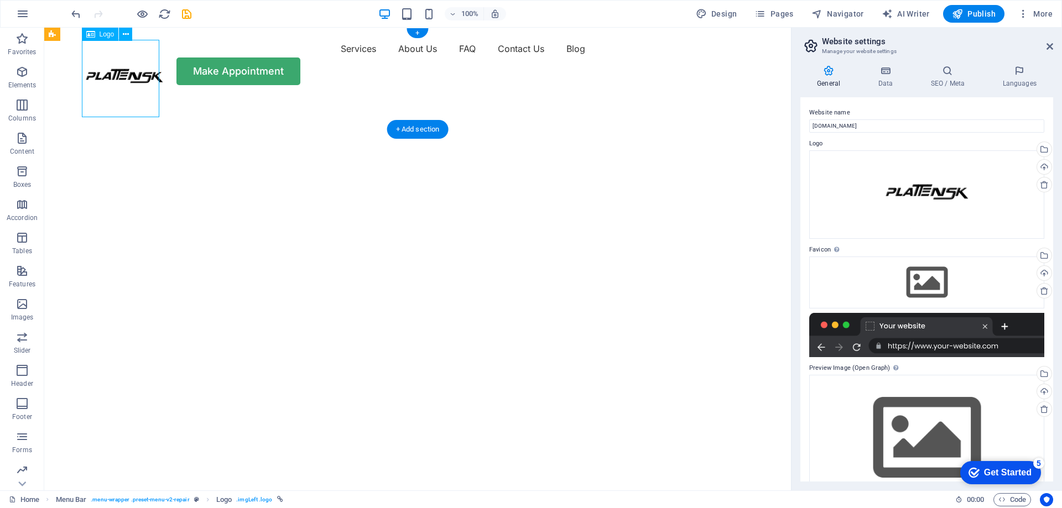
click at [134, 77] on div at bounding box center [124, 78] width 77 height 77
select select "px"
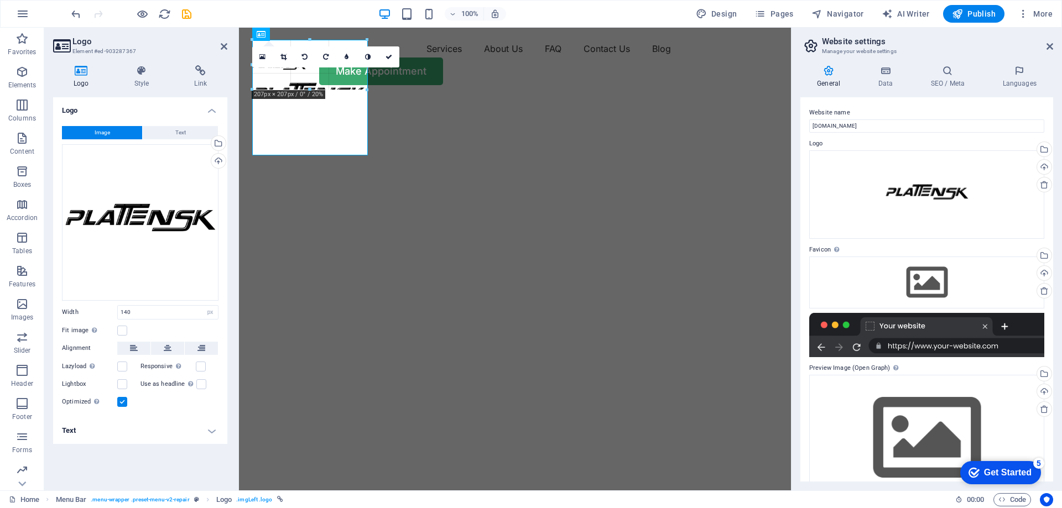
drag, startPoint x: 329, startPoint y: 79, endPoint x: 301, endPoint y: 80, distance: 27.7
type input "190"
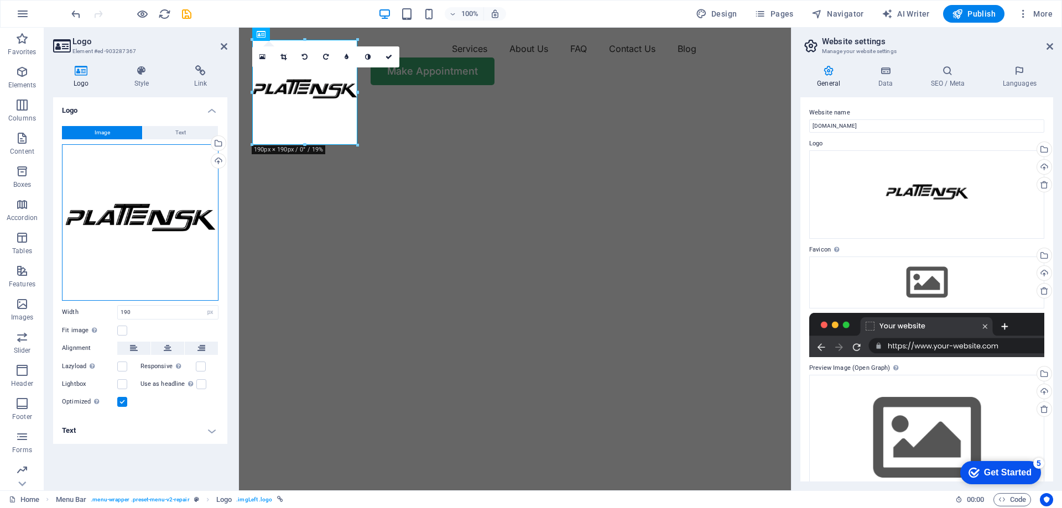
click at [124, 241] on div "Drag files here, click to choose files or select files from Files or our free s…" at bounding box center [140, 222] width 156 height 156
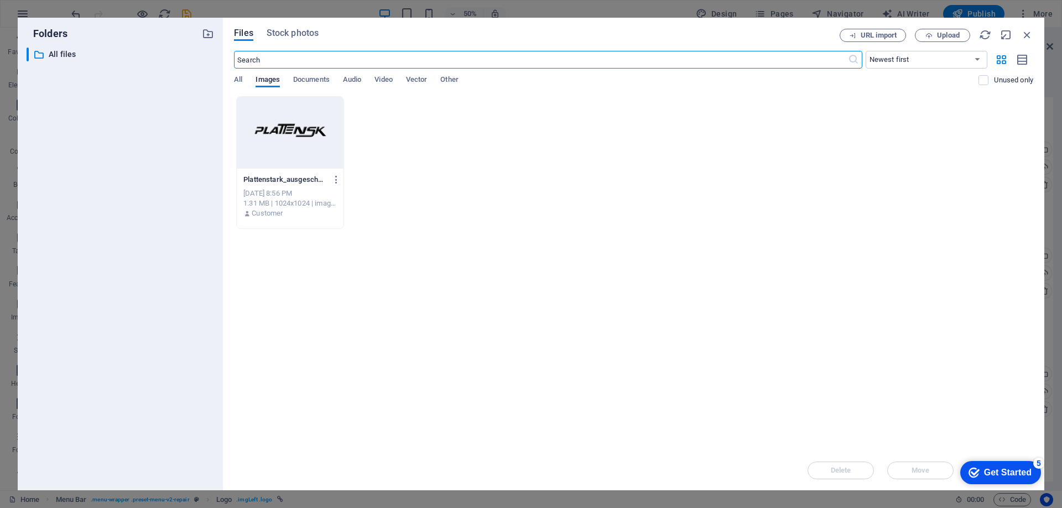
click at [245, 82] on div "All Images Documents Audio Video Vector Other" at bounding box center [606, 85] width 744 height 21
click at [241, 82] on span "All" at bounding box center [238, 80] width 8 height 15
click at [939, 33] on span "Upload" at bounding box center [948, 35] width 23 height 7
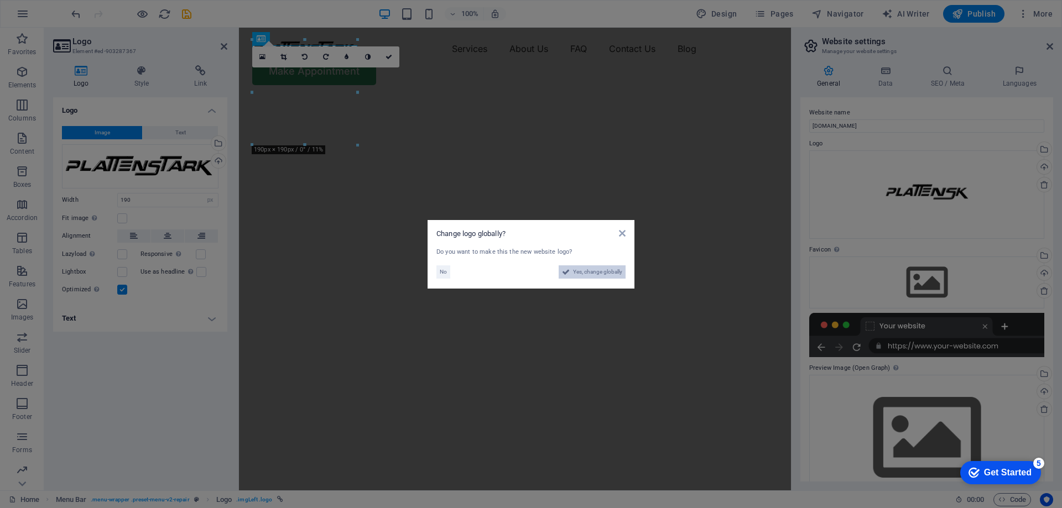
click at [597, 270] on span "Yes, change globally" at bounding box center [597, 271] width 49 height 13
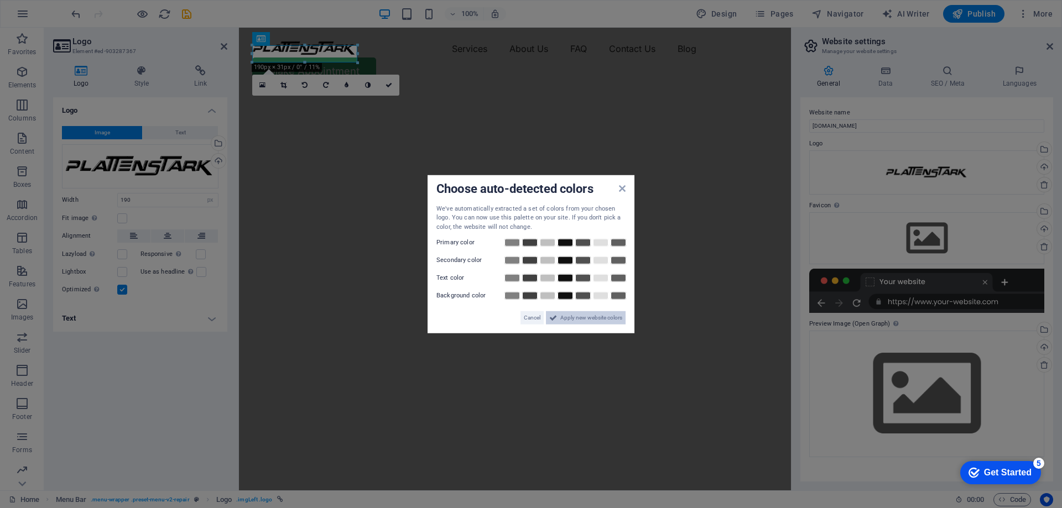
click at [562, 317] on span "Apply new website colors" at bounding box center [591, 317] width 62 height 13
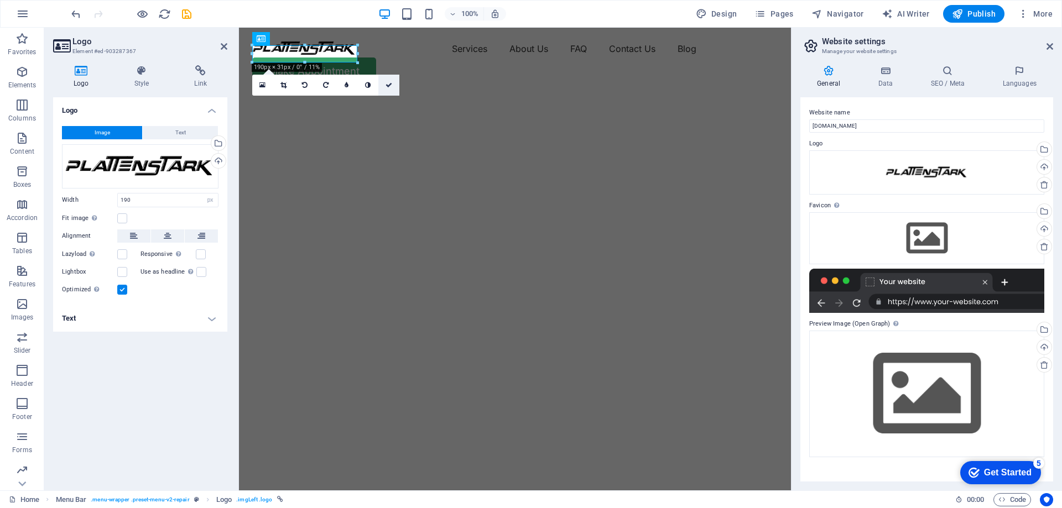
click at [388, 82] on icon at bounding box center [388, 85] width 7 height 7
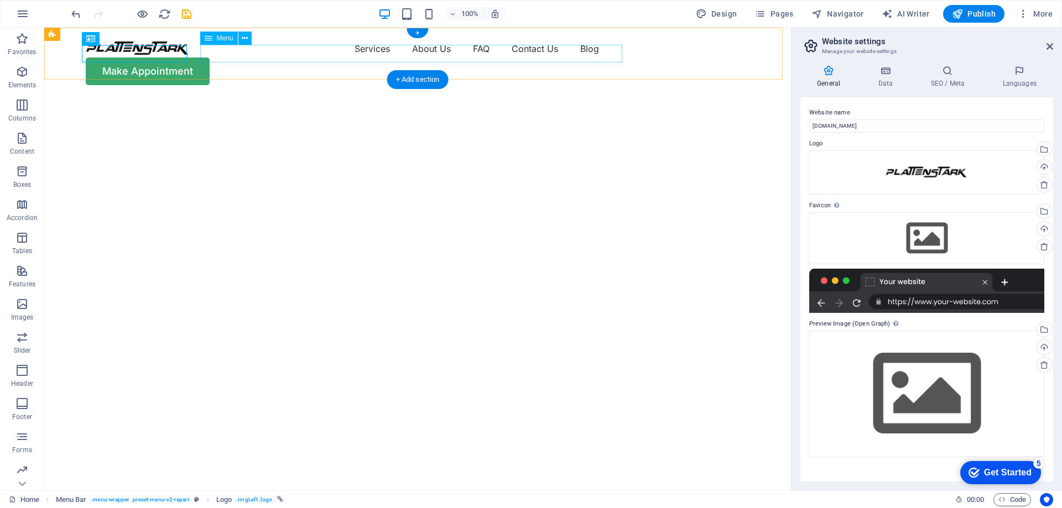
click at [301, 54] on nav "Services About Us FAQ Contact Us Blog" at bounding box center [418, 49] width 664 height 18
select select "1"
select select
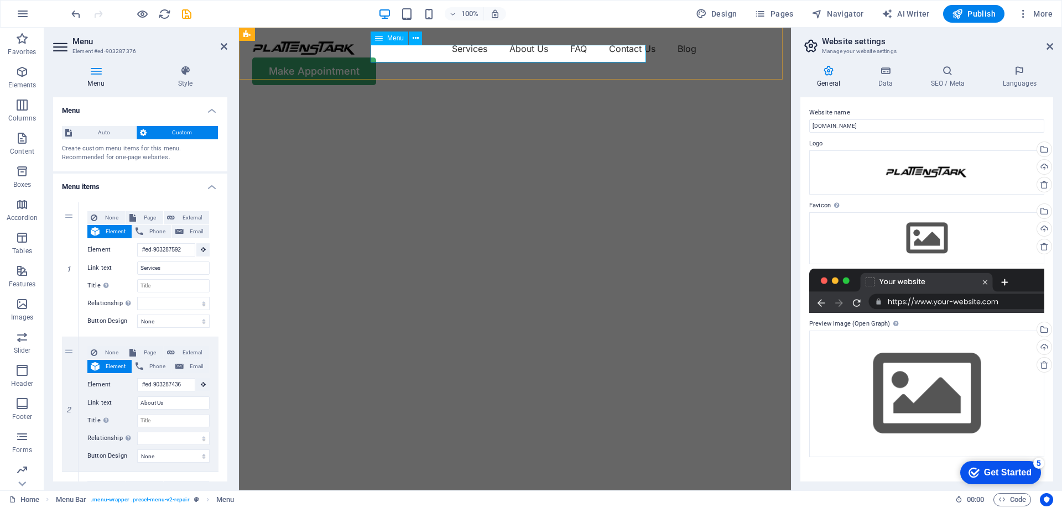
click at [410, 55] on nav "Services About Us FAQ Contact Us Blog" at bounding box center [514, 49] width 525 height 18
click at [72, 272] on icon at bounding box center [70, 269] width 6 height 8
type input "#ed-903287436"
type input "About Us"
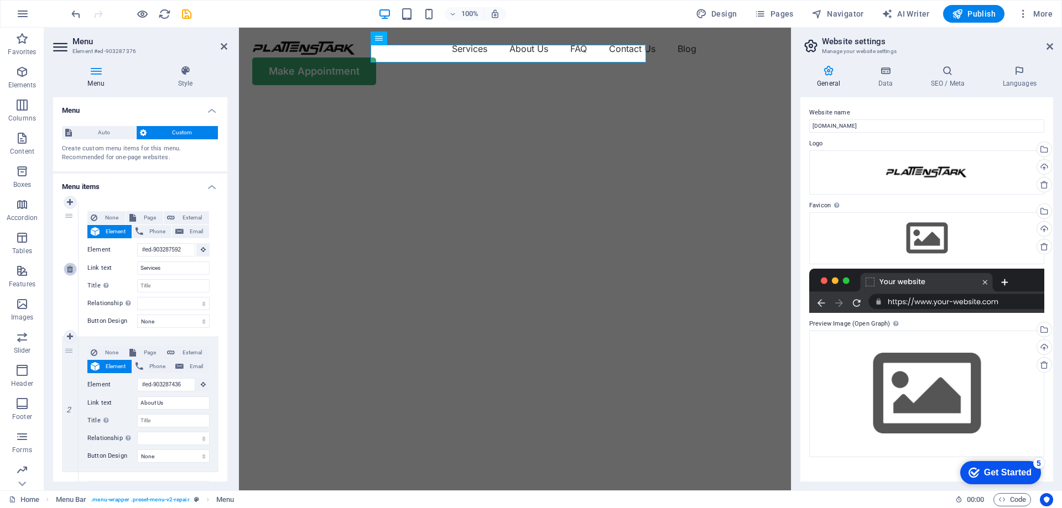
select select
type input "#ed-903287769"
type input "FAQ"
select select
type input "#ed-903288123"
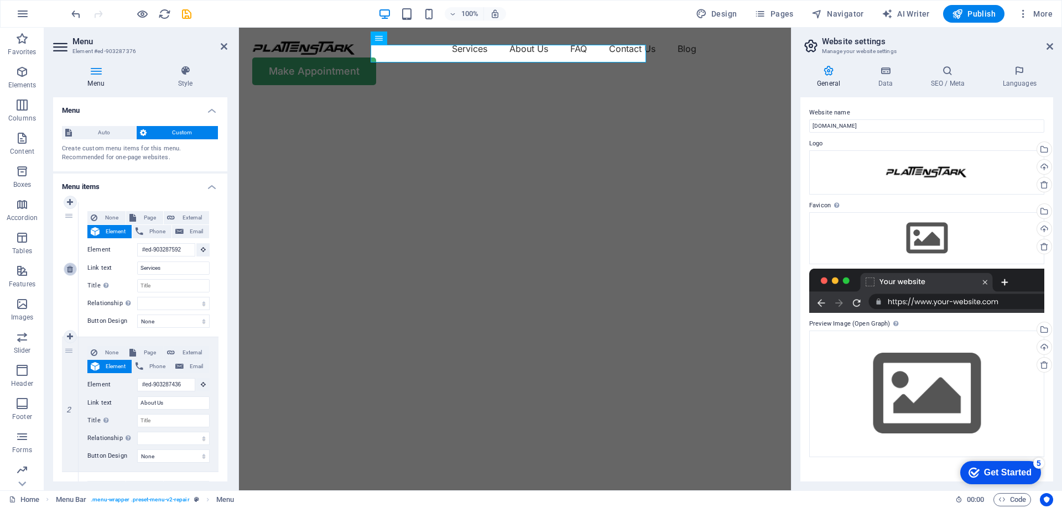
type input "Contact Us"
select select
select select "1"
type input "Blog"
select select
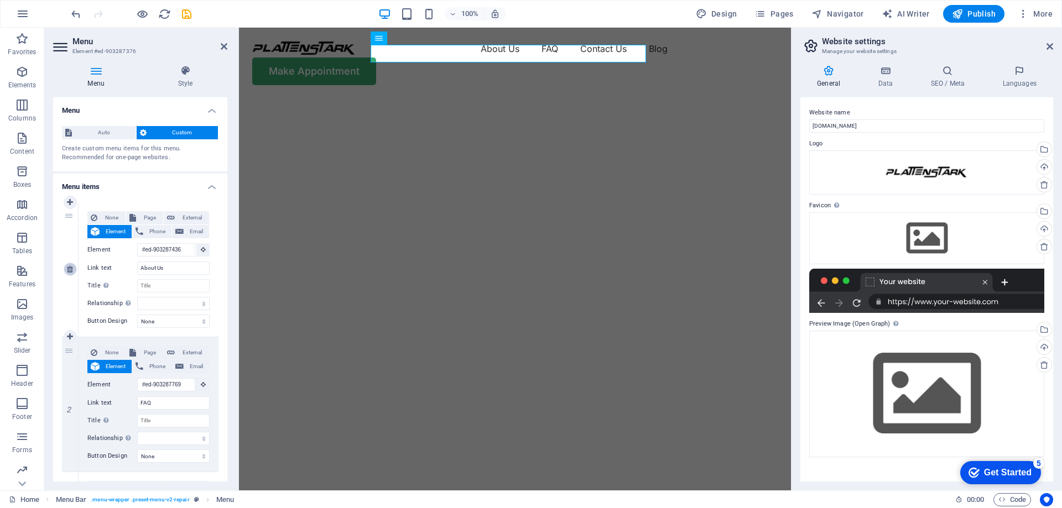
click at [72, 271] on icon at bounding box center [70, 269] width 6 height 8
type input "#ed-903287769"
type input "FAQ"
select select
type input "#ed-903288123"
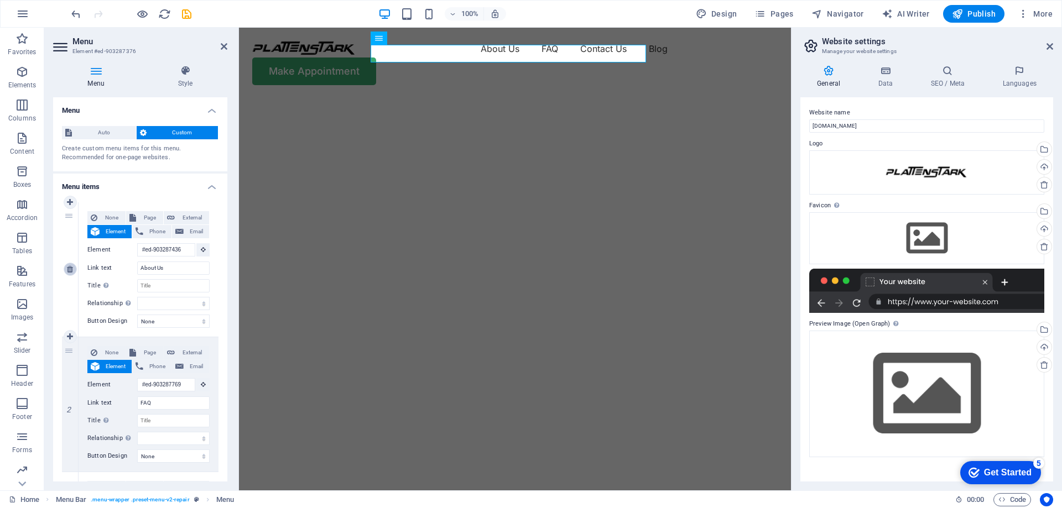
type input "Contact Us"
select select
select select "1"
type input "Blog"
select select
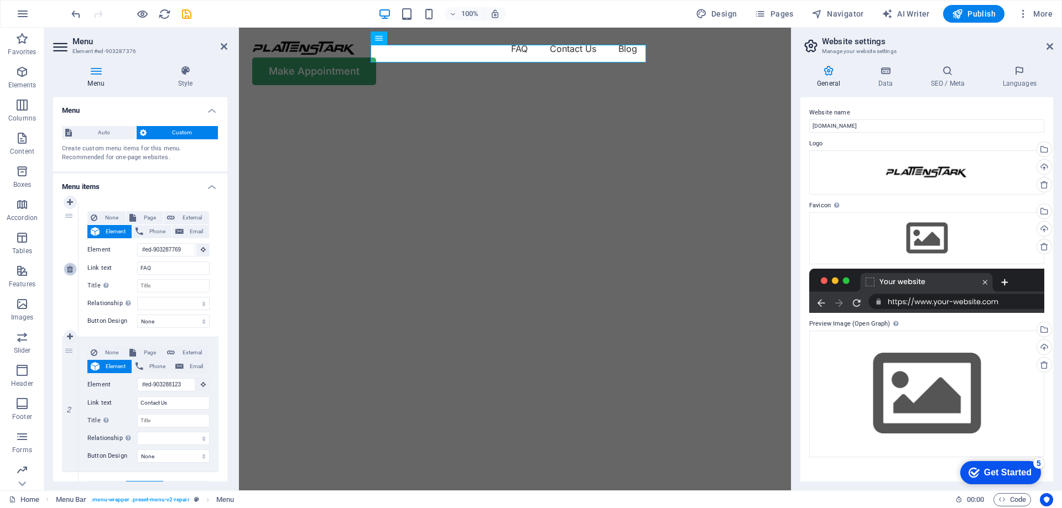
click at [72, 271] on icon at bounding box center [70, 269] width 6 height 8
type input "#ed-903288123"
type input "Contact Us"
select select
select select "1"
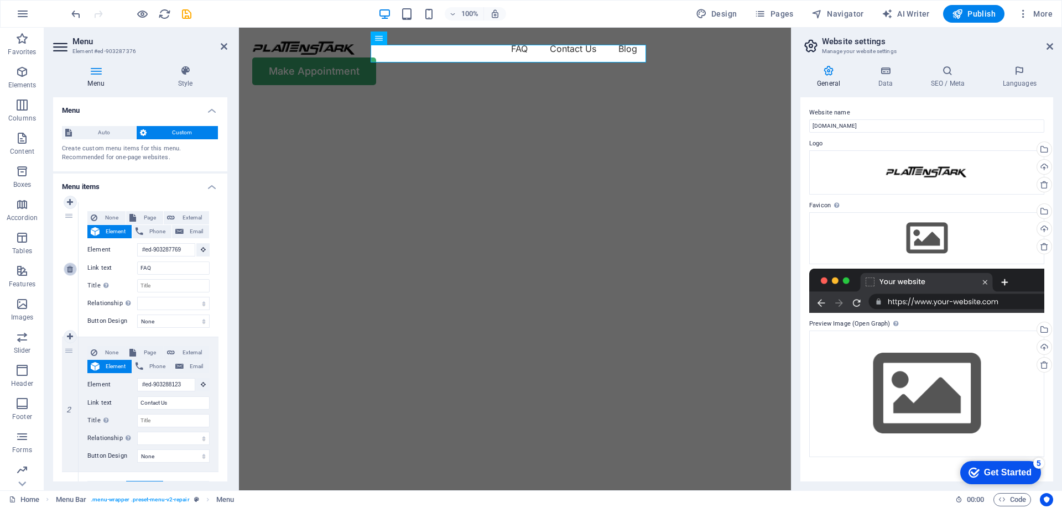
type input "Blog"
select select
click at [72, 271] on icon at bounding box center [70, 269] width 6 height 8
select select "1"
type input "Blog"
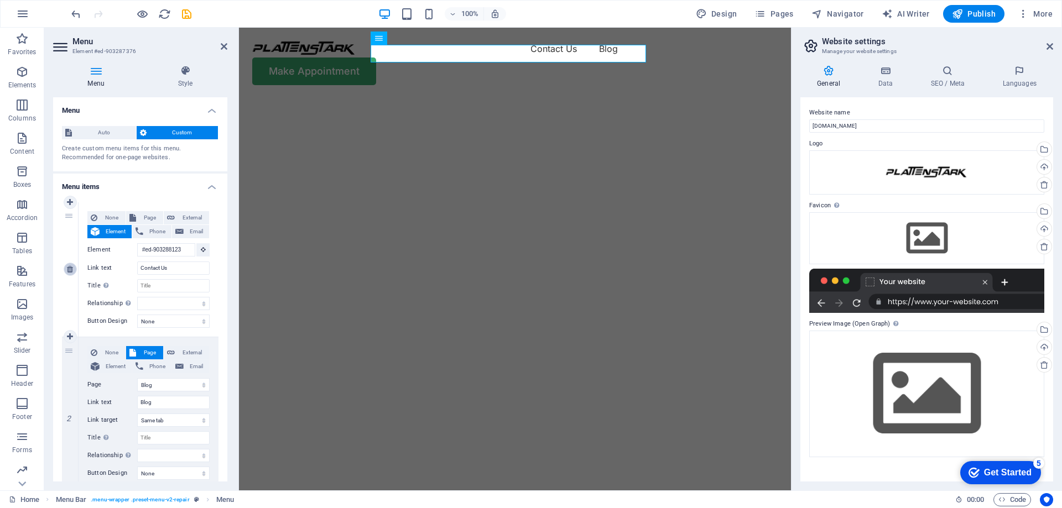
select select
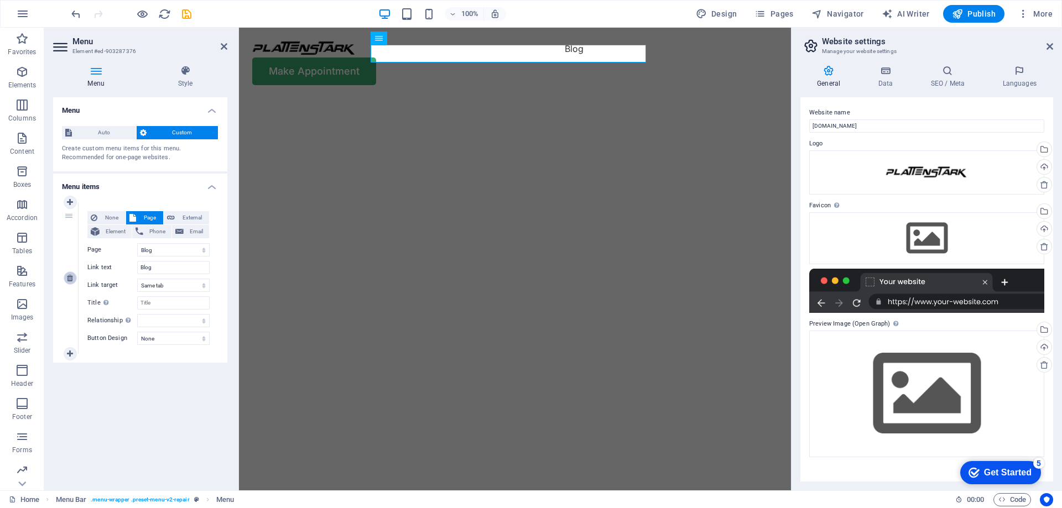
click at [70, 276] on icon at bounding box center [70, 278] width 6 height 8
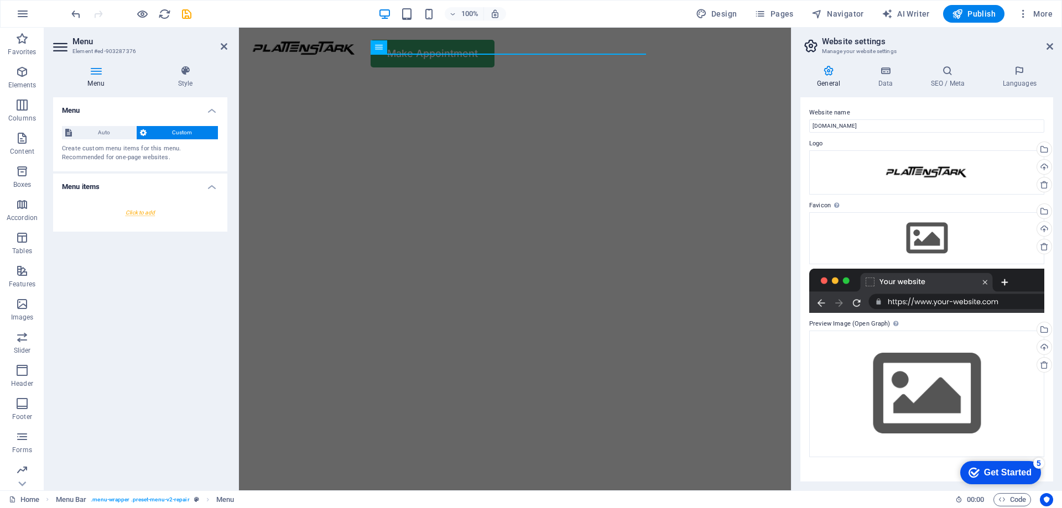
click at [122, 316] on div "Menu Auto Custom Create custom menu items for this menu. Recommended for one-pa…" at bounding box center [140, 289] width 174 height 384
click at [174, 310] on div "Menu Auto Custom Create custom menu items for this menu. Recommended for one-pa…" at bounding box center [140, 289] width 174 height 384
click at [147, 81] on h4 "Style" at bounding box center [185, 76] width 84 height 23
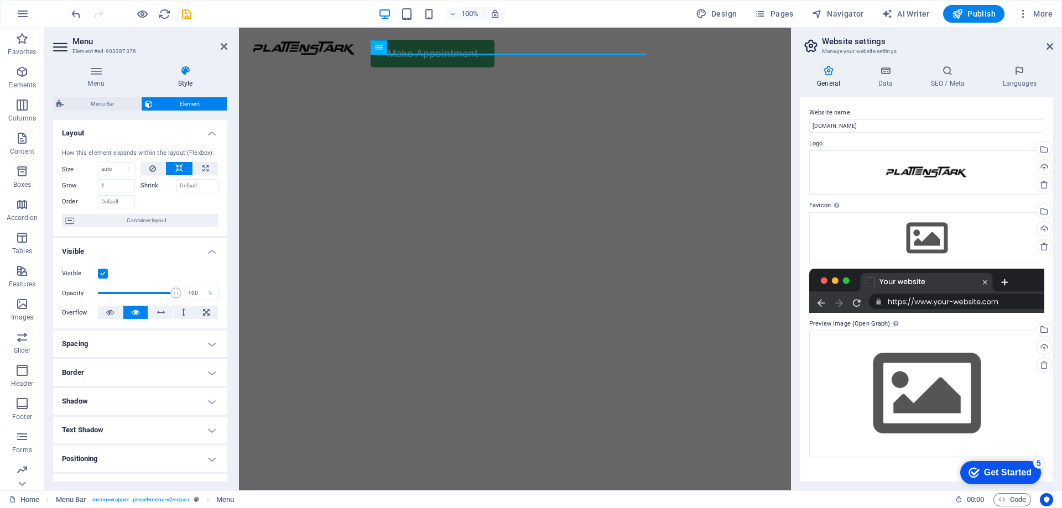
click at [224, 50] on icon at bounding box center [224, 46] width 7 height 9
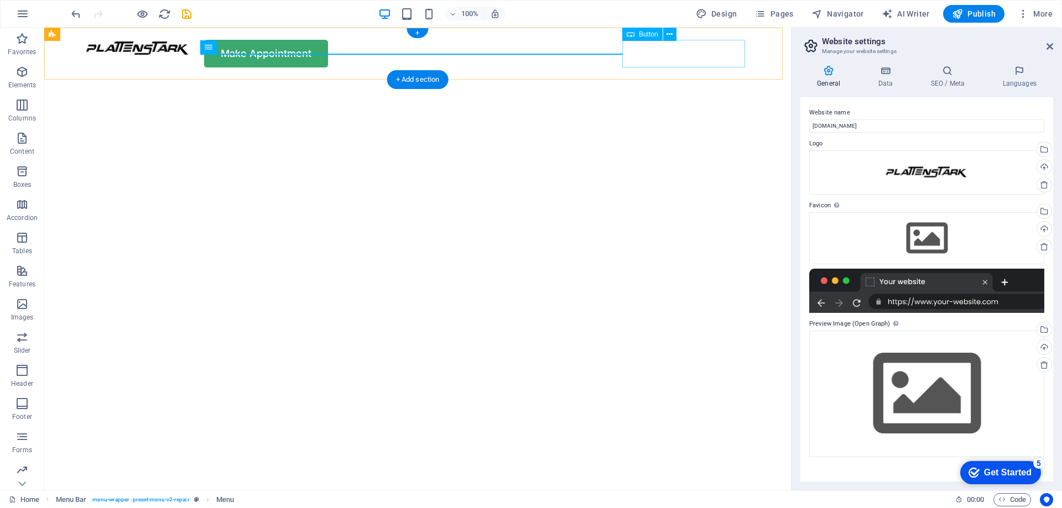
click at [646, 53] on div "Make Appointment" at bounding box center [418, 54] width 664 height 28
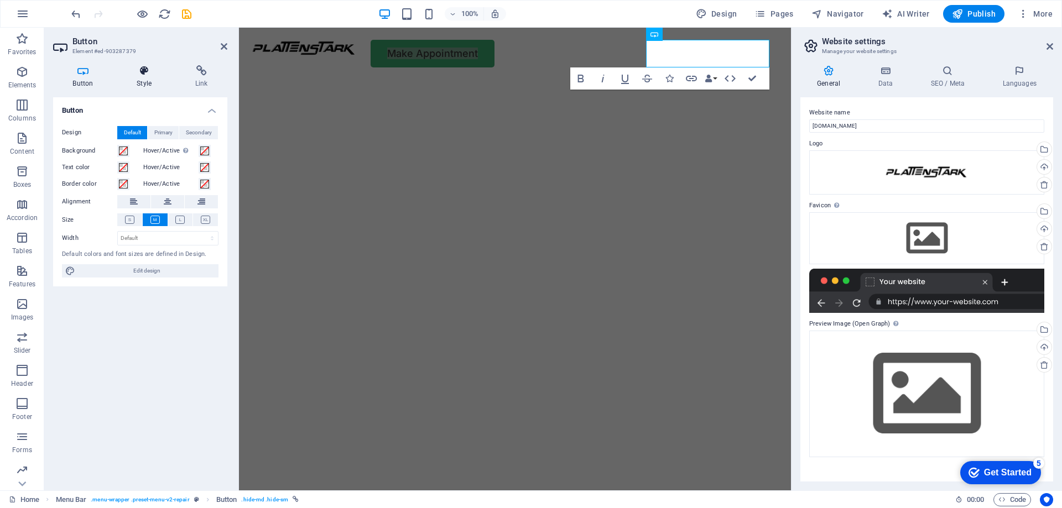
click at [148, 77] on h4 "Style" at bounding box center [146, 76] width 59 height 23
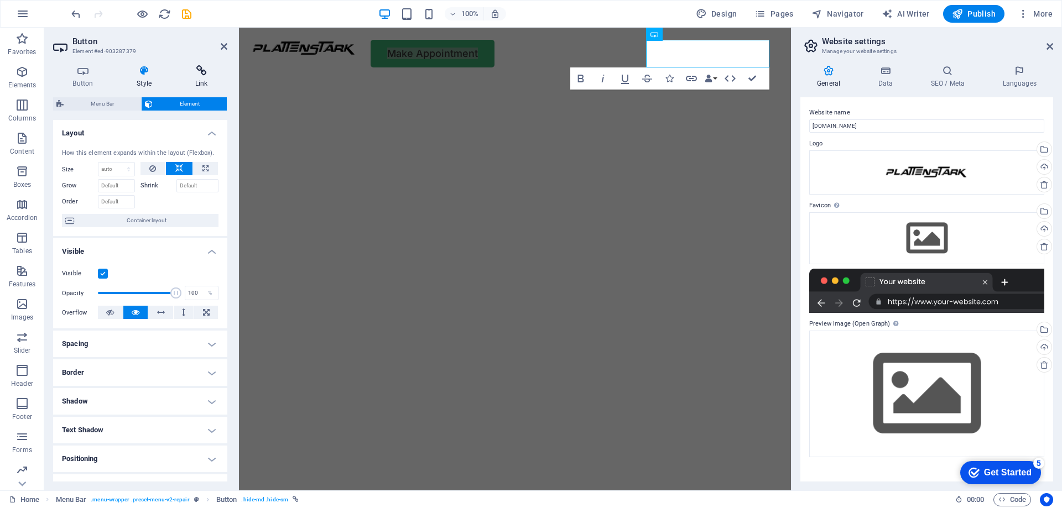
click at [197, 69] on icon at bounding box center [201, 70] width 52 height 11
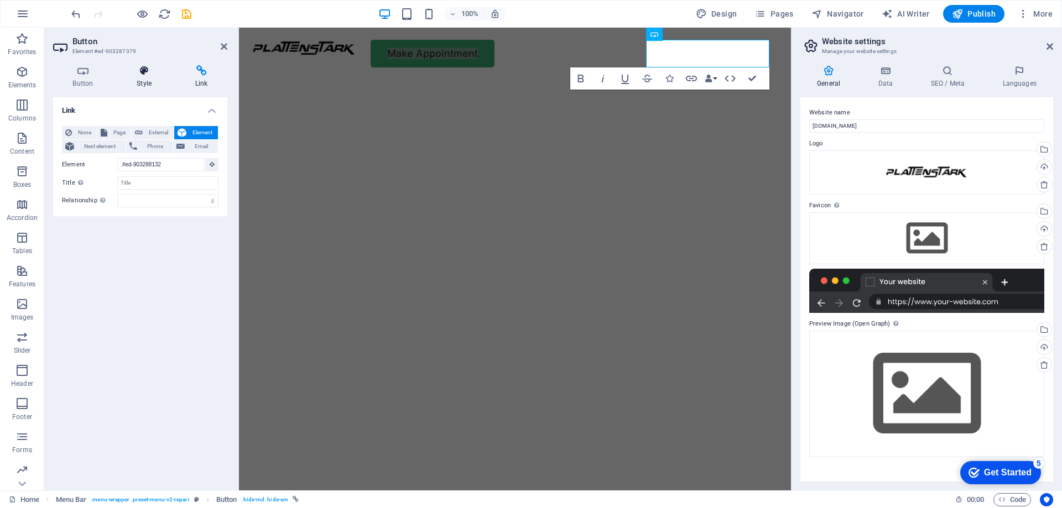
click at [157, 70] on icon at bounding box center [144, 70] width 54 height 11
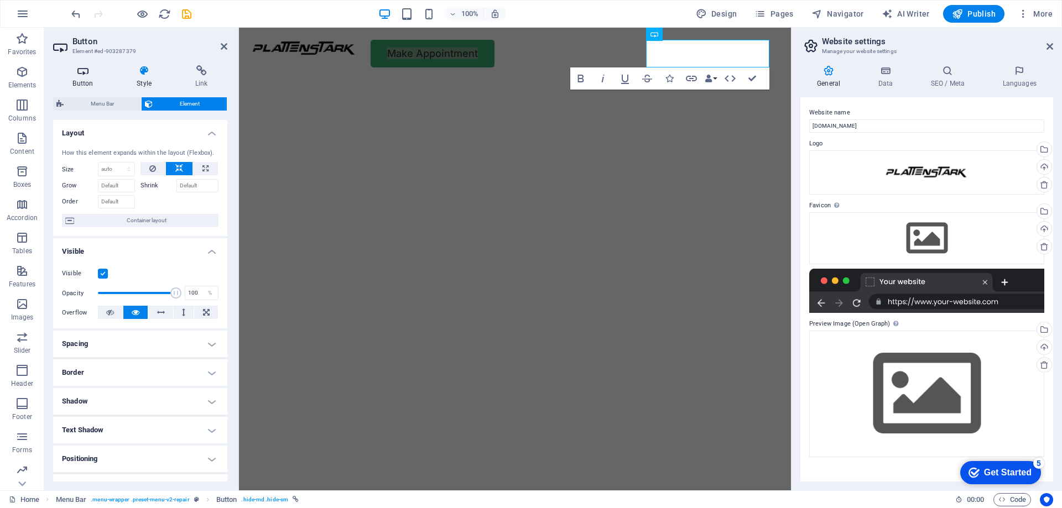
click at [59, 74] on icon at bounding box center [83, 70] width 60 height 11
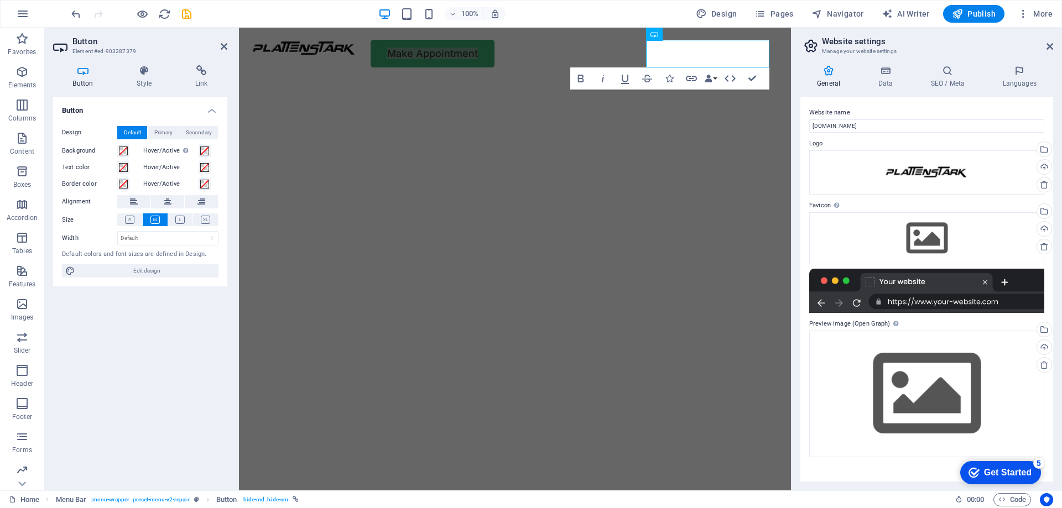
click at [203, 102] on h4 "Button" at bounding box center [140, 107] width 174 height 20
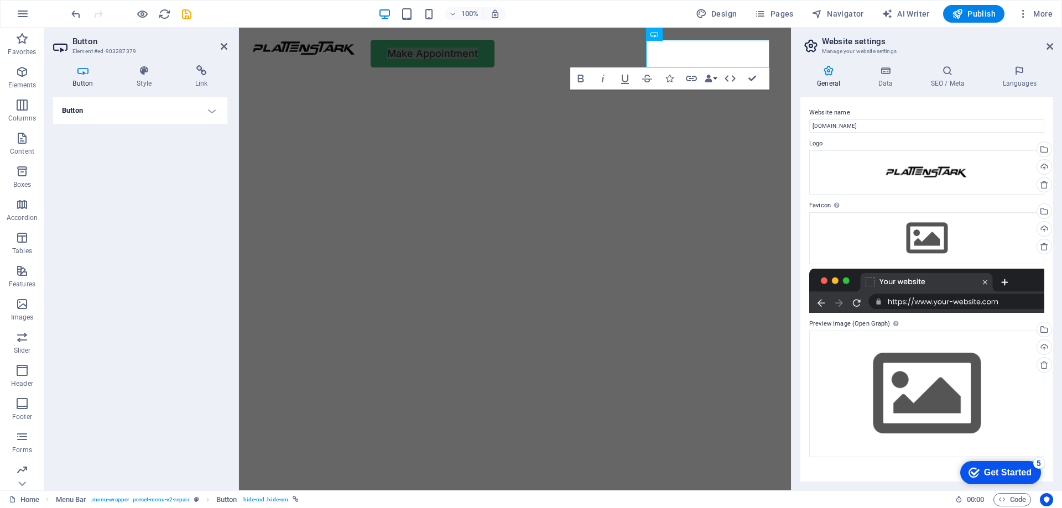
click at [205, 105] on h4 "Button" at bounding box center [140, 110] width 174 height 27
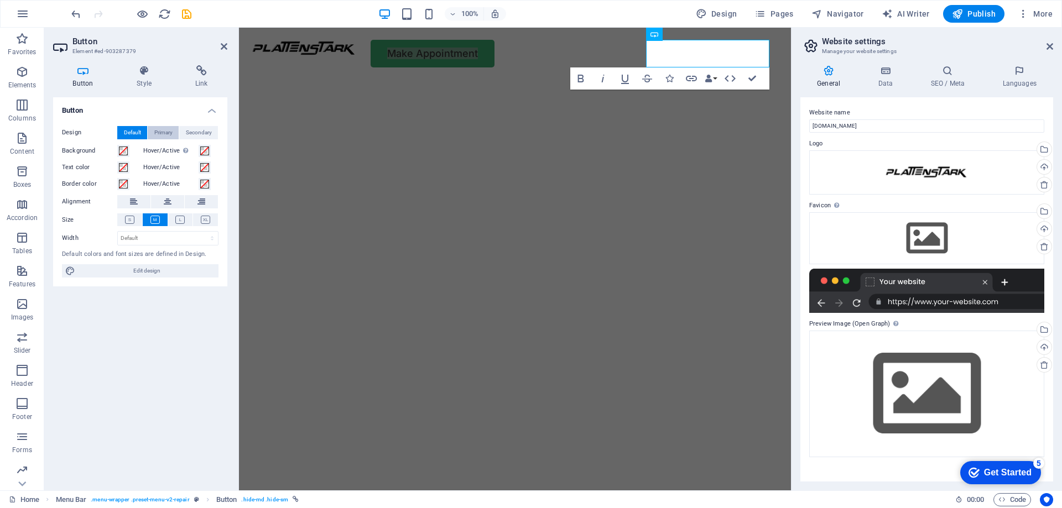
click at [164, 132] on span "Primary" at bounding box center [163, 132] width 18 height 13
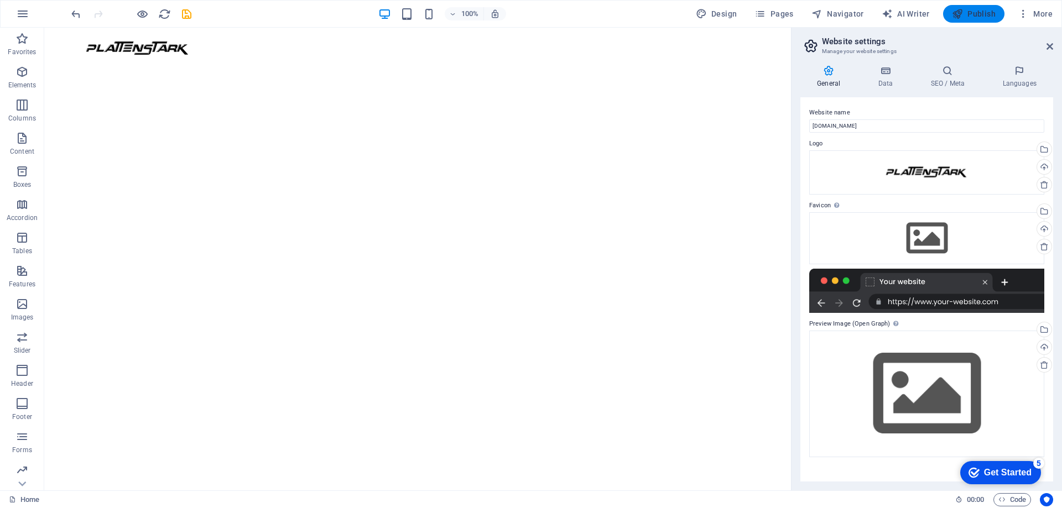
click at [978, 16] on span "Publish" at bounding box center [974, 13] width 44 height 11
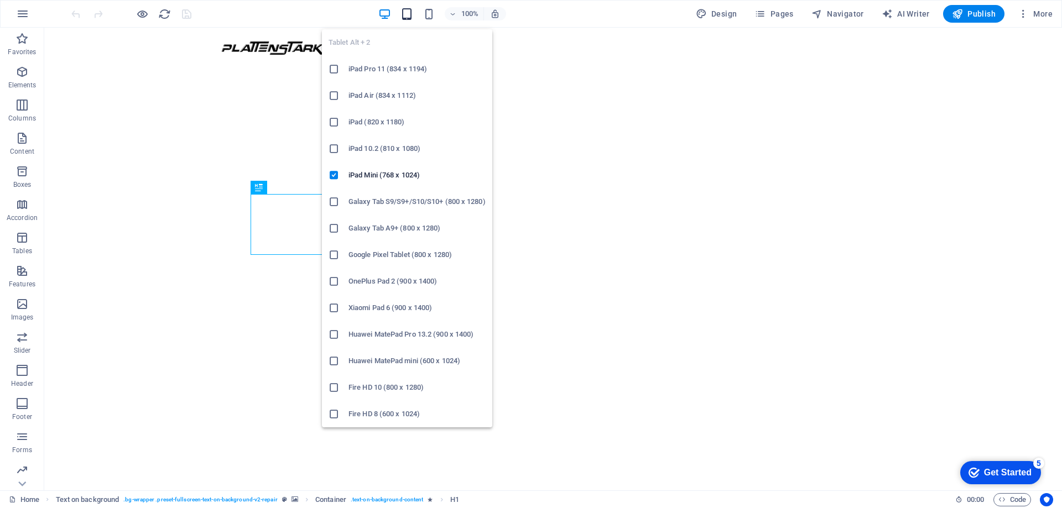
click at [411, 17] on icon "button" at bounding box center [406, 14] width 13 height 13
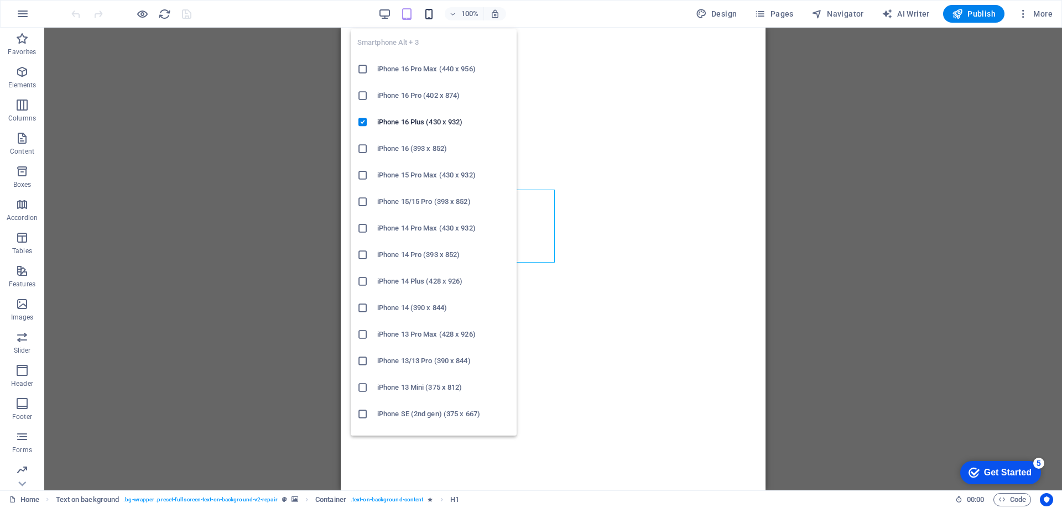
click at [435, 13] on icon "button" at bounding box center [428, 14] width 13 height 13
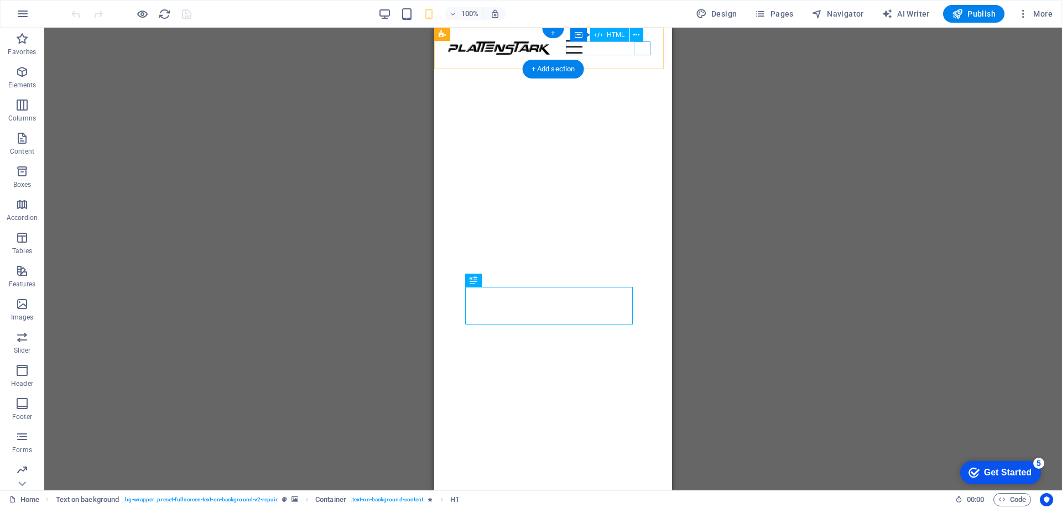
click at [642, 43] on div at bounding box center [612, 47] width 93 height 14
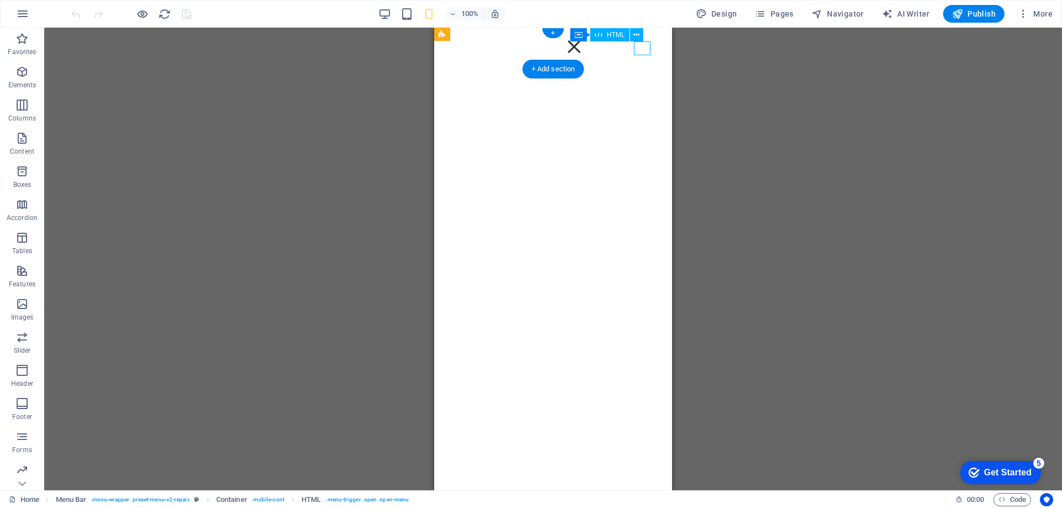
click at [582, 43] on div at bounding box center [574, 47] width 17 height 14
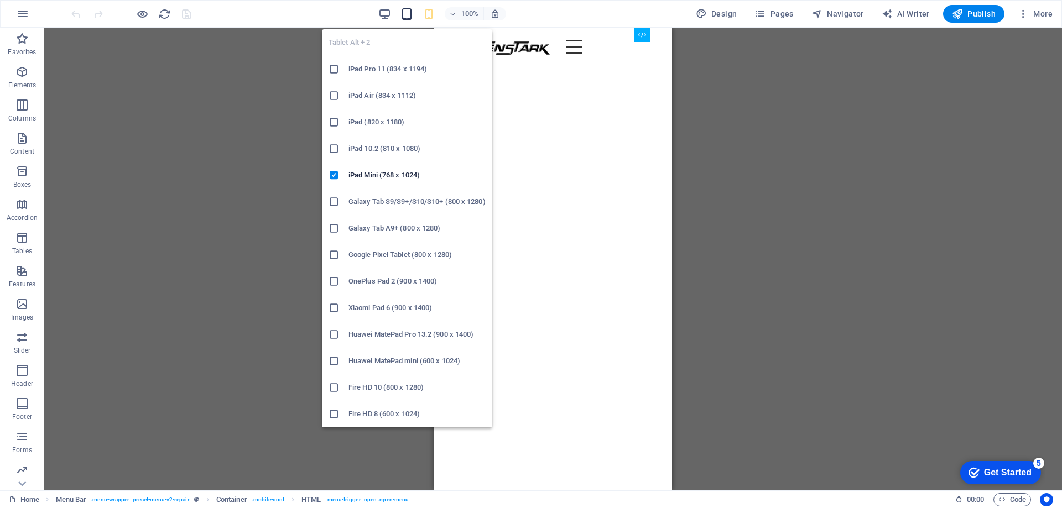
click at [409, 12] on icon "button" at bounding box center [406, 14] width 13 height 13
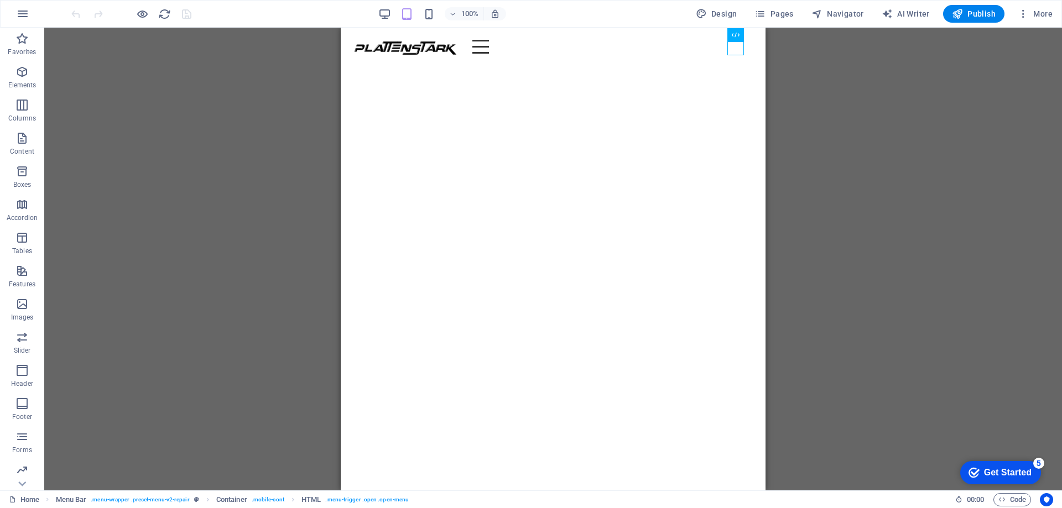
click at [317, 213] on div "Drag here to replace the existing content. Press “Ctrl” if you want to create a…" at bounding box center [552, 259] width 1017 height 463
click at [274, 218] on div "Drag here to replace the existing content. Press “Ctrl” if you want to create a…" at bounding box center [552, 259] width 1017 height 463
click at [873, 168] on div "Drag here to replace the existing content. Press “Ctrl” if you want to create a…" at bounding box center [552, 259] width 1017 height 463
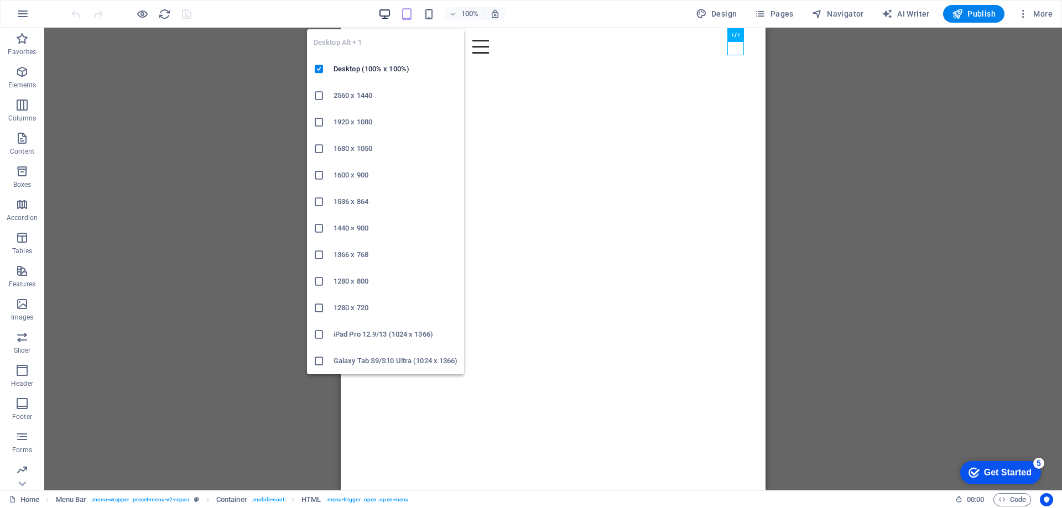
click at [391, 13] on icon "button" at bounding box center [384, 14] width 13 height 13
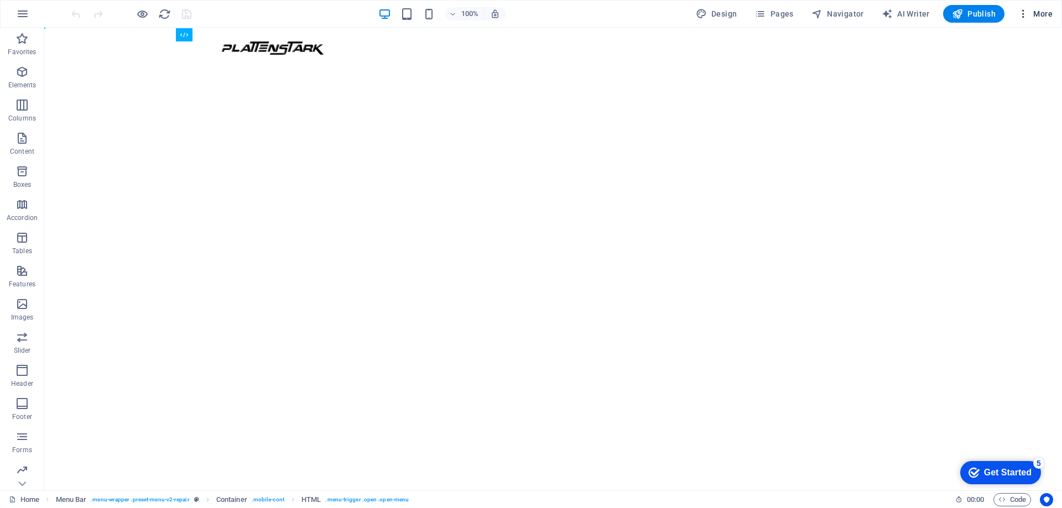
click at [1030, 16] on span "More" at bounding box center [1034, 13] width 35 height 11
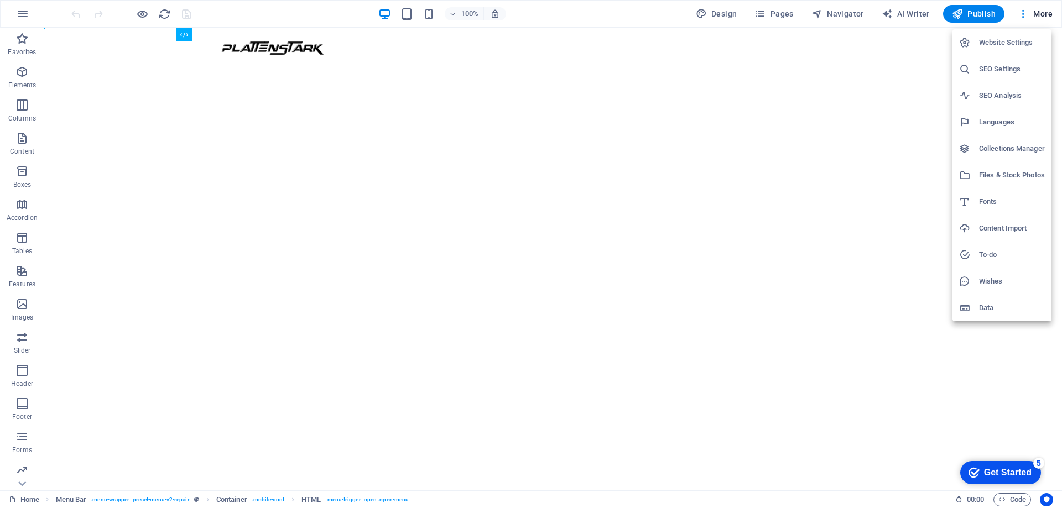
click at [997, 49] on h6 "Website Settings" at bounding box center [1012, 42] width 66 height 13
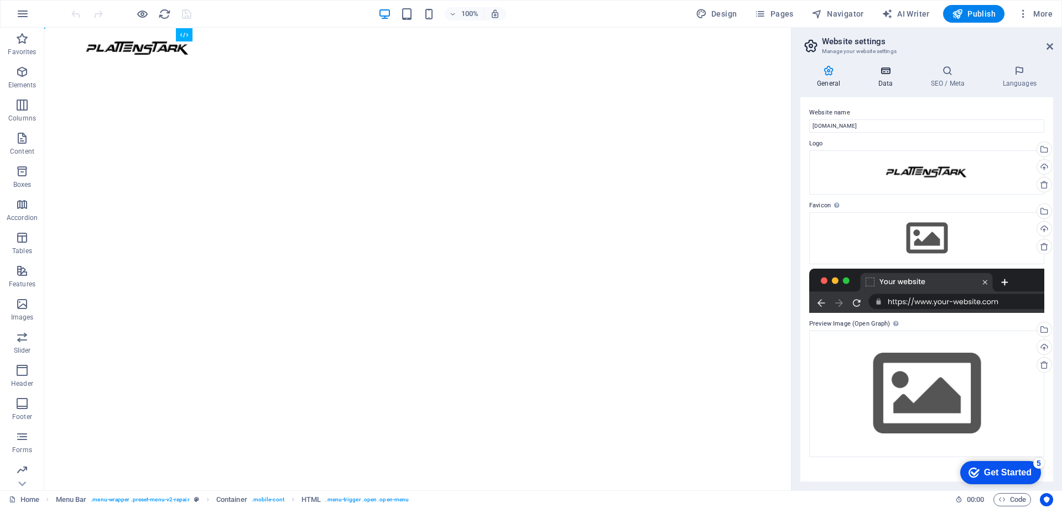
click at [891, 80] on h4 "Data" at bounding box center [887, 76] width 53 height 23
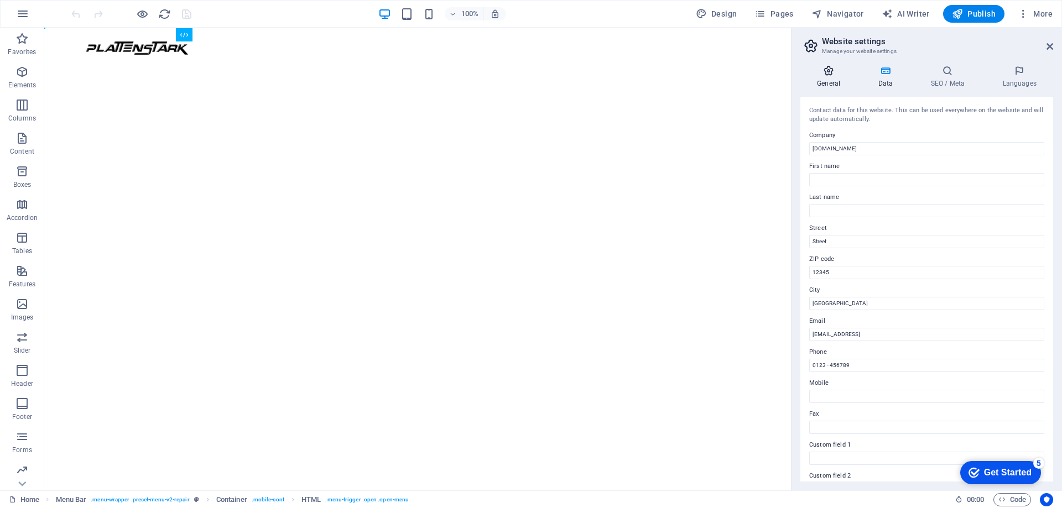
click at [827, 69] on icon at bounding box center [828, 70] width 56 height 11
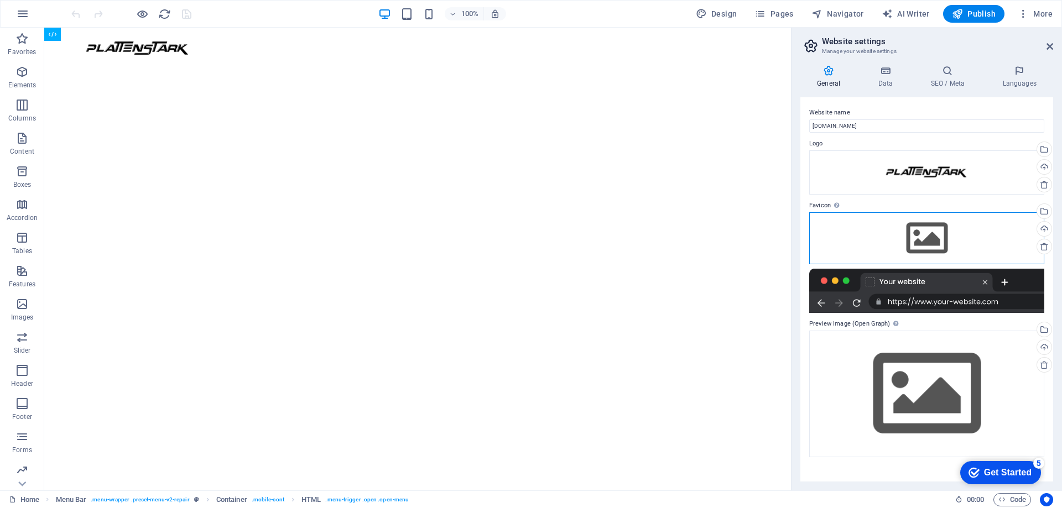
click at [927, 232] on div "Drag files here, click to choose files or select files from Files or our free s…" at bounding box center [926, 238] width 235 height 52
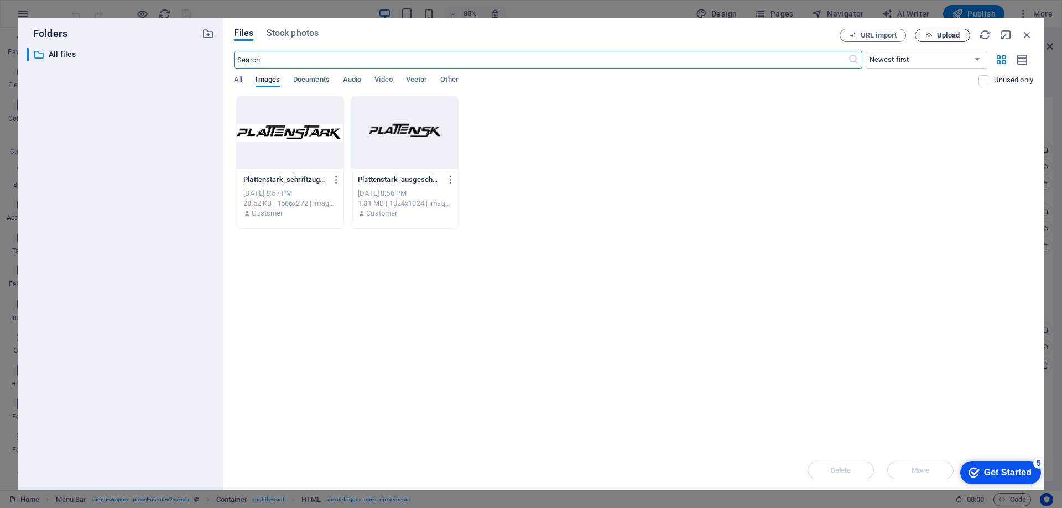
click at [950, 38] on span "Upload" at bounding box center [948, 35] width 23 height 7
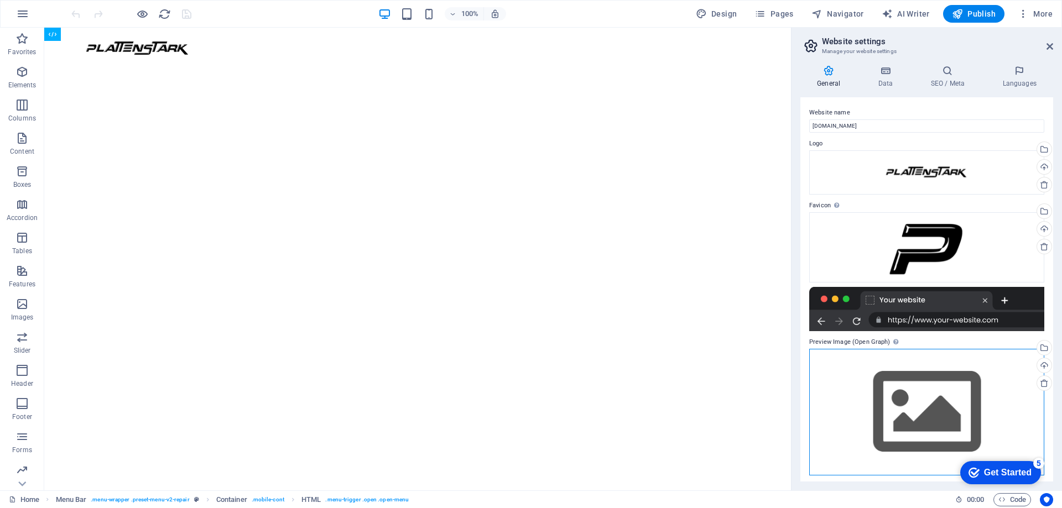
click at [939, 418] on div "Drag files here, click to choose files or select files from Files or our free s…" at bounding box center [926, 412] width 235 height 127
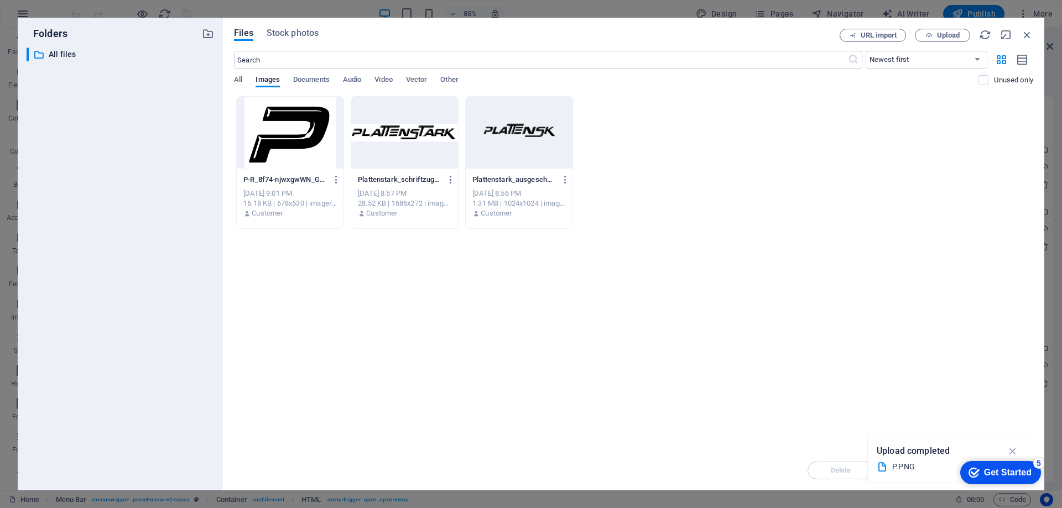
click at [290, 133] on div at bounding box center [290, 133] width 107 height 72
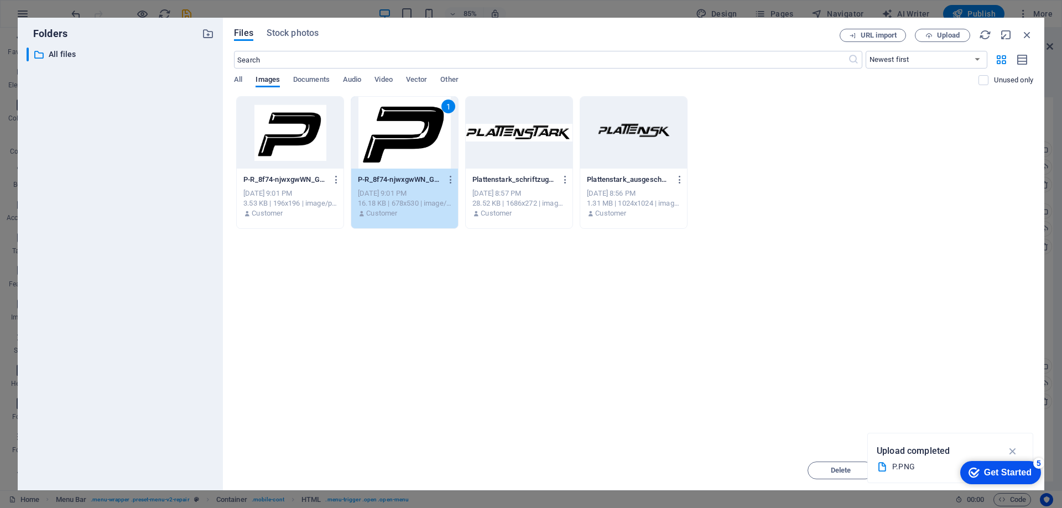
click at [985, 470] on div "Get Started" at bounding box center [1008, 473] width 48 height 10
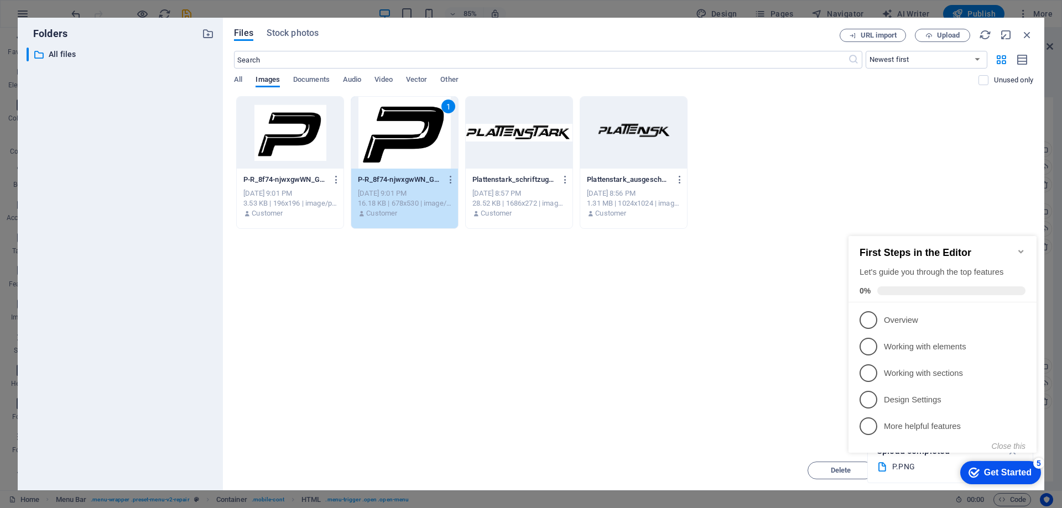
click at [670, 347] on div "Drop files here to upload them instantly P-R_8f74-njwxgwWN_GaQ8jA-mVRJJTLRuOFRS…" at bounding box center [633, 273] width 799 height 354
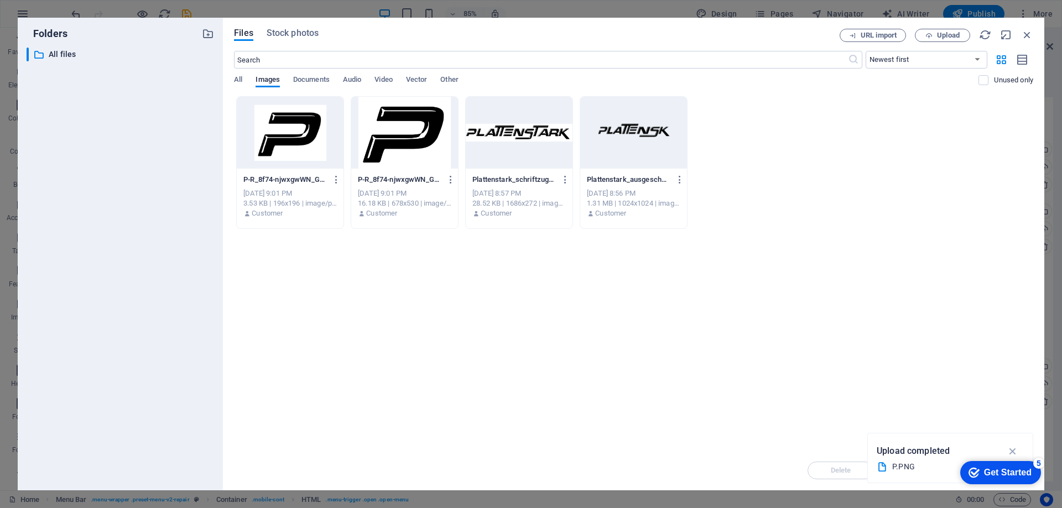
click at [407, 165] on div at bounding box center [404, 133] width 107 height 72
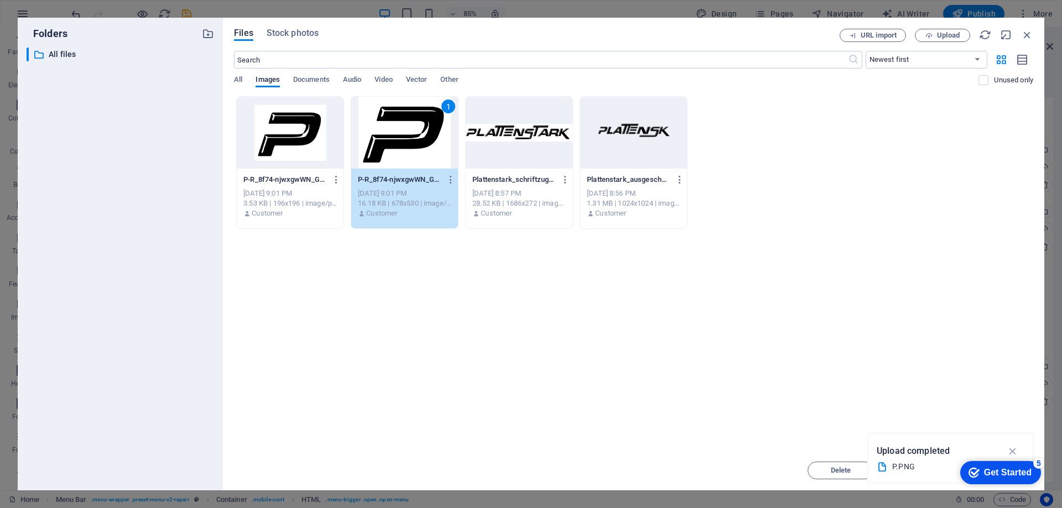
click at [367, 150] on div "1" at bounding box center [404, 133] width 107 height 72
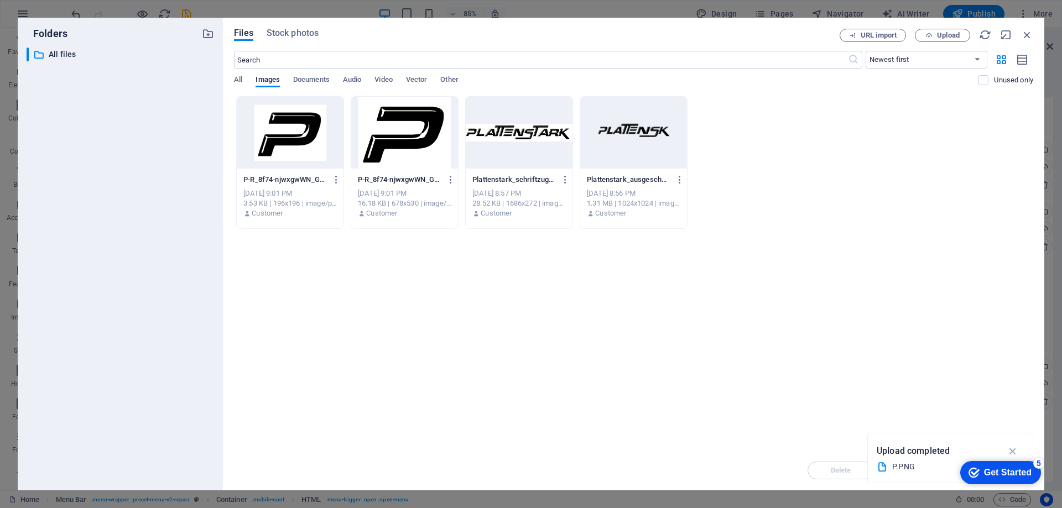
click at [367, 150] on div at bounding box center [404, 133] width 107 height 72
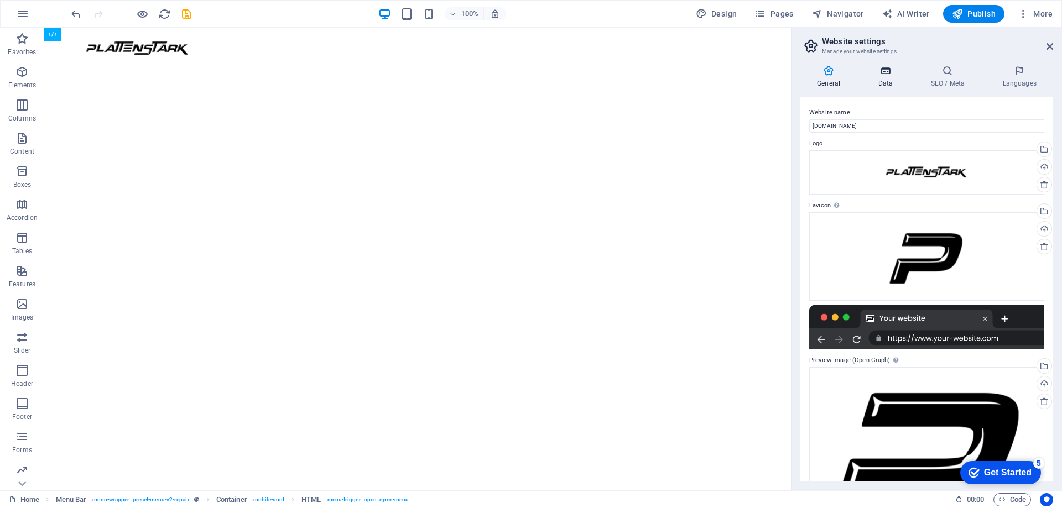
click at [879, 71] on icon at bounding box center [885, 70] width 48 height 11
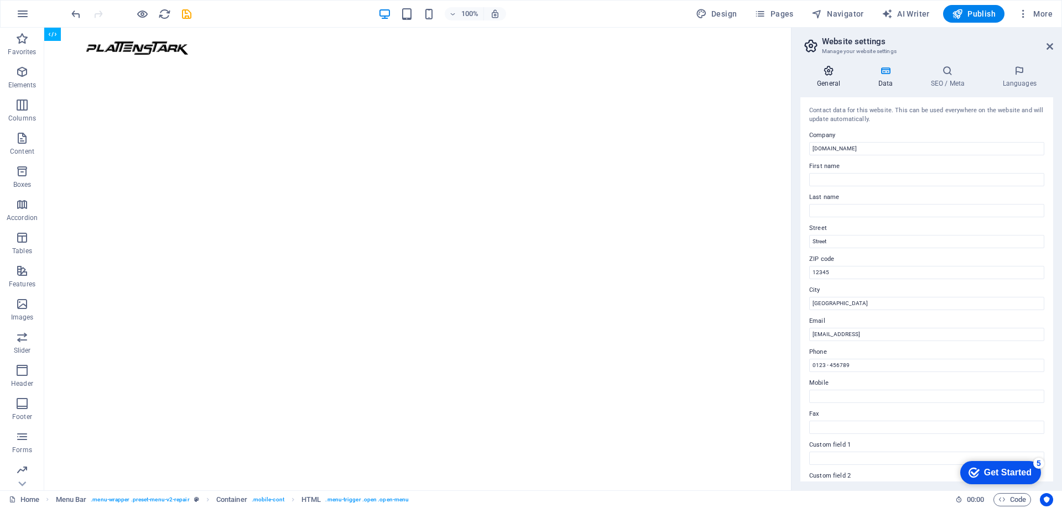
click at [822, 72] on icon at bounding box center [828, 70] width 56 height 11
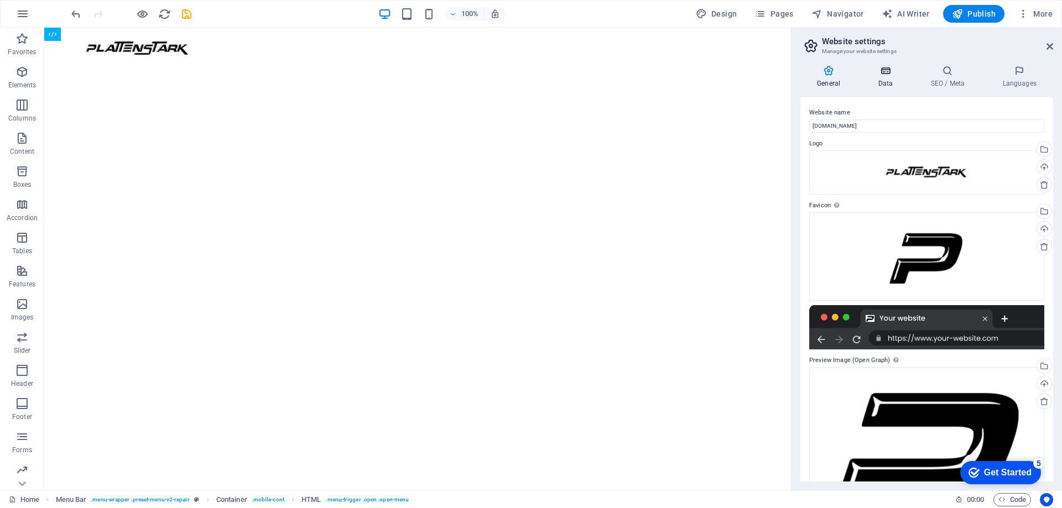
click at [887, 67] on icon at bounding box center [885, 70] width 48 height 11
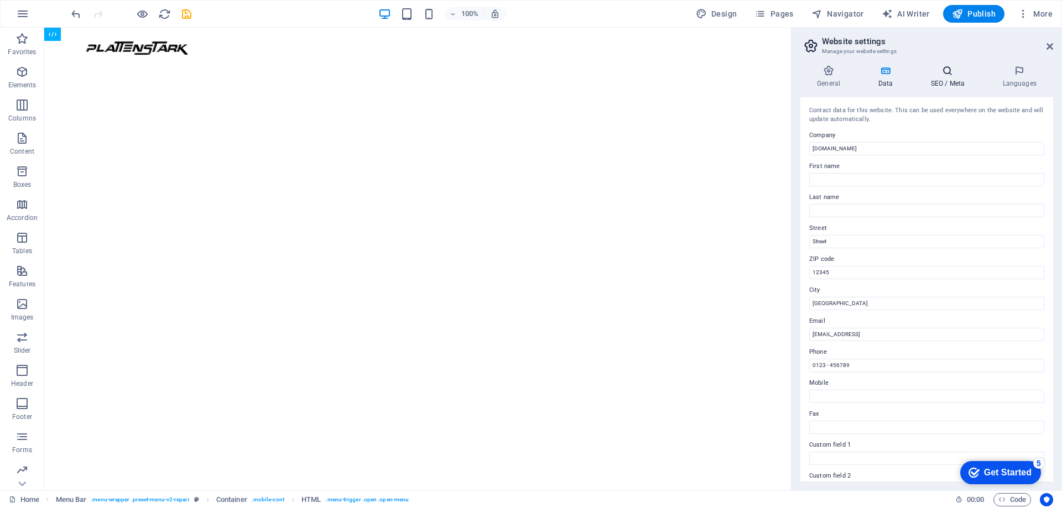
click at [964, 72] on icon at bounding box center [946, 70] width 67 height 11
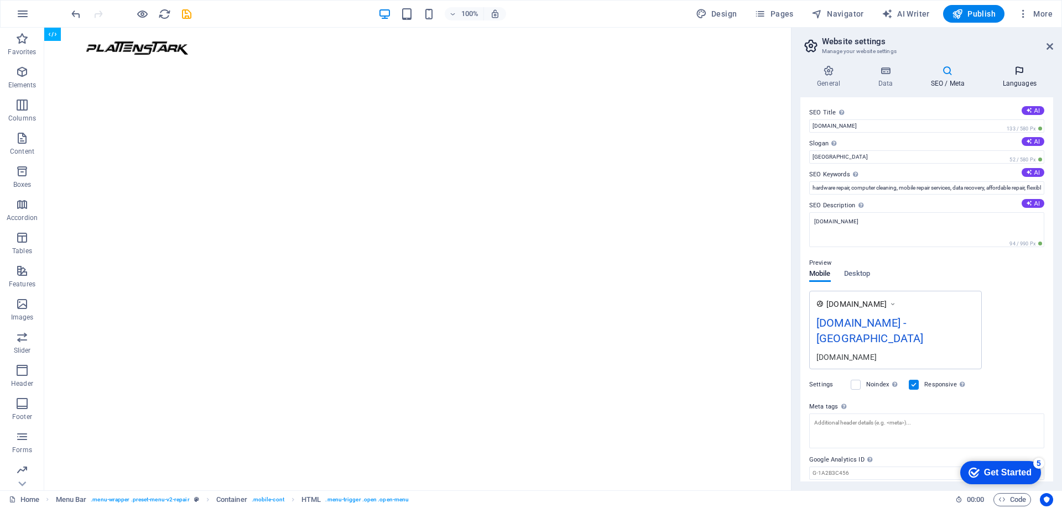
click at [1014, 69] on icon at bounding box center [1018, 70] width 67 height 11
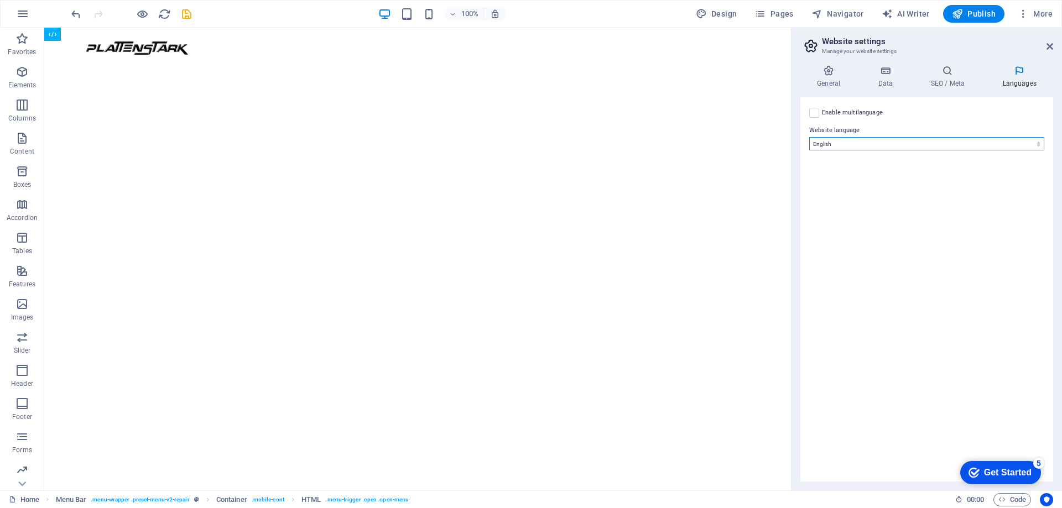
click at [979, 141] on select "Abkhazian Afar Afrikaans Akan Albanian Amharic Arabic Aragonese Armenian Assame…" at bounding box center [926, 143] width 235 height 13
select select "55"
click at [809, 137] on select "Abkhazian Afar Afrikaans Akan Albanian Amharic Arabic Aragonese Armenian Assame…" at bounding box center [926, 143] width 235 height 13
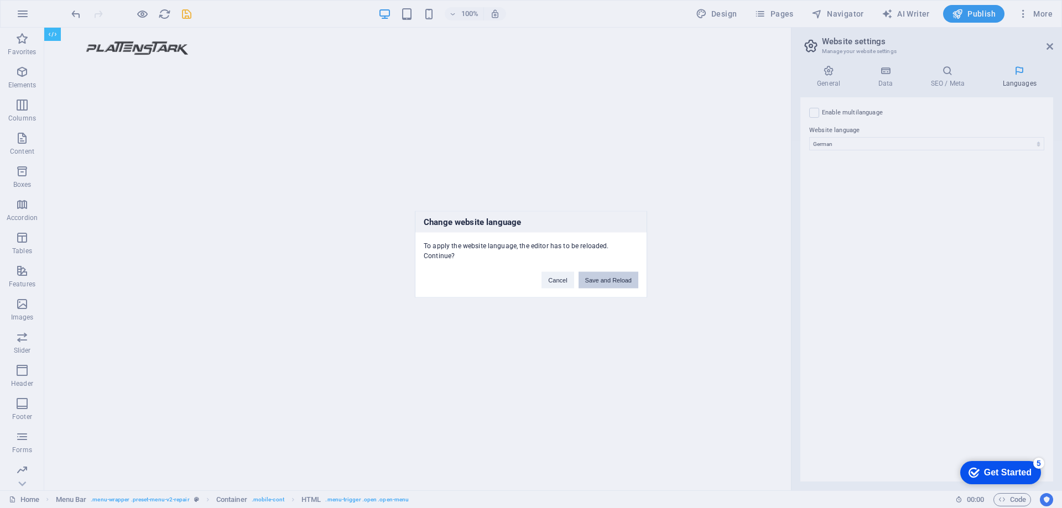
click at [604, 278] on button "Save and Reload" at bounding box center [608, 279] width 60 height 17
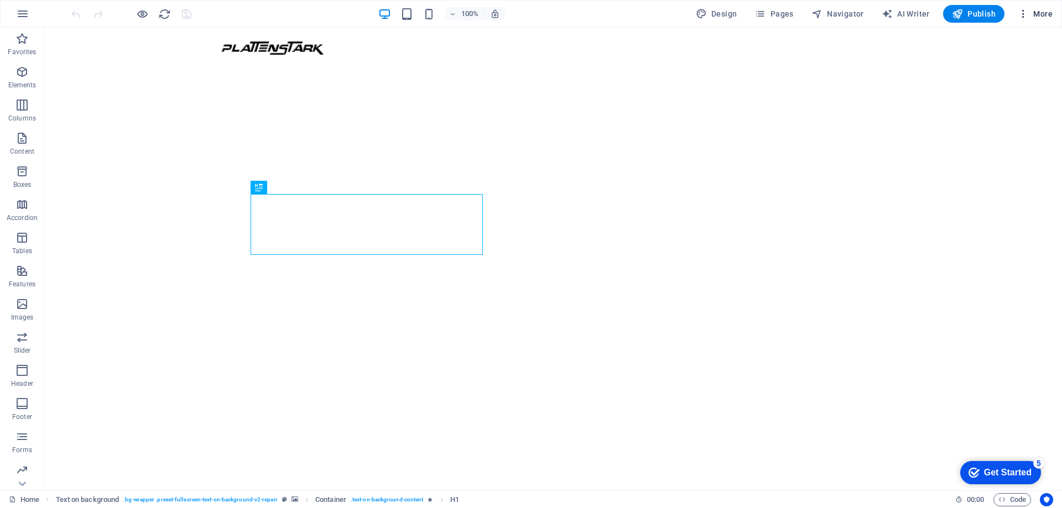
click at [1033, 13] on span "More" at bounding box center [1034, 13] width 35 height 11
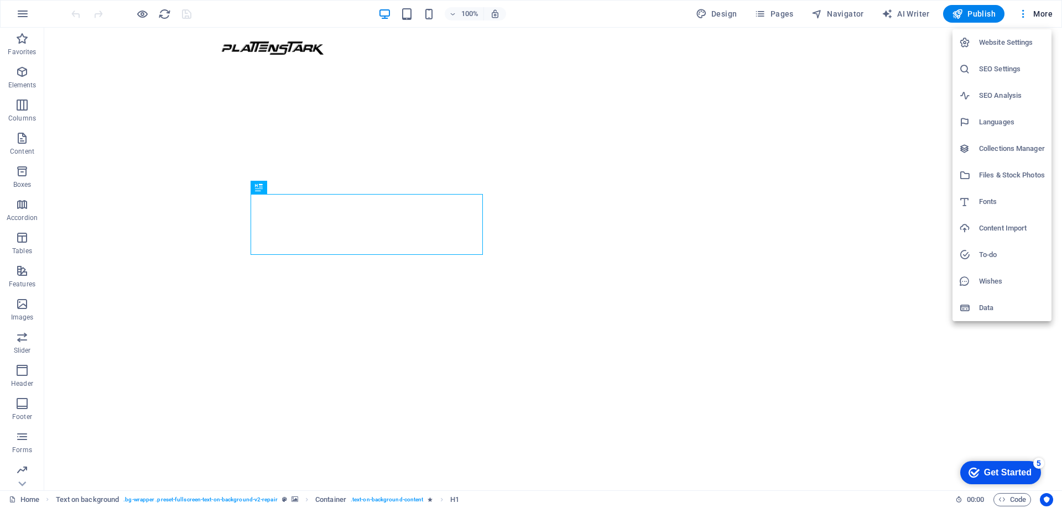
click at [1000, 44] on h6 "Website Settings" at bounding box center [1012, 42] width 66 height 13
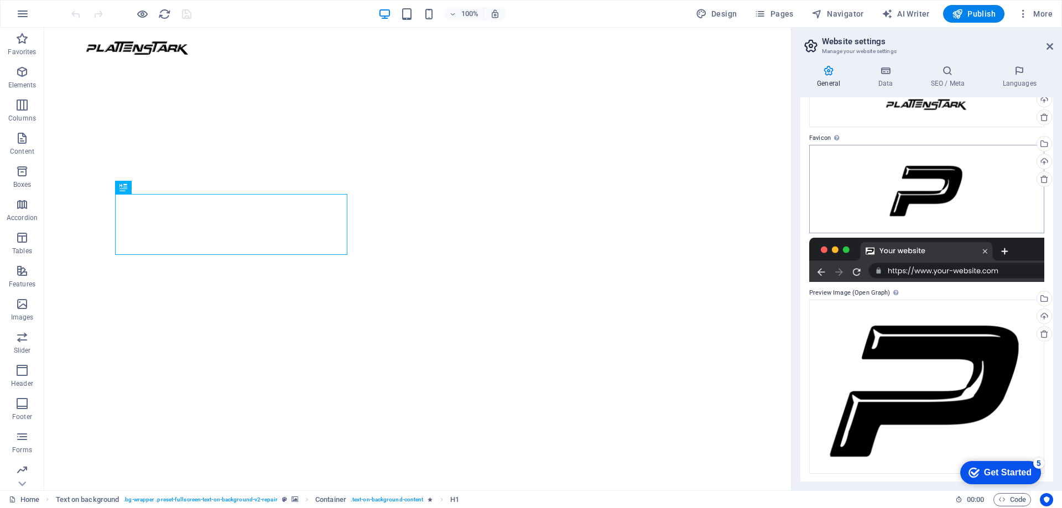
scroll to position [69, 0]
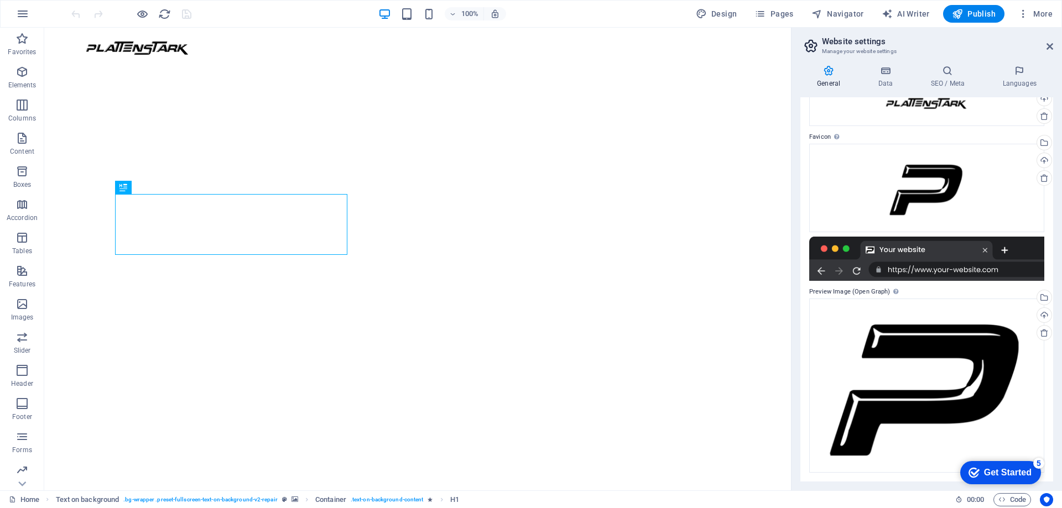
click at [1012, 462] on div "checkmark Get Started 5" at bounding box center [1000, 472] width 81 height 23
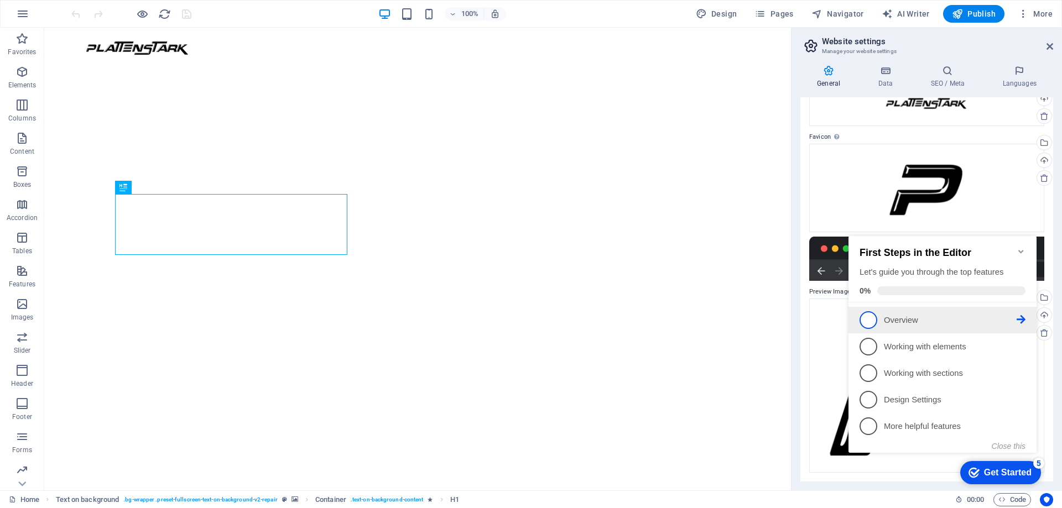
click at [1025, 318] on li "1 Overview - incomplete" at bounding box center [942, 320] width 188 height 27
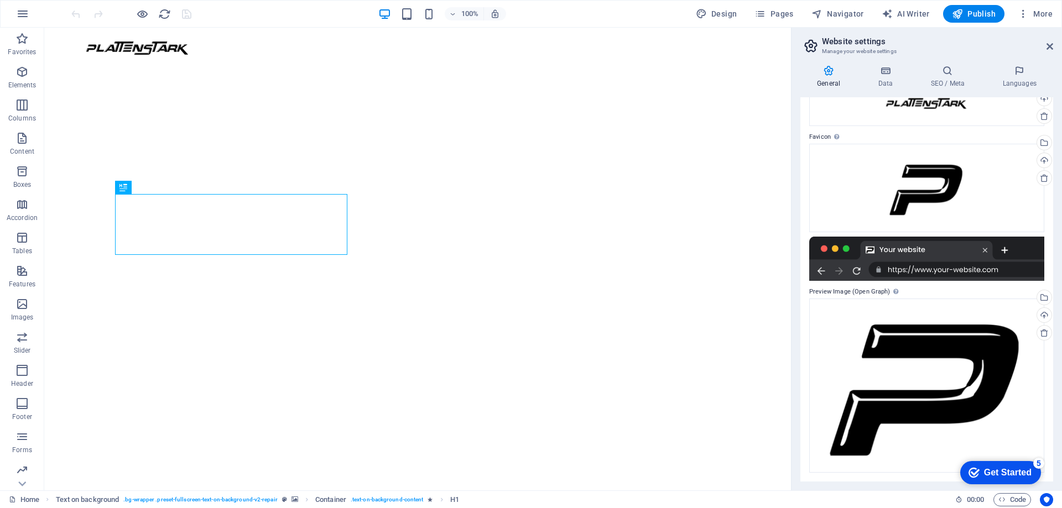
scroll to position [0, 0]
click at [185, 87] on link "Next" at bounding box center [188, 88] width 30 height 16
click at [989, 464] on div "checkmark Get Started 5" at bounding box center [1000, 472] width 81 height 23
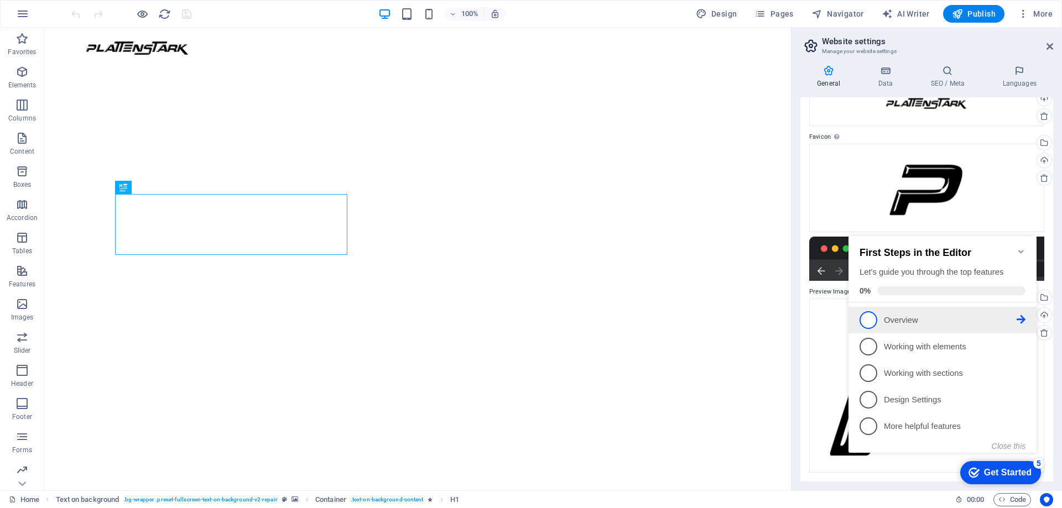
click at [873, 322] on span "1" at bounding box center [868, 320] width 18 height 18
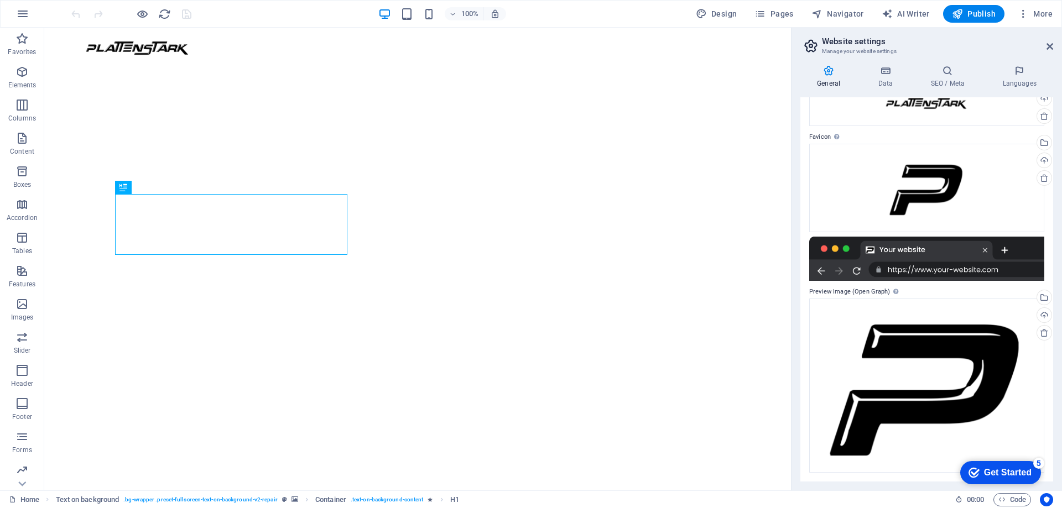
click at [1041, 484] on div "checkmark Get Started 5" at bounding box center [1000, 472] width 81 height 23
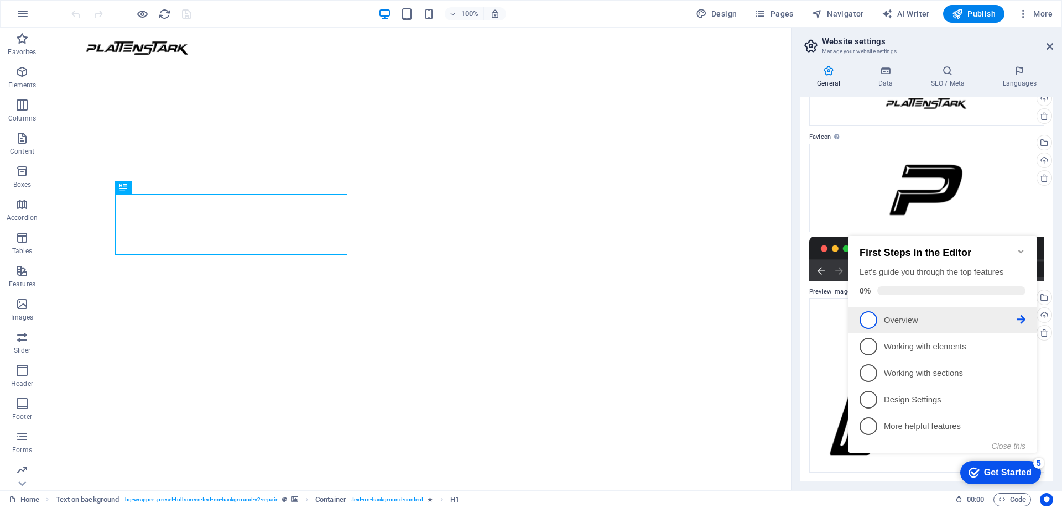
click at [907, 322] on p "Overview - incomplete" at bounding box center [950, 321] width 133 height 12
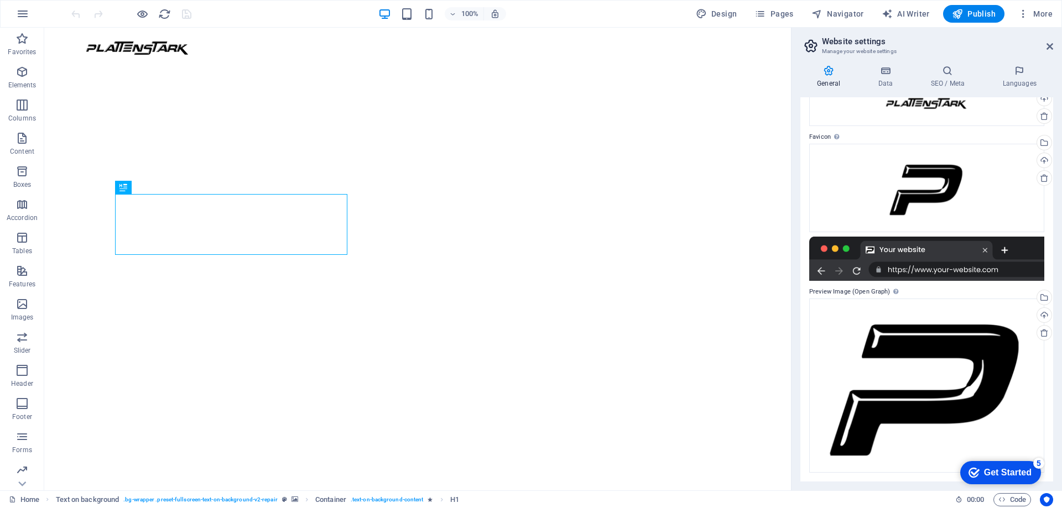
click at [1031, 478] on div "Get Started" at bounding box center [1008, 473] width 48 height 10
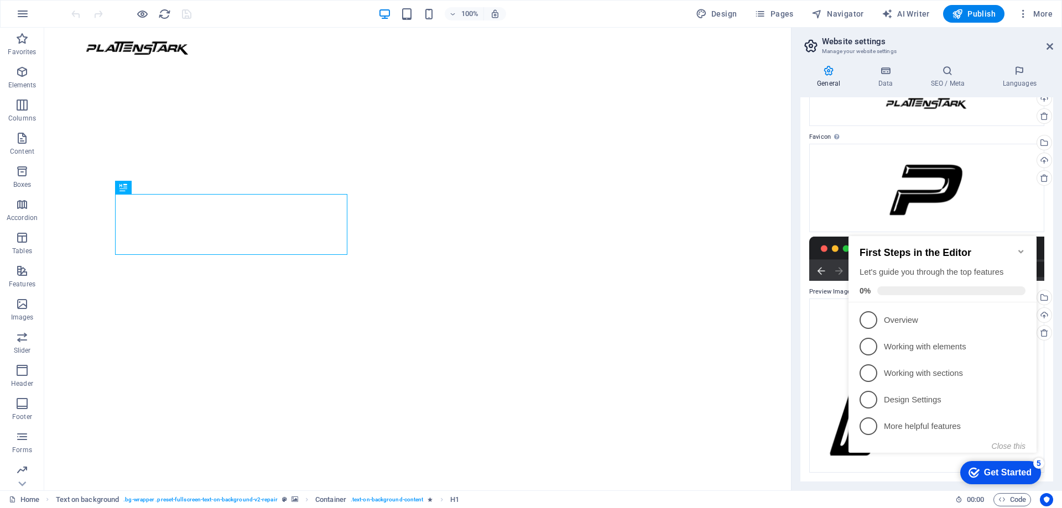
click at [1020, 317] on icon at bounding box center [1020, 319] width 9 height 9
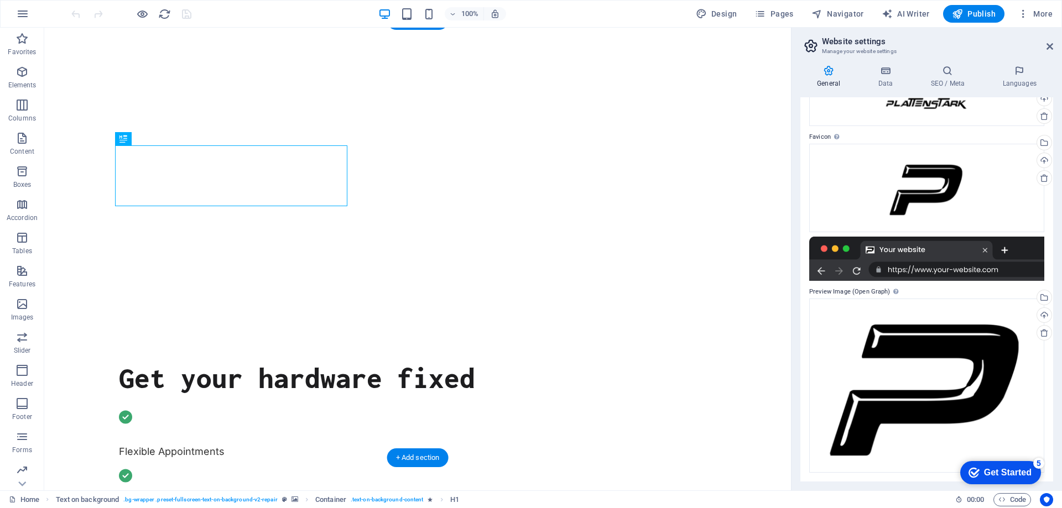
scroll to position [166, 0]
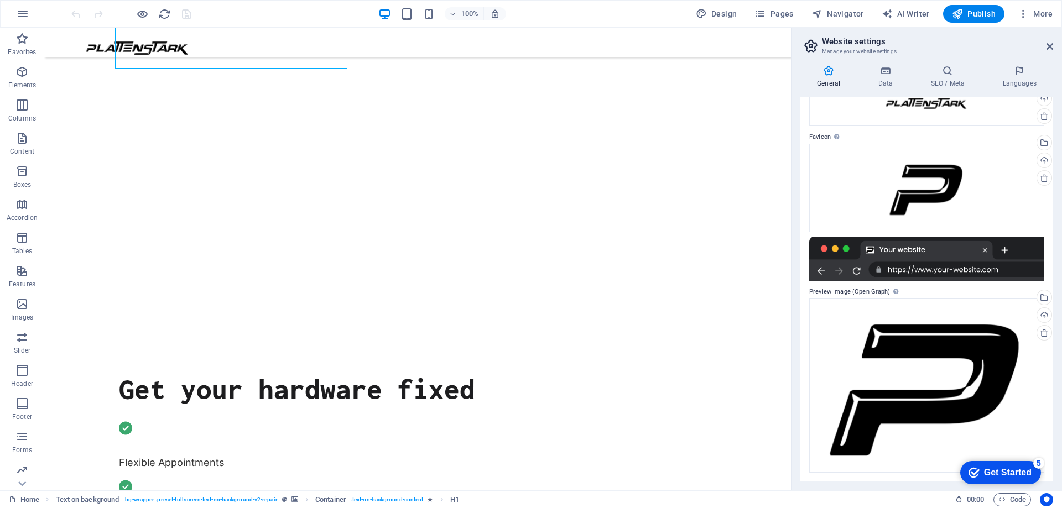
click at [974, 476] on icon "checkmark" at bounding box center [973, 472] width 11 height 11
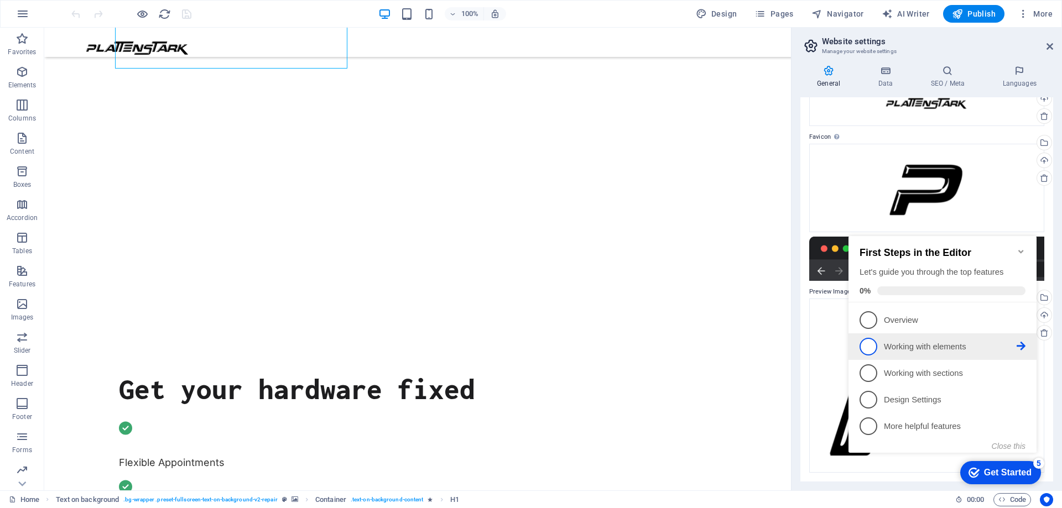
click at [1018, 324] on icon at bounding box center [1020, 319] width 9 height 9
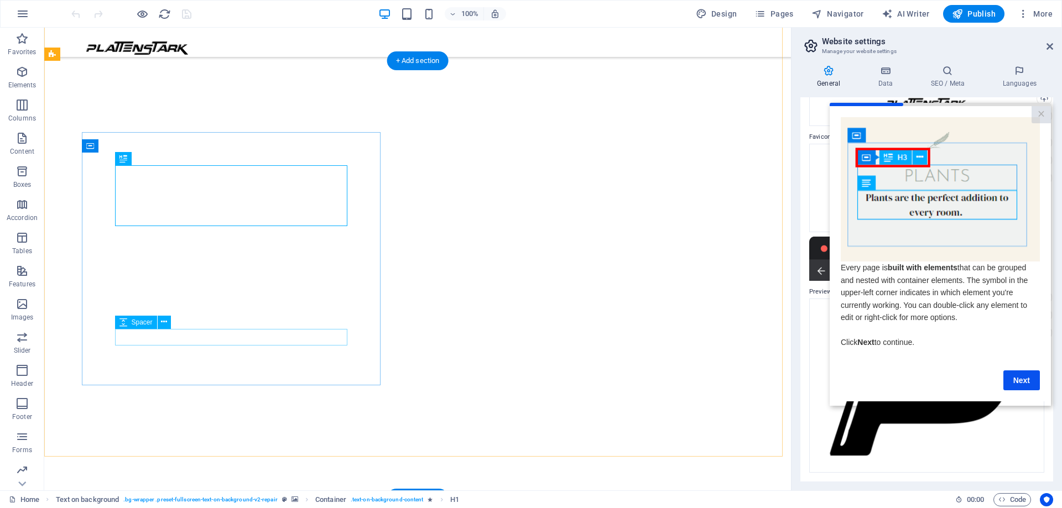
scroll to position [0, 0]
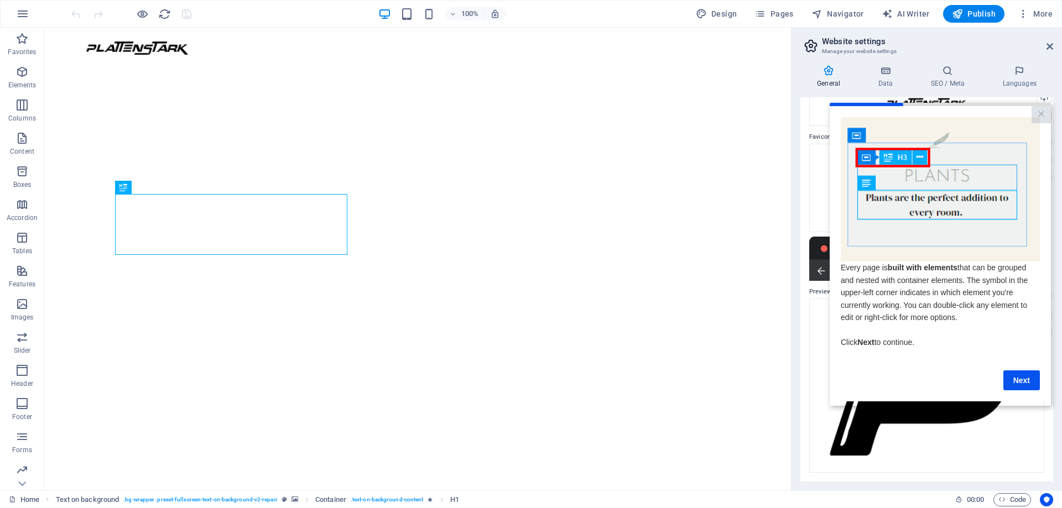
click at [1022, 383] on link "Next" at bounding box center [1021, 380] width 36 height 20
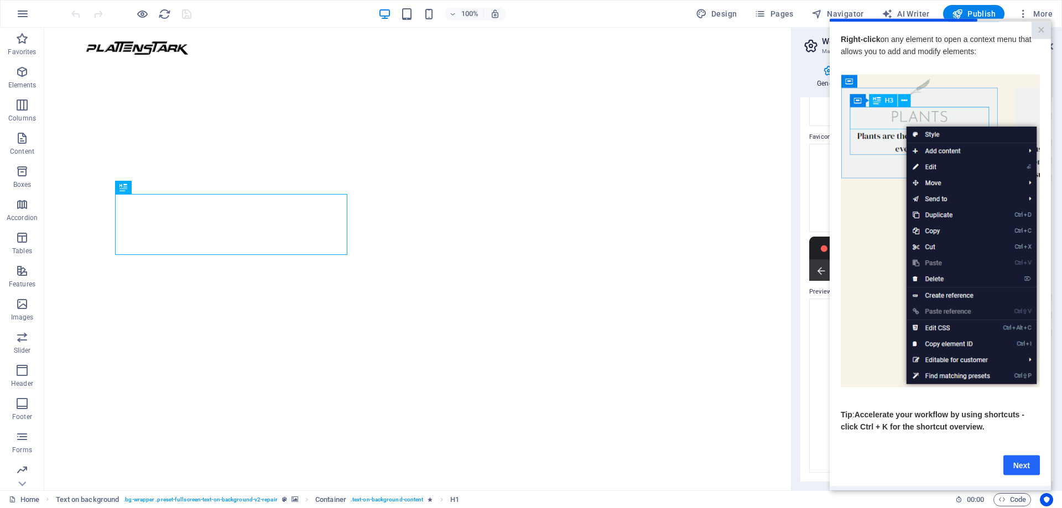
click at [1021, 472] on link "Next" at bounding box center [1021, 465] width 36 height 20
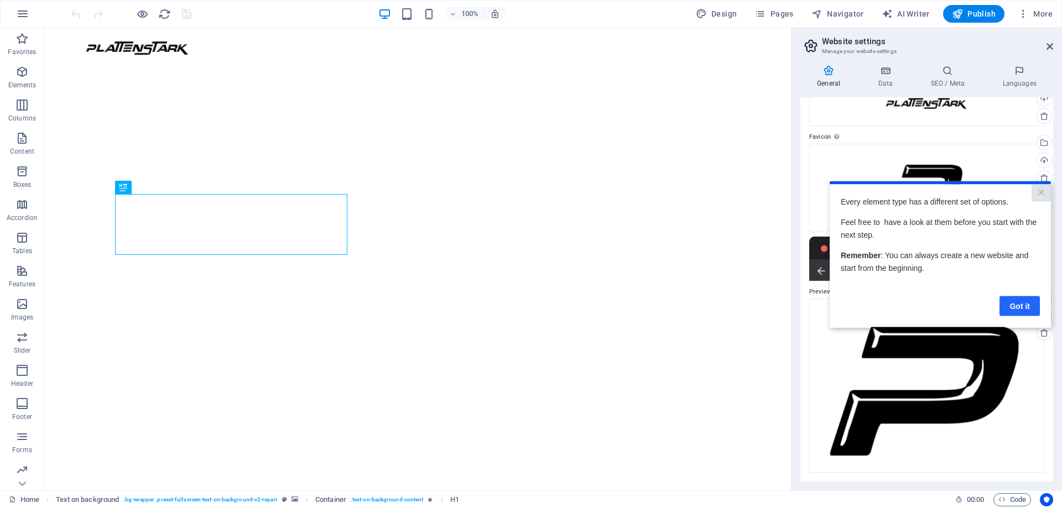
click at [1035, 306] on link "Got it" at bounding box center [1019, 306] width 40 height 20
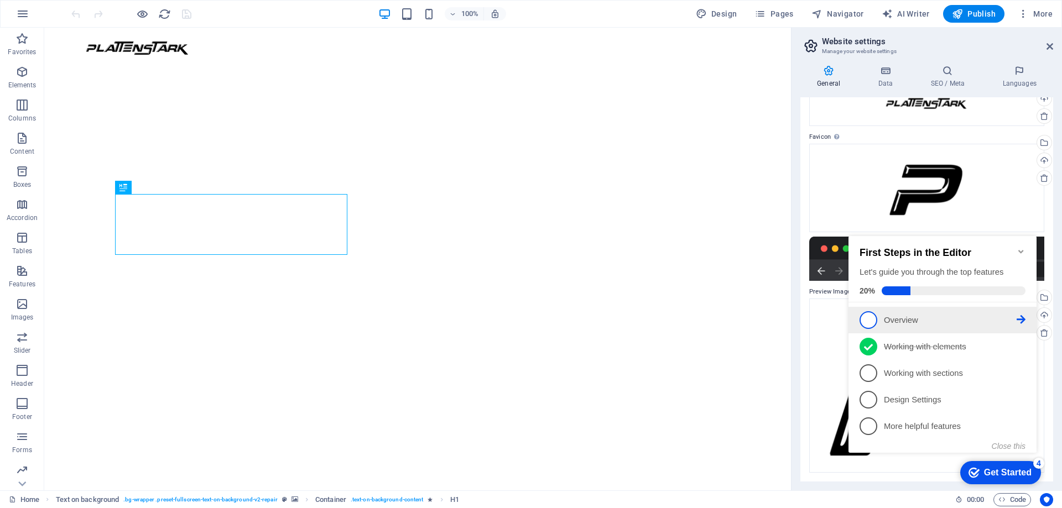
click at [1020, 316] on icon at bounding box center [1020, 319] width 9 height 9
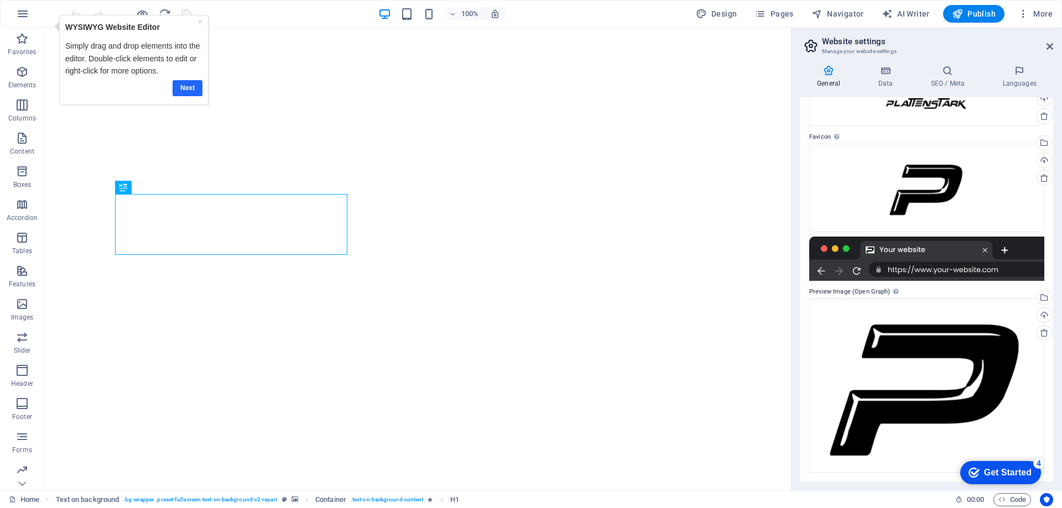
click at [184, 87] on link "Next" at bounding box center [188, 88] width 30 height 16
click at [1001, 464] on div "checkmark Get Started 4" at bounding box center [1000, 472] width 81 height 23
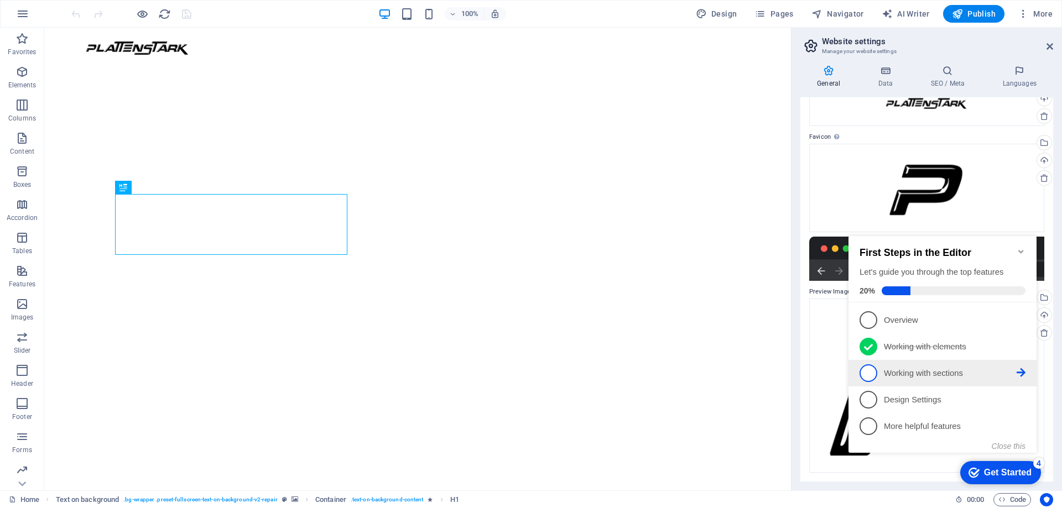
click at [1021, 324] on icon at bounding box center [1020, 319] width 9 height 9
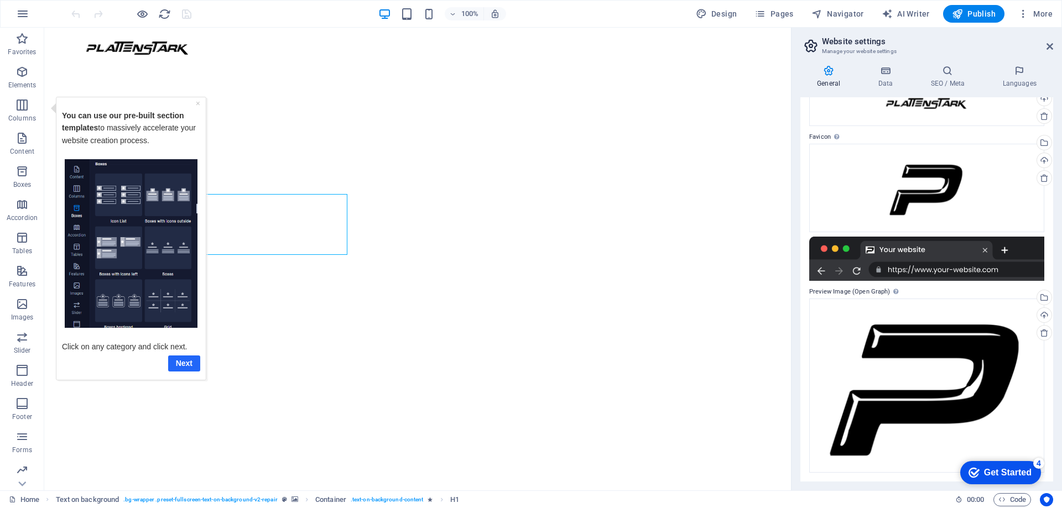
click at [180, 364] on link "Next" at bounding box center [184, 363] width 32 height 16
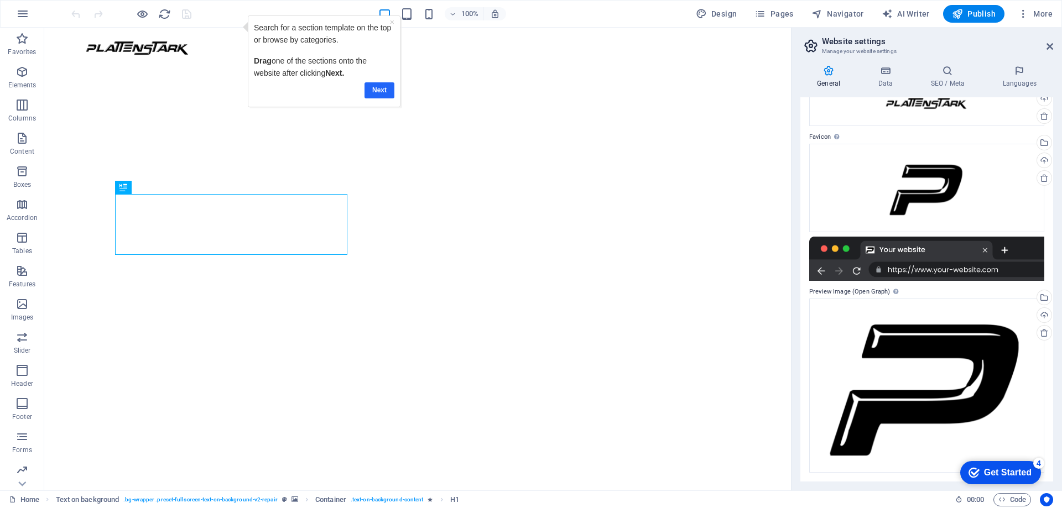
click at [378, 95] on link "Next" at bounding box center [379, 90] width 30 height 16
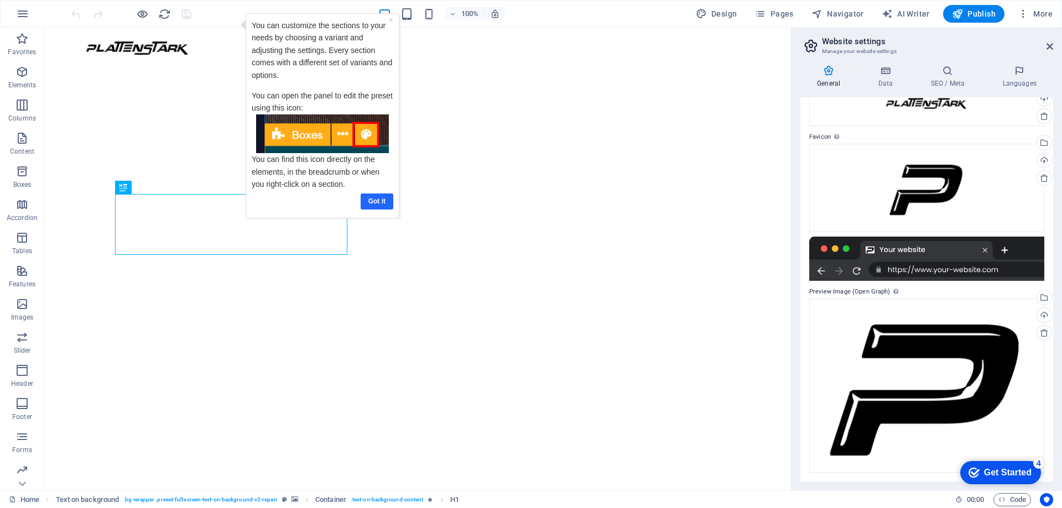
click at [377, 194] on link "Got it" at bounding box center [377, 202] width 33 height 16
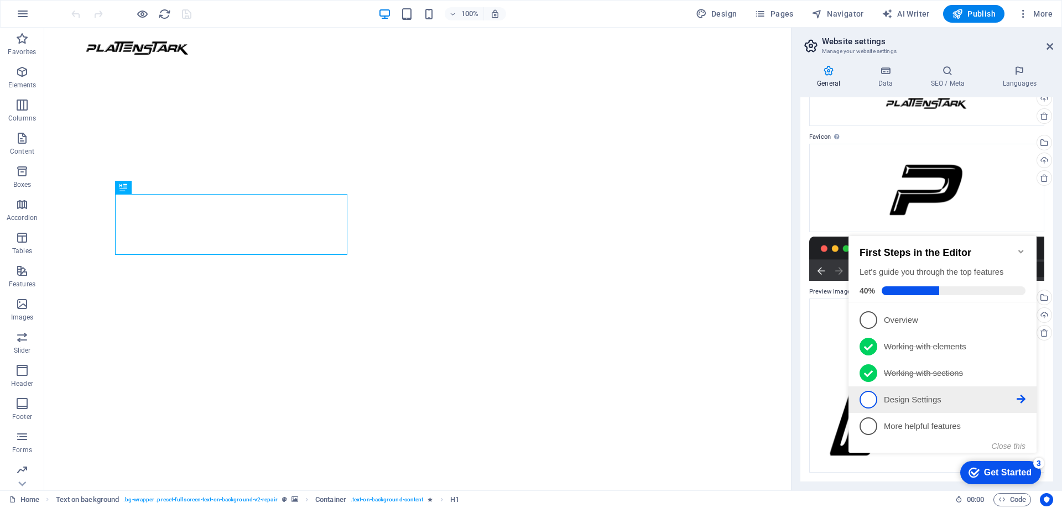
click at [1020, 395] on icon at bounding box center [1020, 399] width 9 height 9
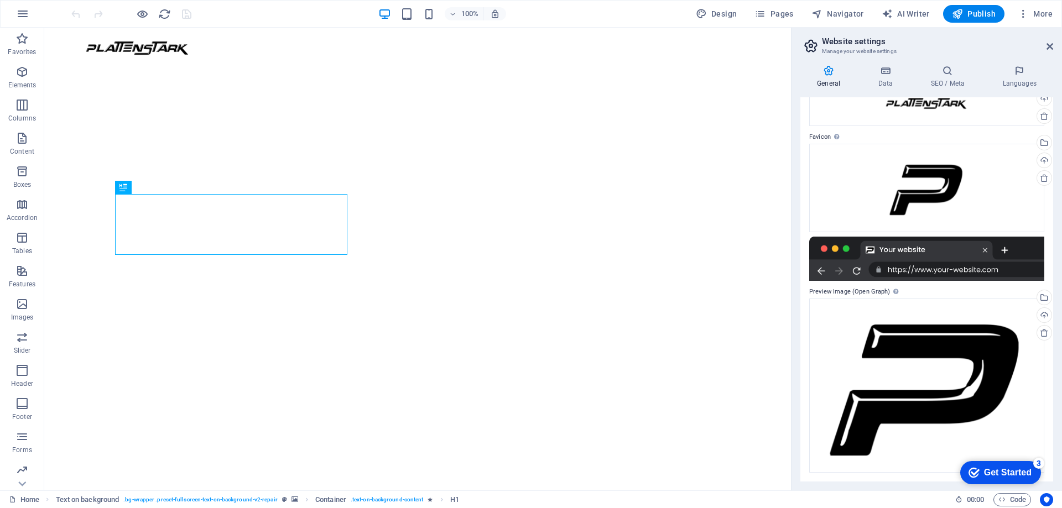
click at [1023, 468] on div "Get Started" at bounding box center [1008, 473] width 48 height 10
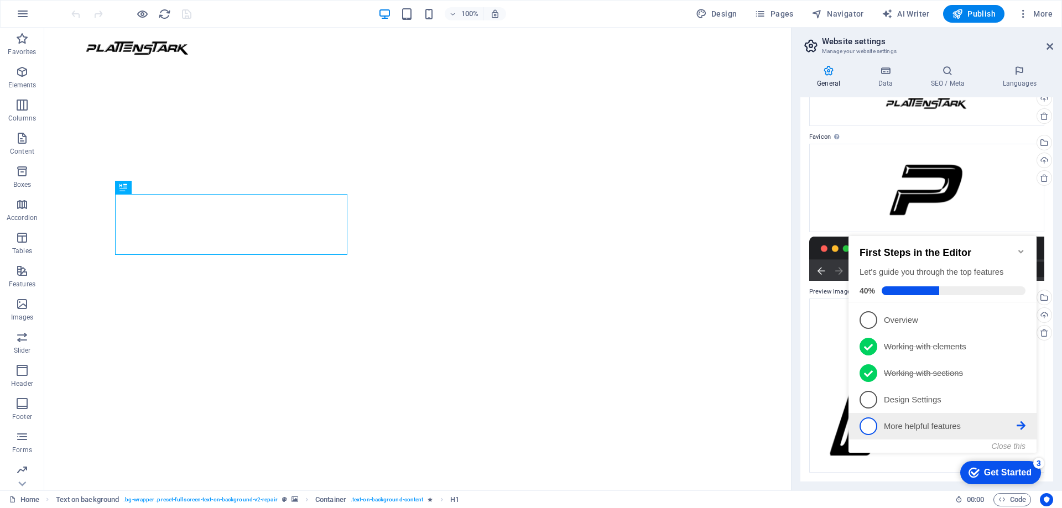
click at [1023, 324] on icon at bounding box center [1020, 319] width 9 height 9
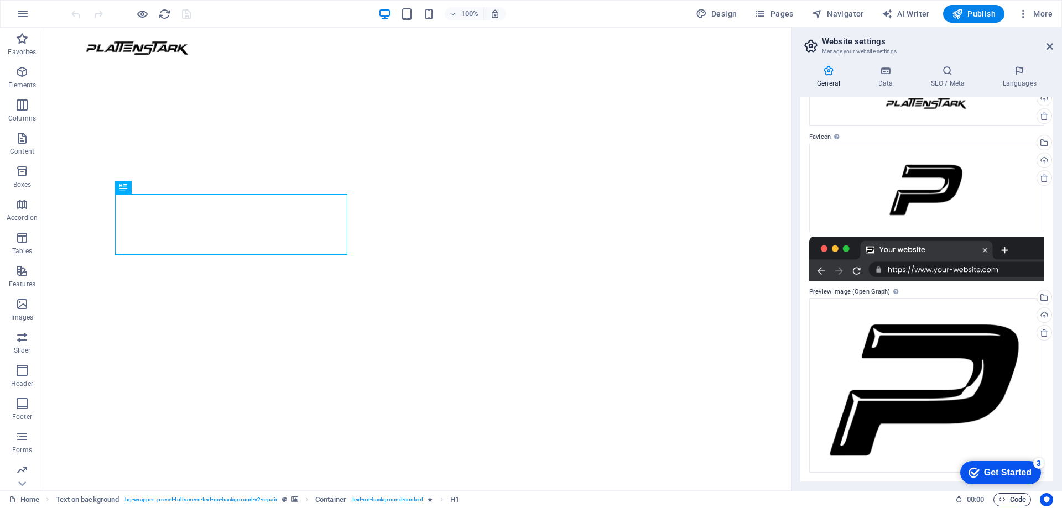
click at [1012, 500] on span "Code" at bounding box center [1012, 499] width 28 height 13
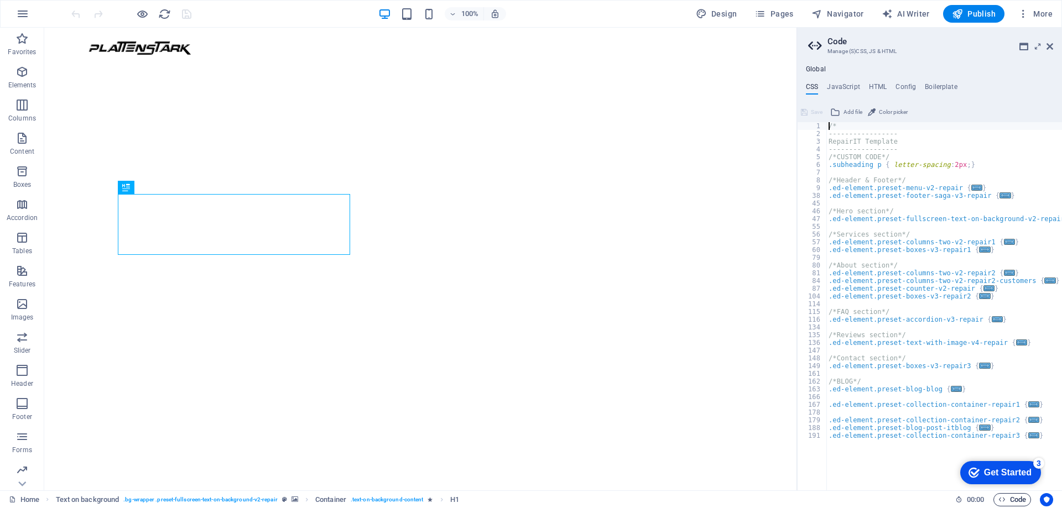
click at [1013, 500] on span "Code" at bounding box center [1012, 499] width 28 height 13
click at [950, 88] on h4 "Boilerplate" at bounding box center [940, 89] width 33 height 12
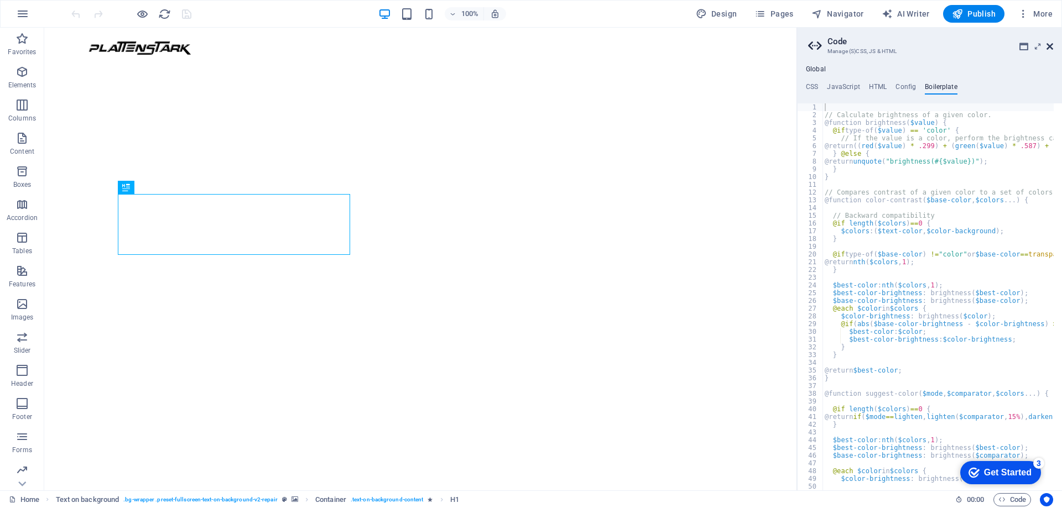
click at [1048, 50] on icon at bounding box center [1049, 46] width 7 height 9
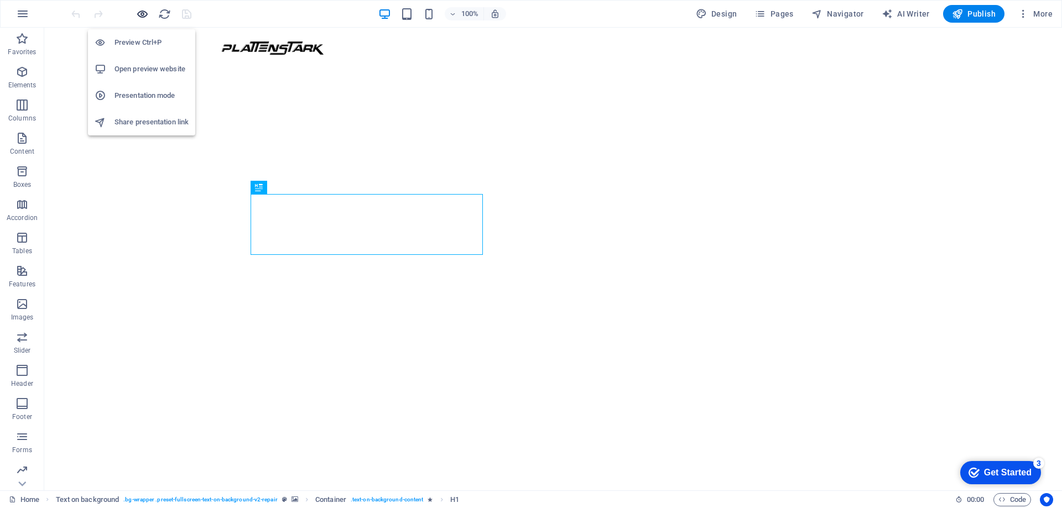
click at [143, 15] on icon "button" at bounding box center [142, 14] width 13 height 13
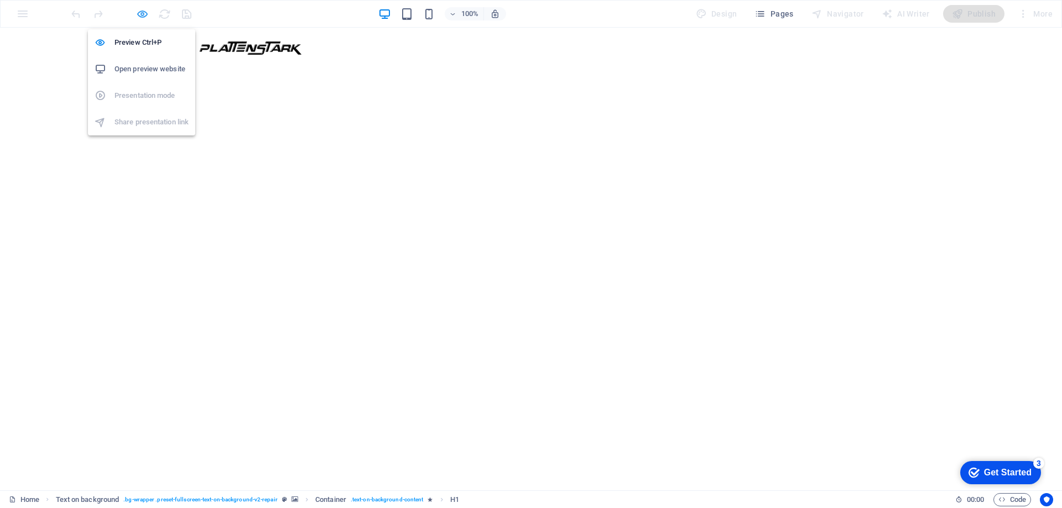
click at [143, 15] on icon "button" at bounding box center [142, 14] width 13 height 13
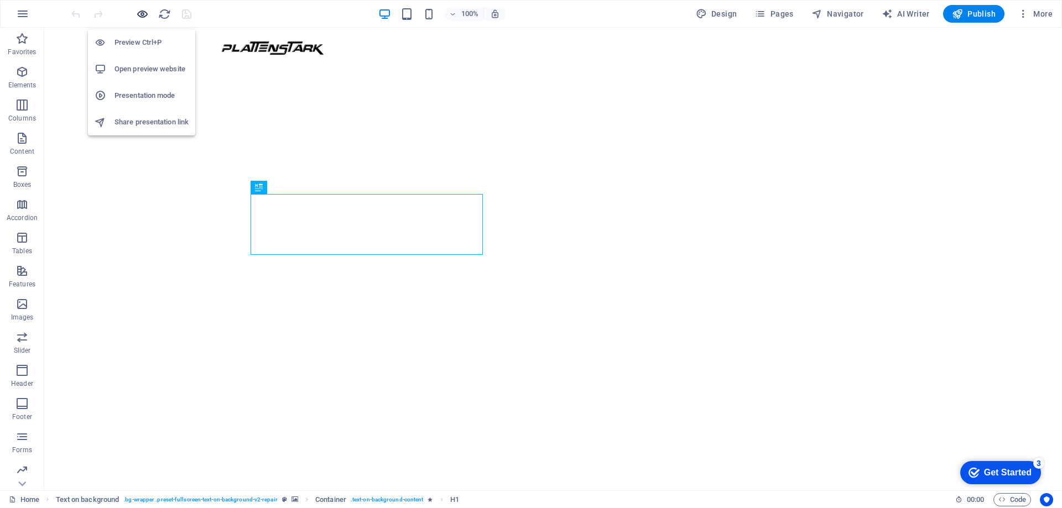
click at [143, 15] on icon "button" at bounding box center [142, 14] width 13 height 13
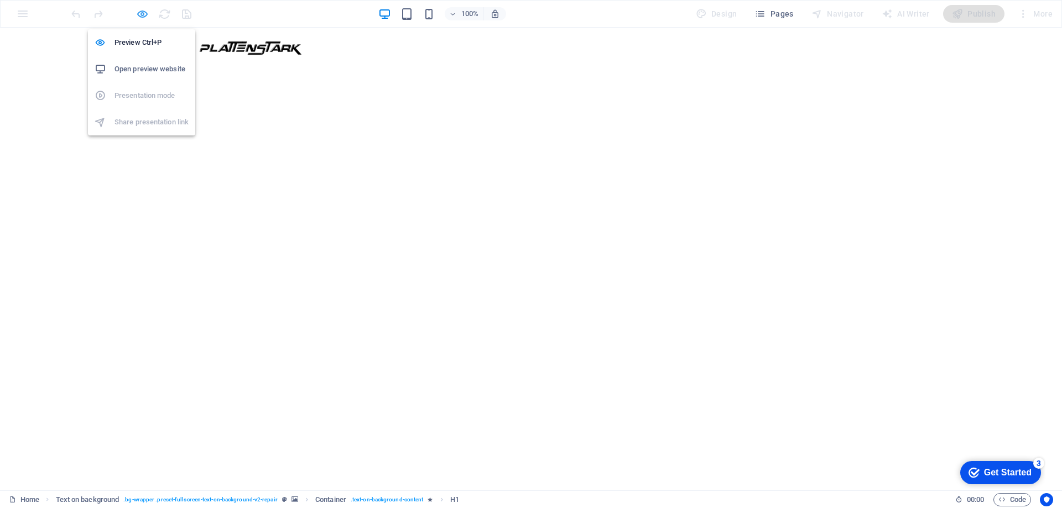
click at [143, 15] on icon "button" at bounding box center [142, 14] width 13 height 13
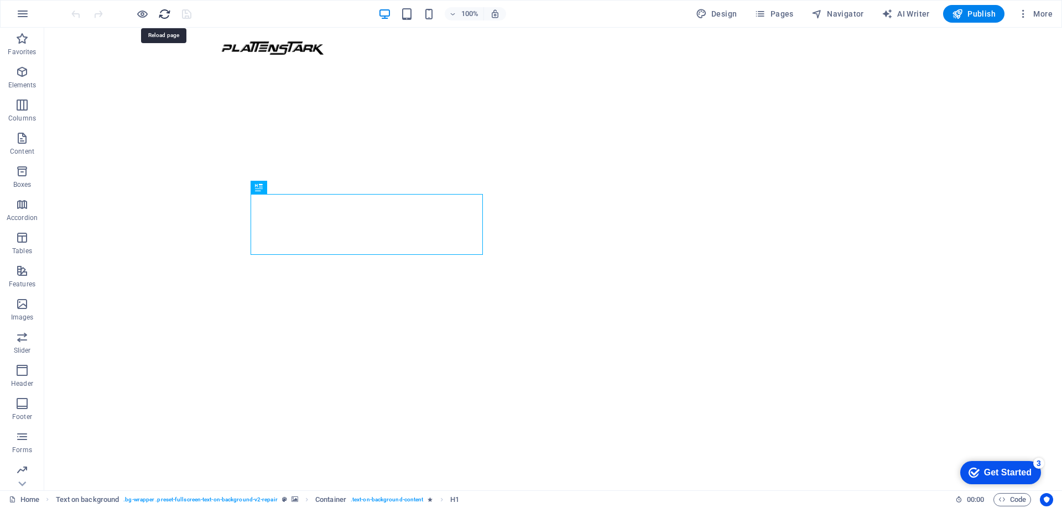
click at [163, 14] on icon "reload" at bounding box center [164, 14] width 13 height 13
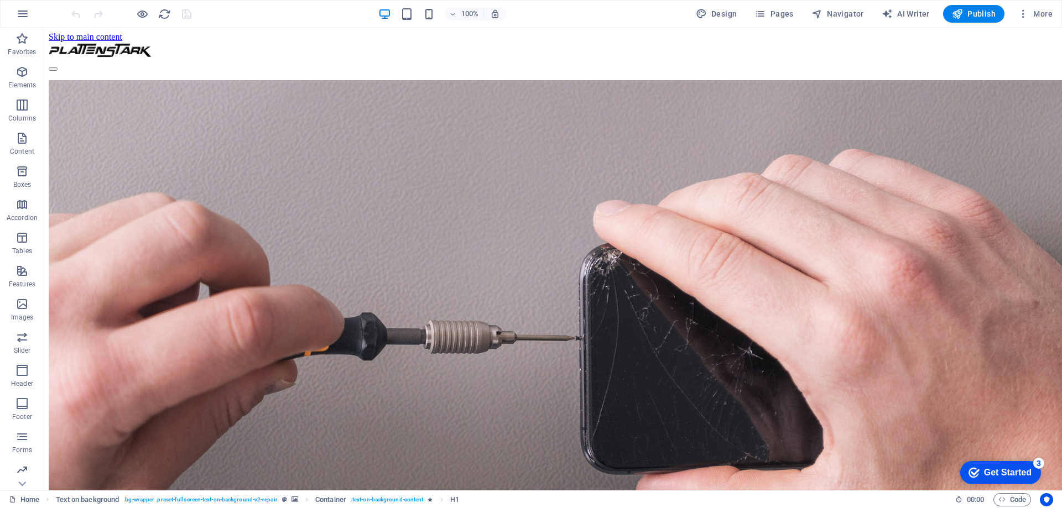
click at [186, 12] on div at bounding box center [131, 14] width 124 height 18
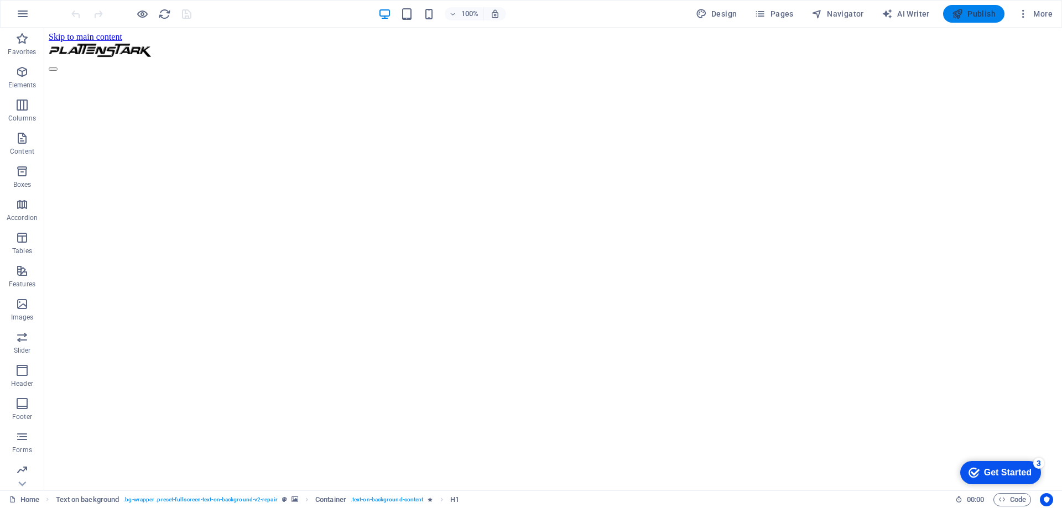
click at [966, 14] on span "Publish" at bounding box center [974, 13] width 44 height 11
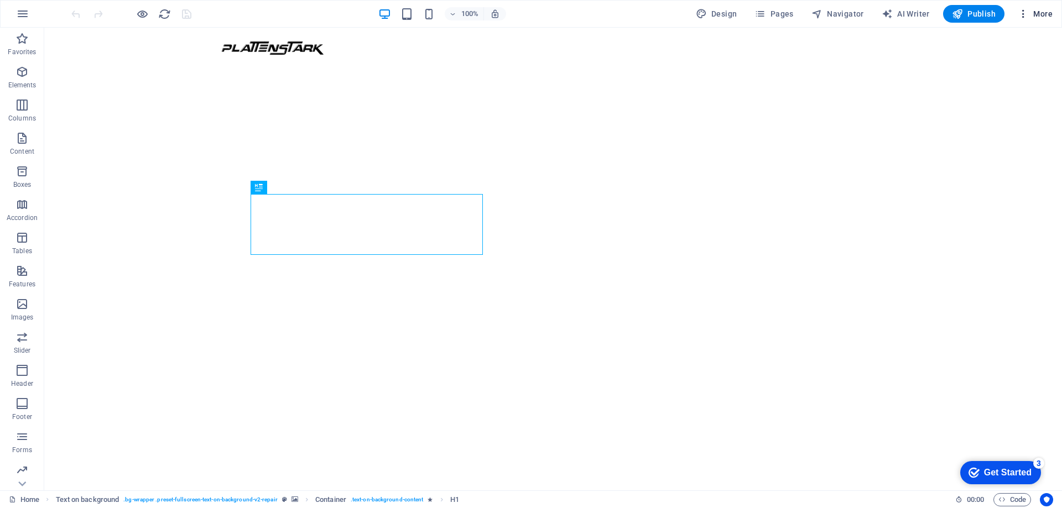
click at [1039, 11] on span "More" at bounding box center [1034, 13] width 35 height 11
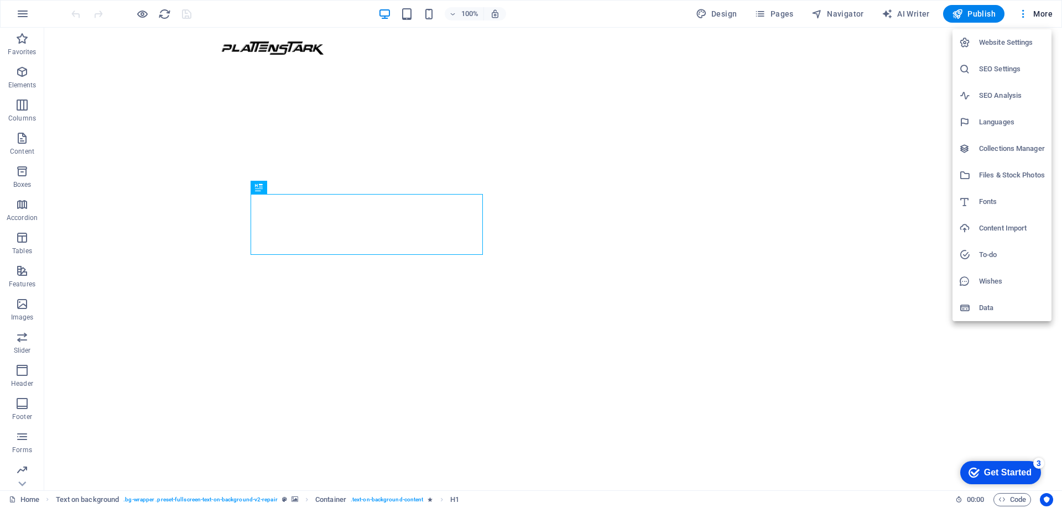
click at [318, 6] on div at bounding box center [531, 254] width 1062 height 508
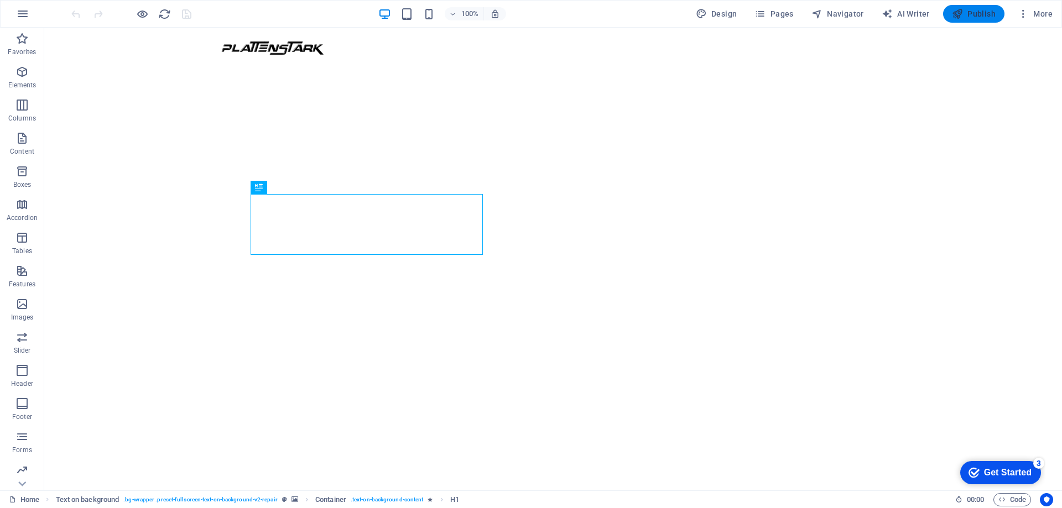
click at [970, 20] on button "Publish" at bounding box center [973, 14] width 61 height 18
click at [23, 22] on button "button" at bounding box center [22, 14] width 27 height 27
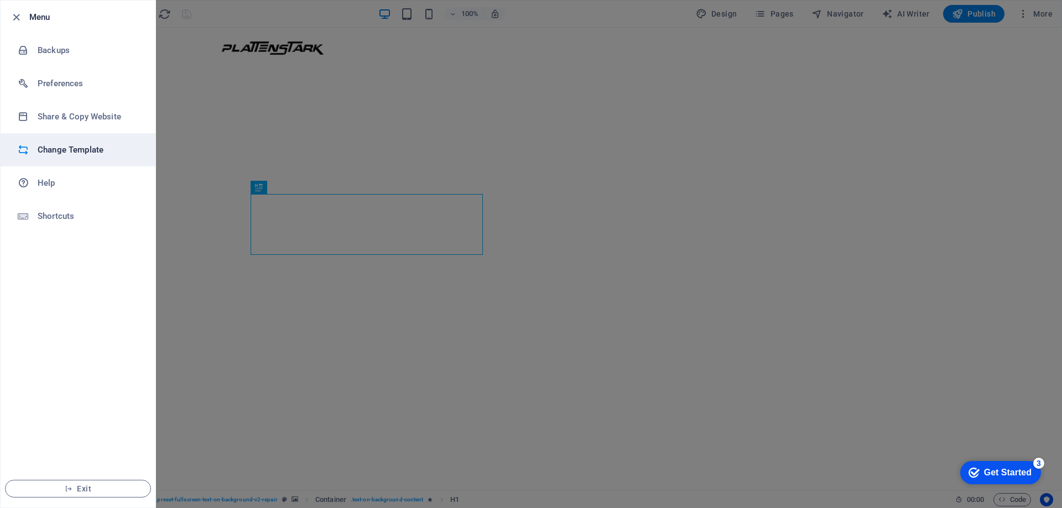
click at [59, 158] on li "Change Template" at bounding box center [78, 149] width 155 height 33
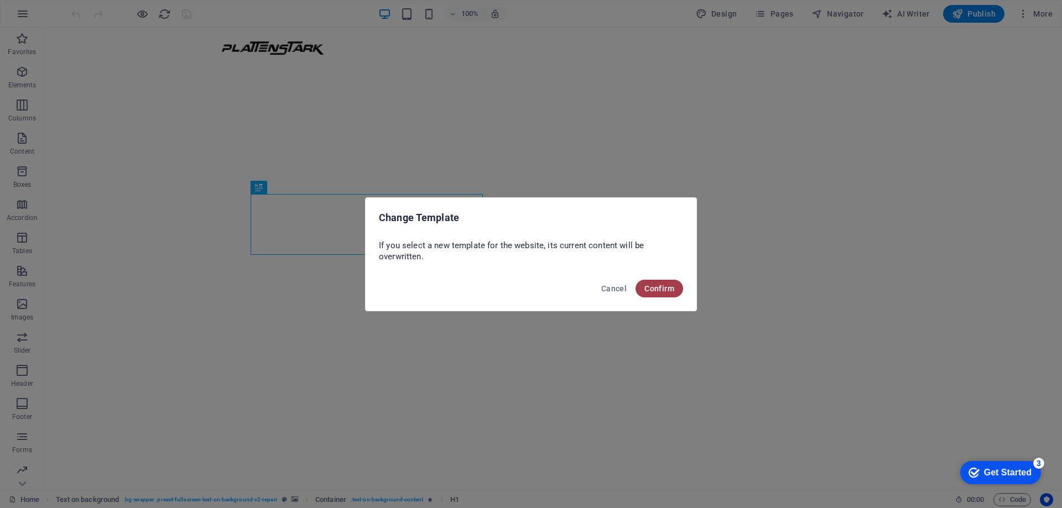
click at [668, 290] on span "Confirm" at bounding box center [659, 288] width 30 height 9
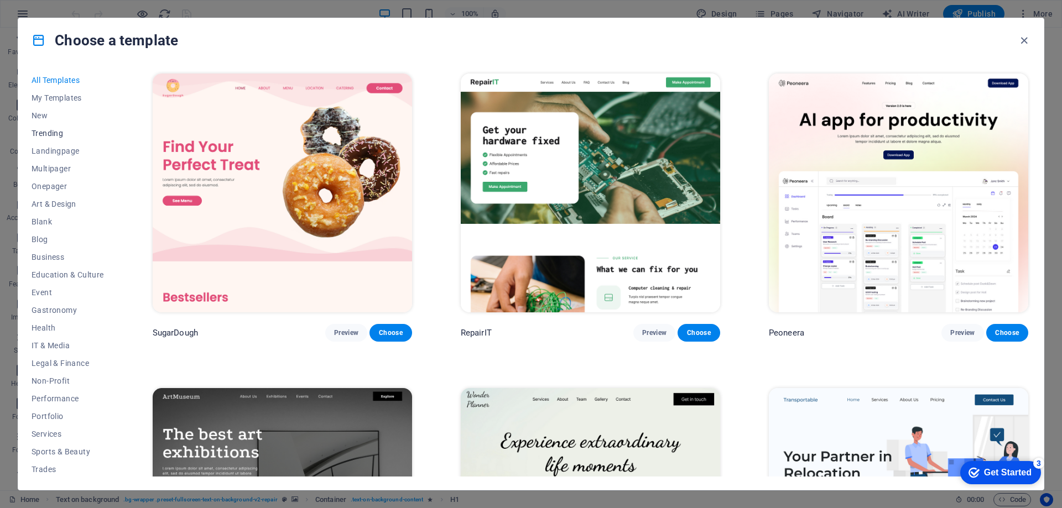
click at [57, 140] on button "Trending" at bounding box center [68, 133] width 72 height 18
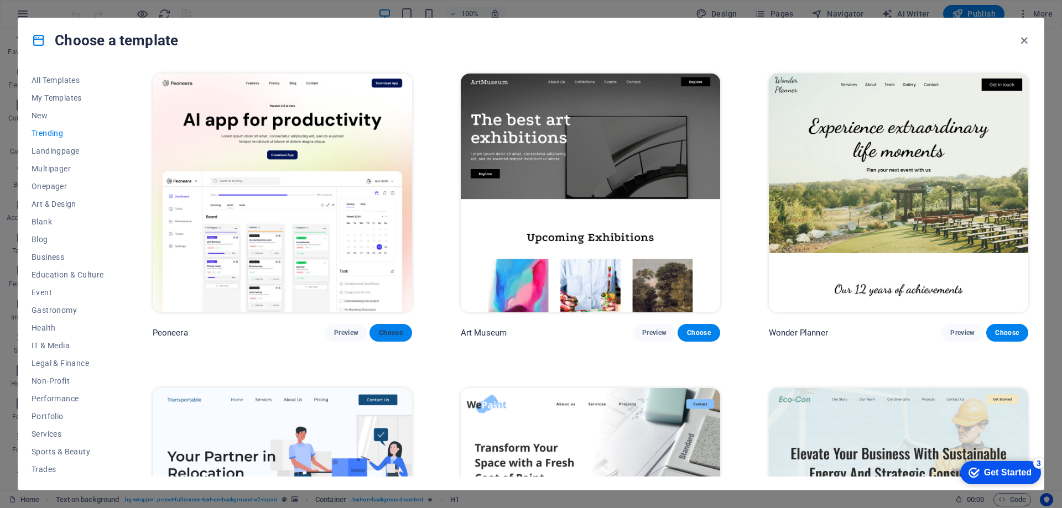
click at [389, 333] on span "Choose" at bounding box center [390, 332] width 24 height 9
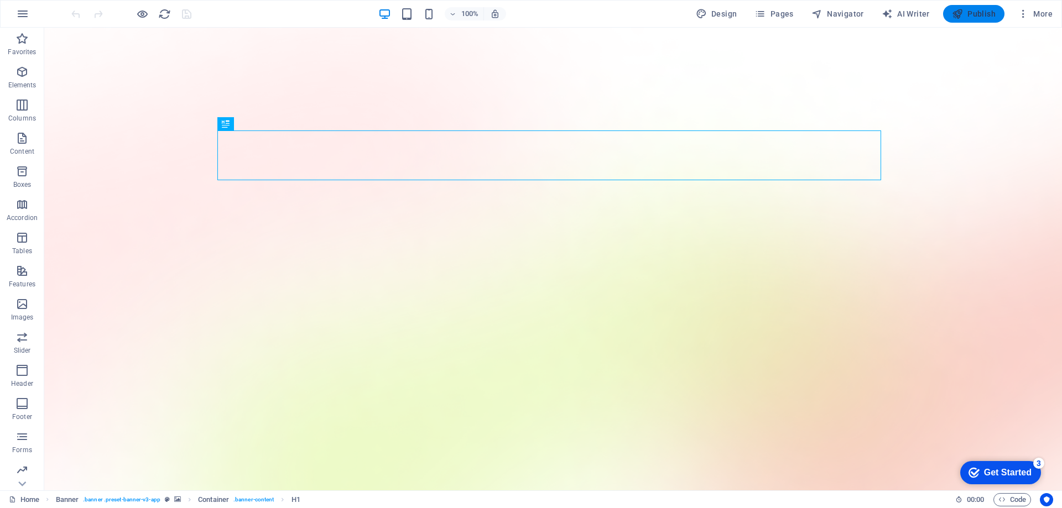
click at [978, 14] on span "Publish" at bounding box center [974, 13] width 44 height 11
